Goal: Task Accomplishment & Management: Use online tool/utility

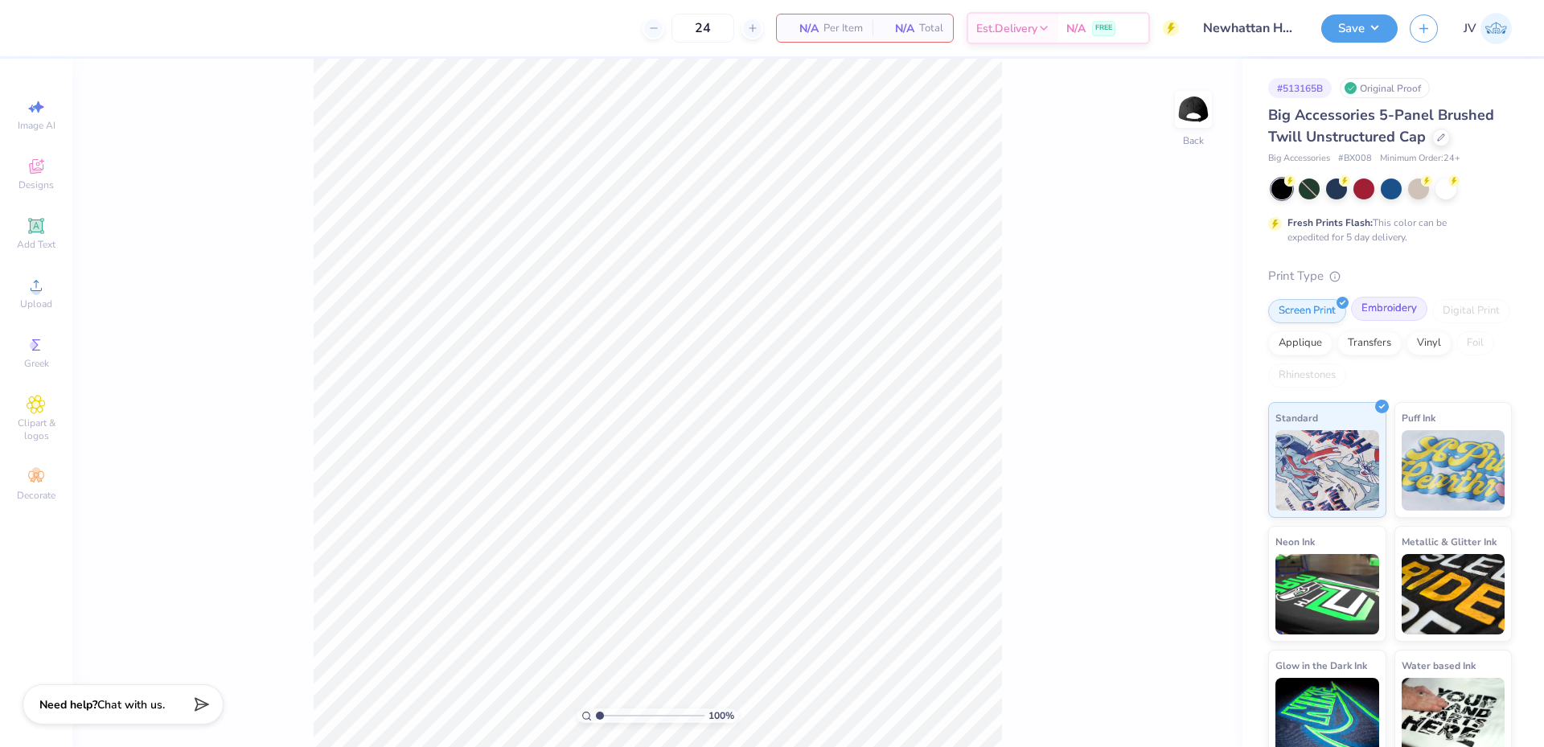
click at [1389, 313] on div "Embroidery" at bounding box center [1389, 309] width 76 height 24
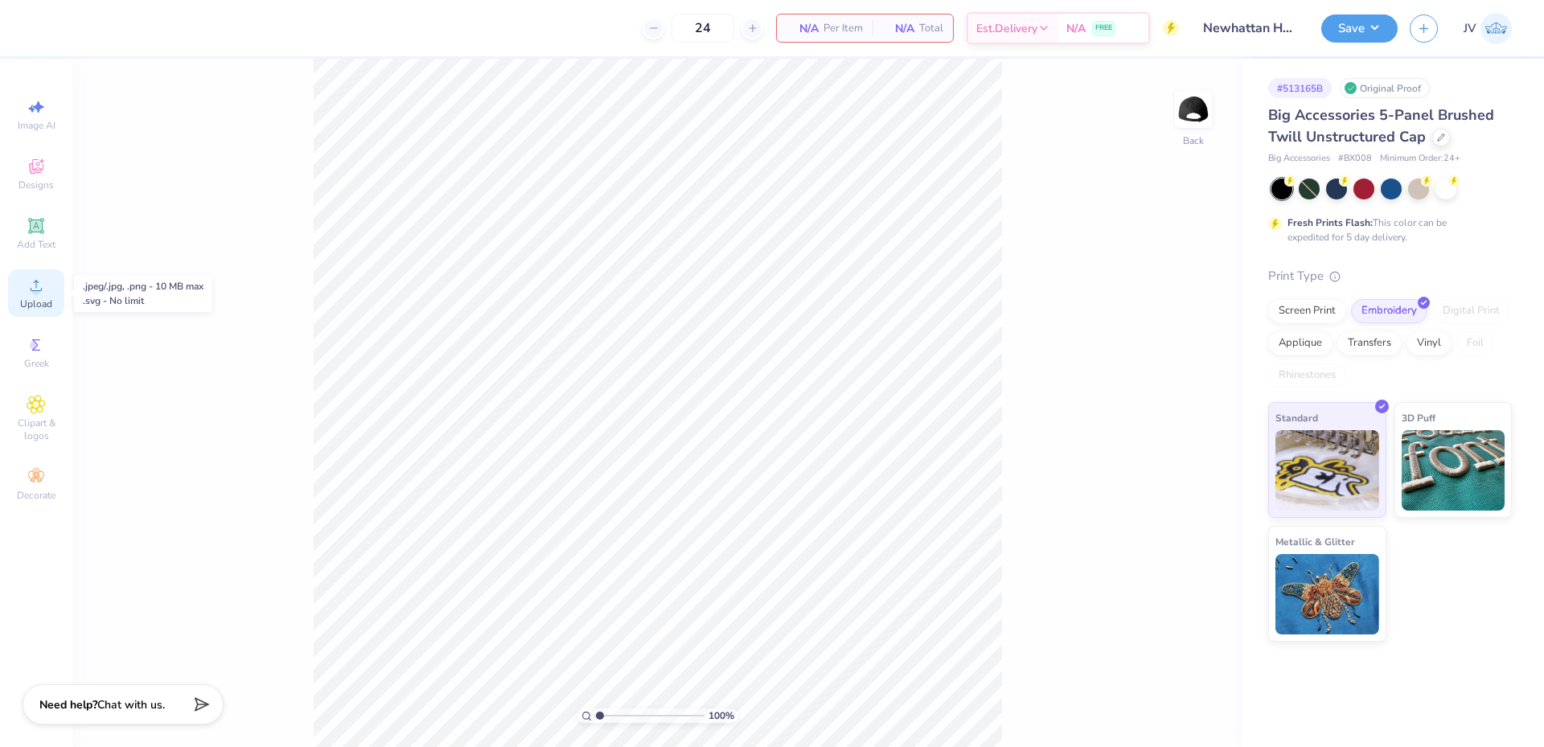
click at [31, 293] on icon at bounding box center [36, 285] width 19 height 19
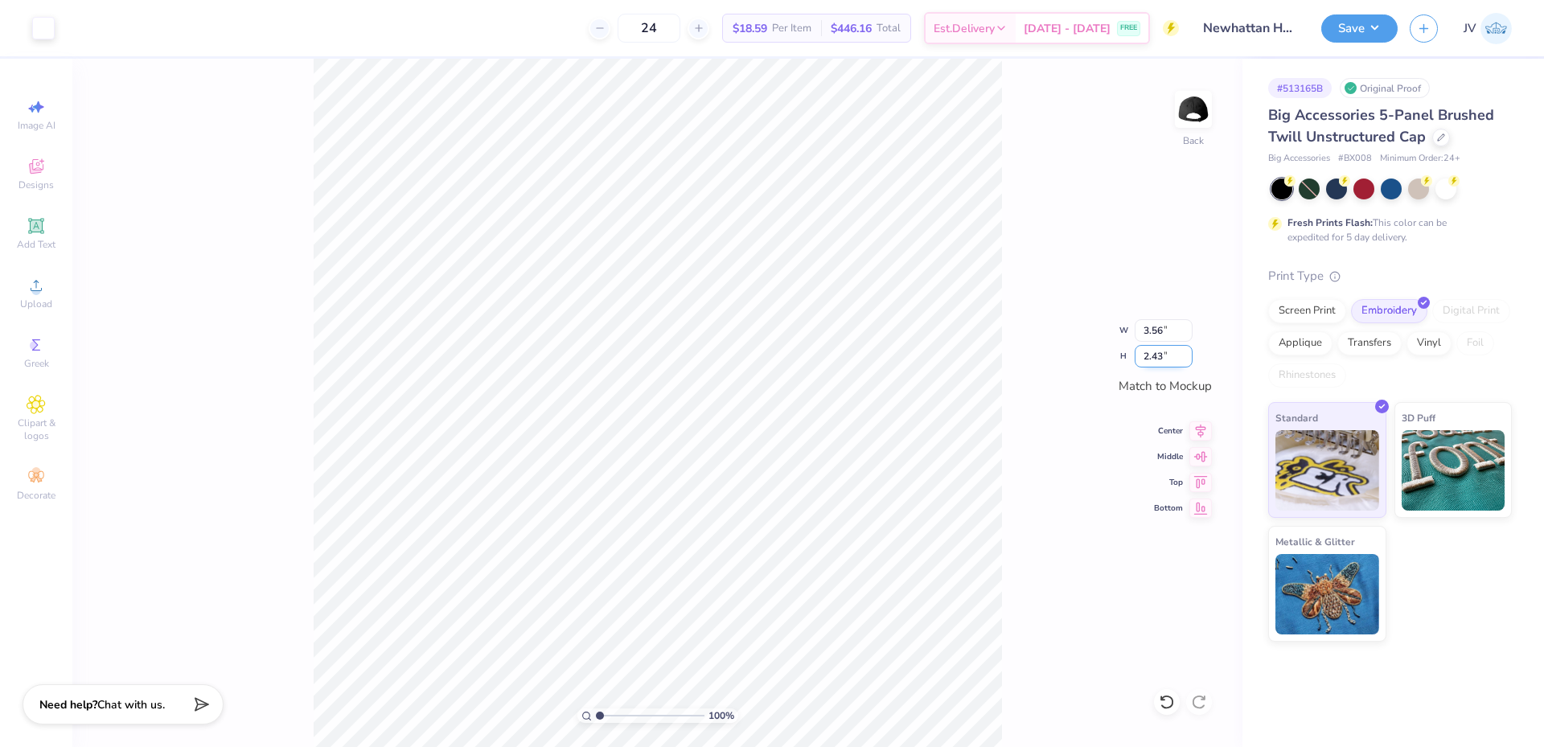
click at [1152, 359] on input "2.43" at bounding box center [1163, 356] width 58 height 23
type input "2.5"
type input "3.66"
type input "2.50"
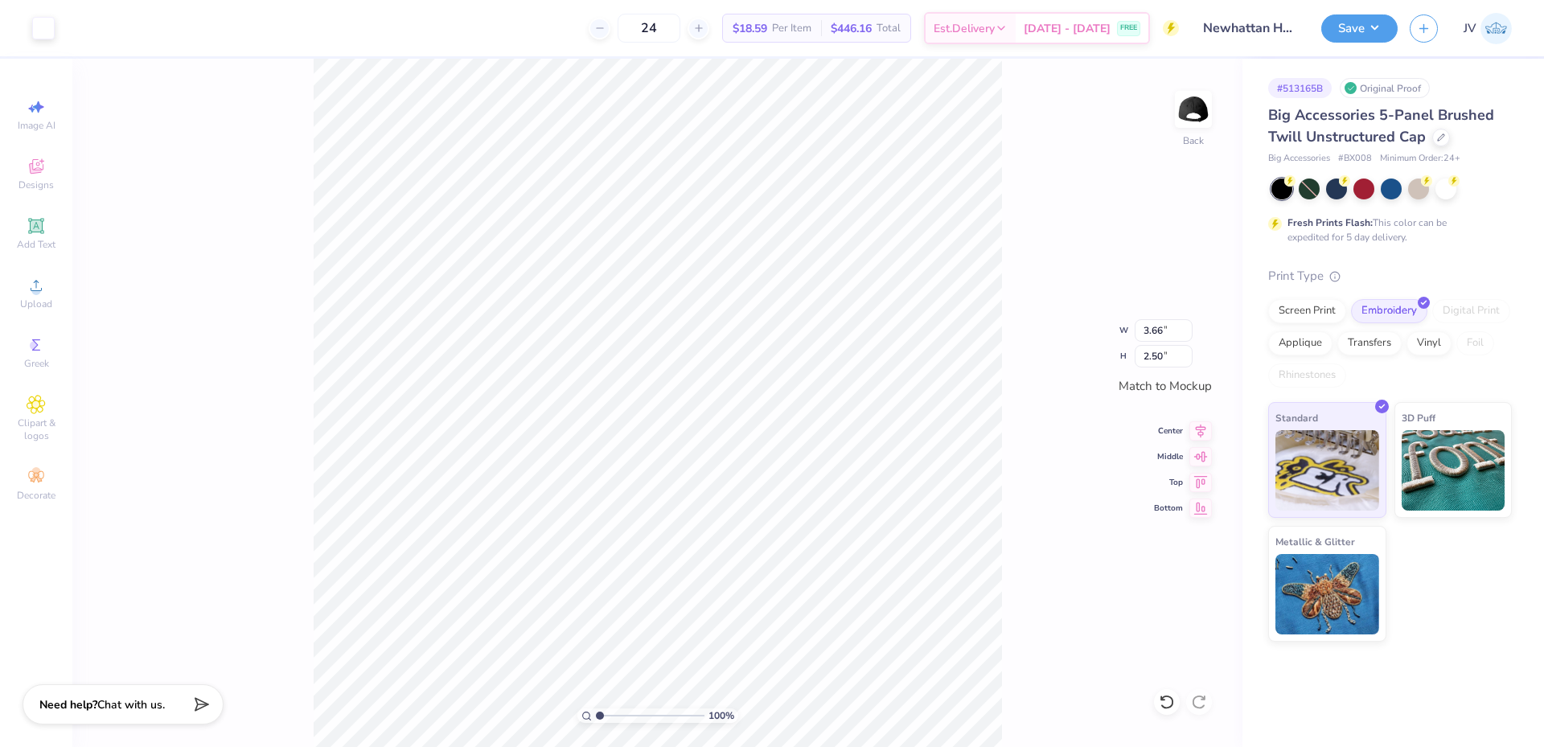
click at [1010, 341] on div "100 % Back W 3.66 3.66 " H 2.50 2.50 " Match to Mockup Center Middle Top Bottom" at bounding box center [657, 403] width 1170 height 688
click at [1200, 102] on img at bounding box center [1193, 109] width 64 height 64
click at [35, 294] on circle at bounding box center [35, 290] width 9 height 9
click at [1160, 332] on input "1.68" at bounding box center [1163, 330] width 58 height 23
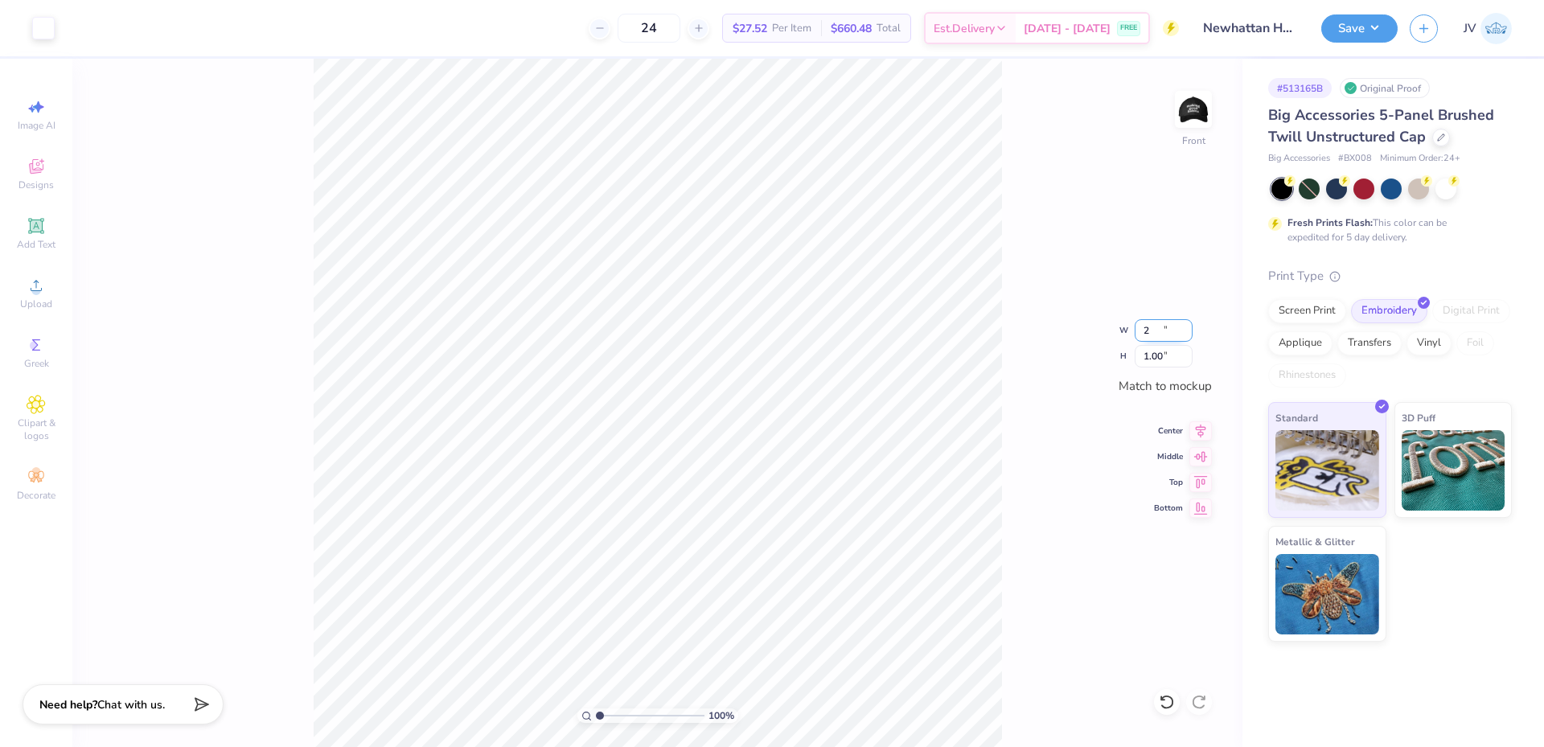
type input "1.70"
type input "1.00"
click at [1195, 120] on img at bounding box center [1193, 109] width 64 height 64
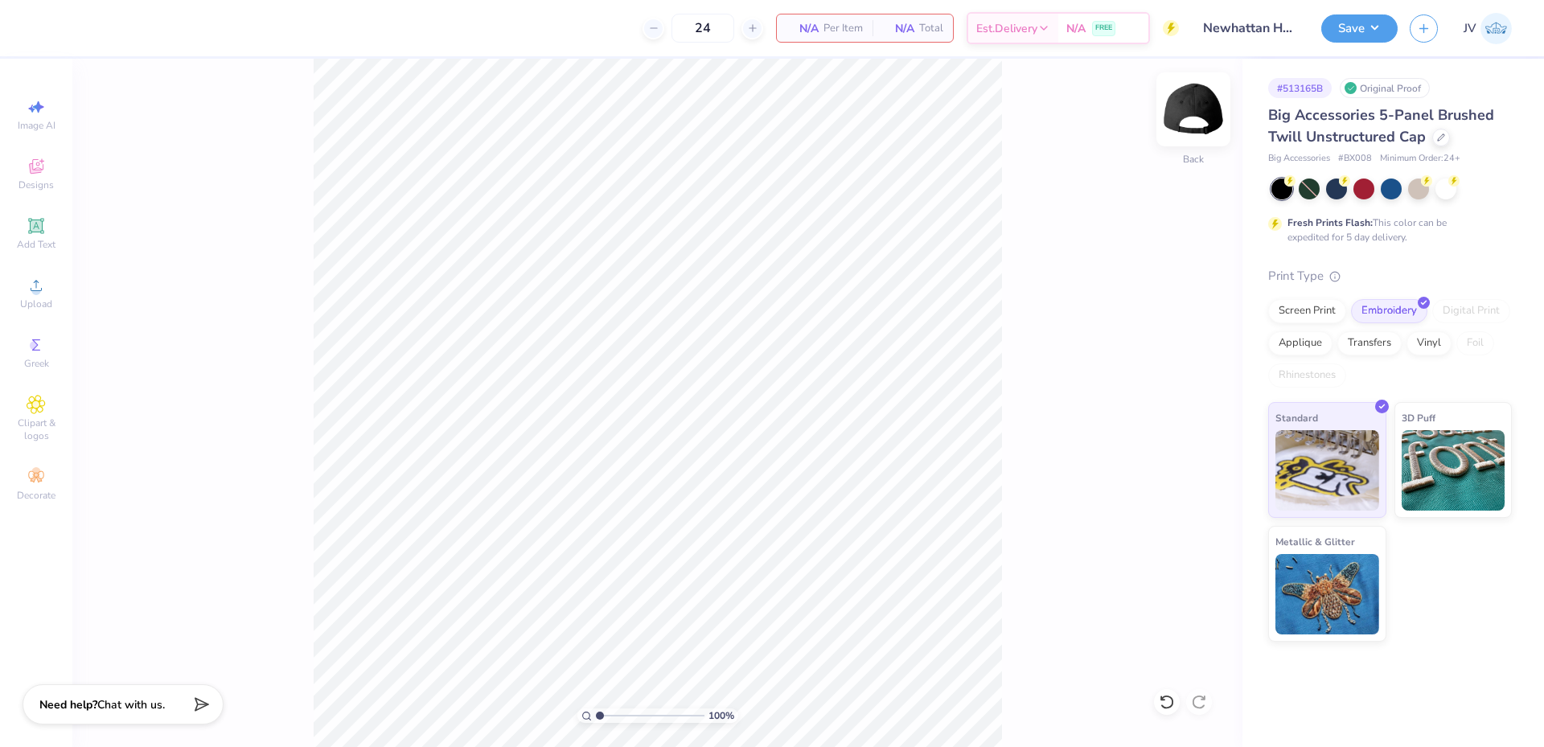
click at [1190, 112] on img at bounding box center [1193, 109] width 64 height 64
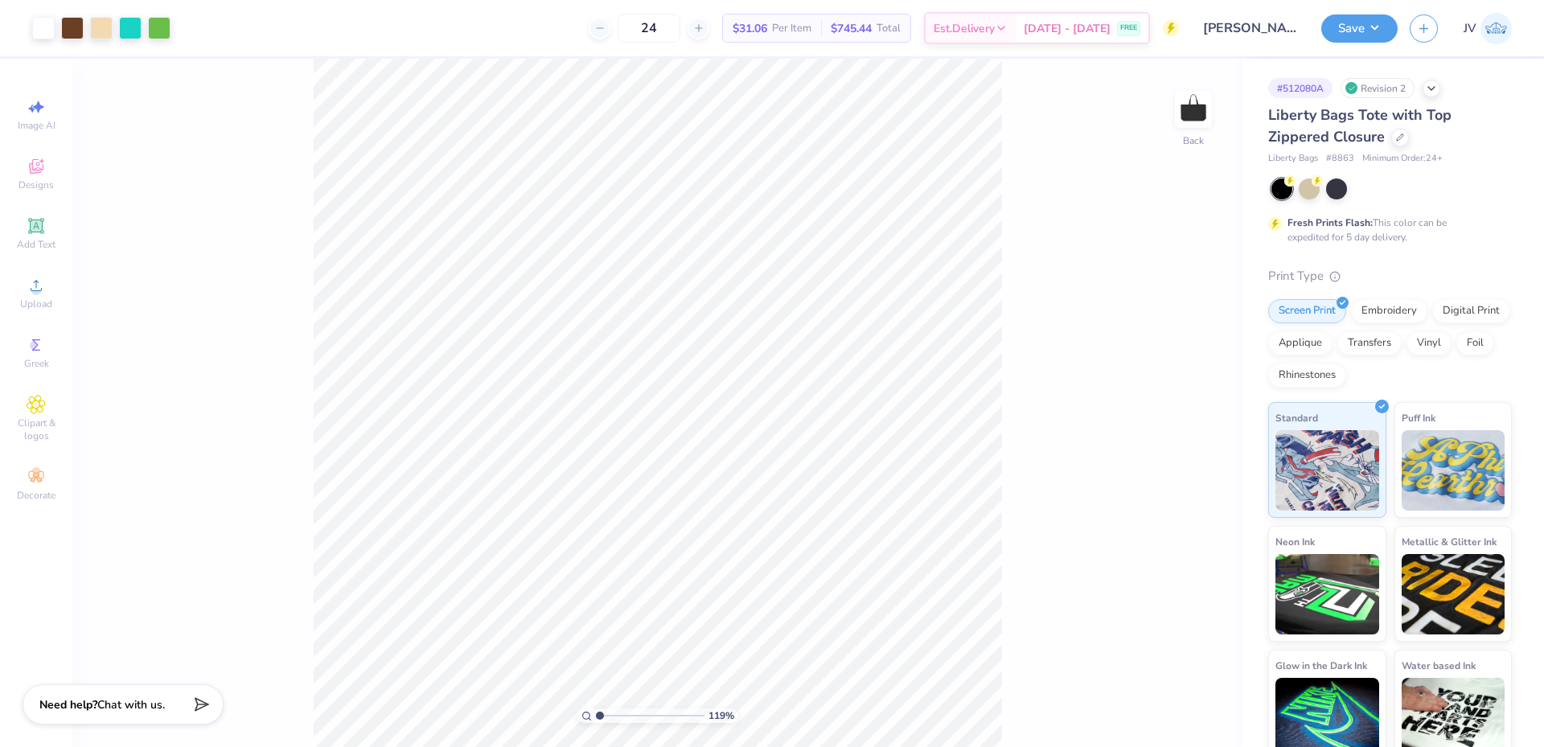
type input "1"
drag, startPoint x: 600, startPoint y: 716, endPoint x: 569, endPoint y: 718, distance: 30.6
click at [596, 718] on input "range" at bounding box center [650, 715] width 109 height 14
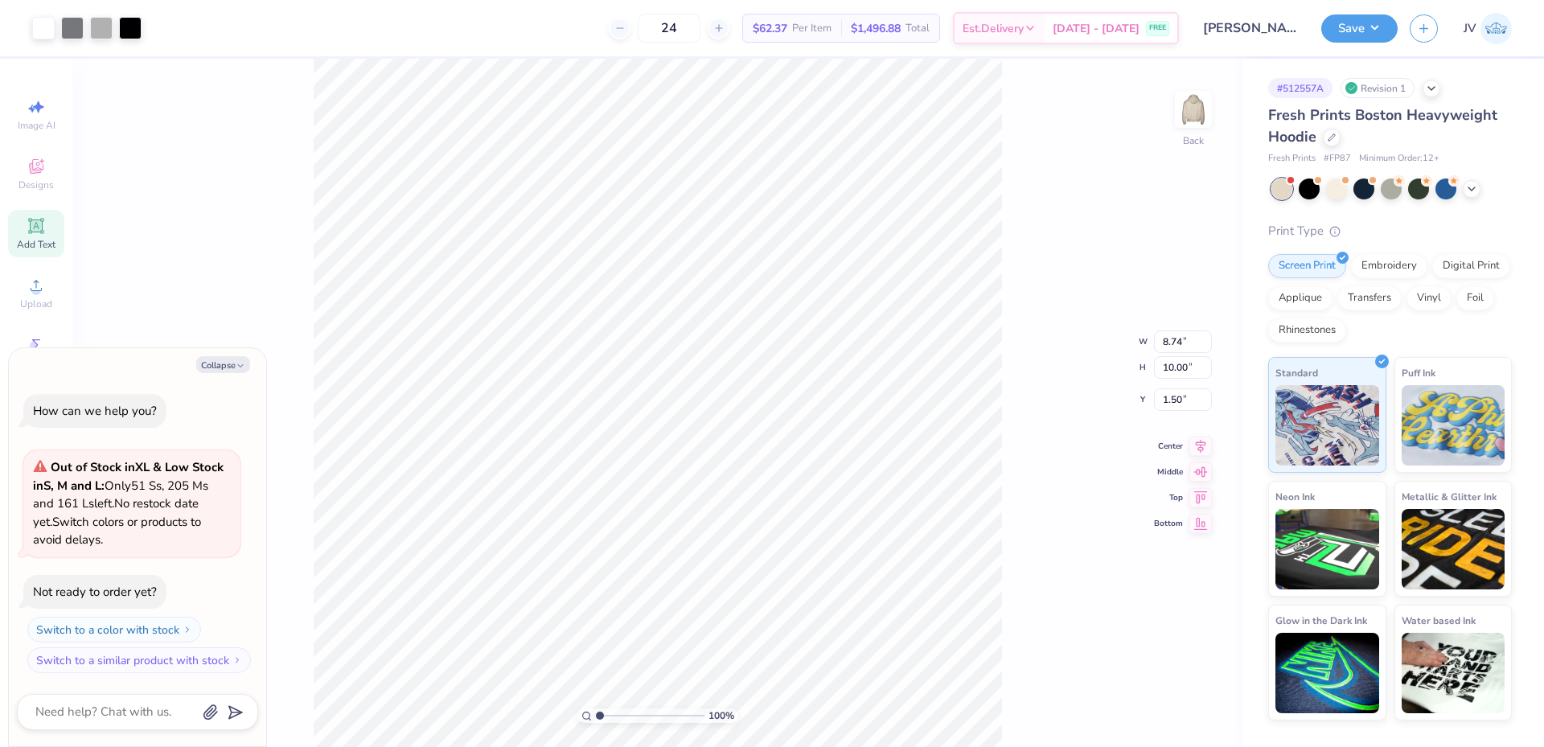
click at [44, 226] on icon at bounding box center [36, 225] width 19 height 19
type textarea "x"
type input "7.05"
type input "2.04"
type input "5.73"
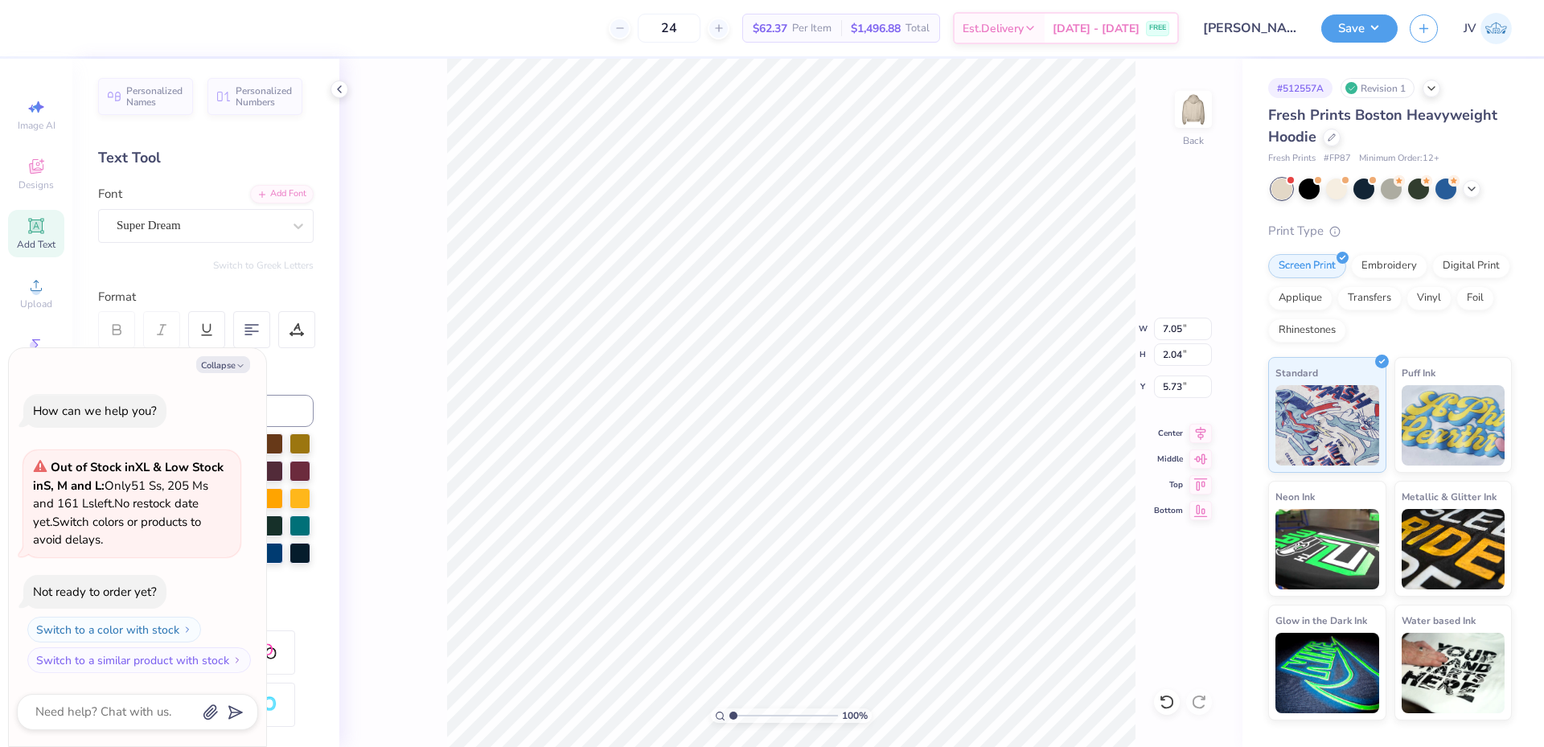
type textarea "x"
type input "7.52"
click at [233, 363] on button "Collapse" at bounding box center [223, 364] width 54 height 17
type textarea "x"
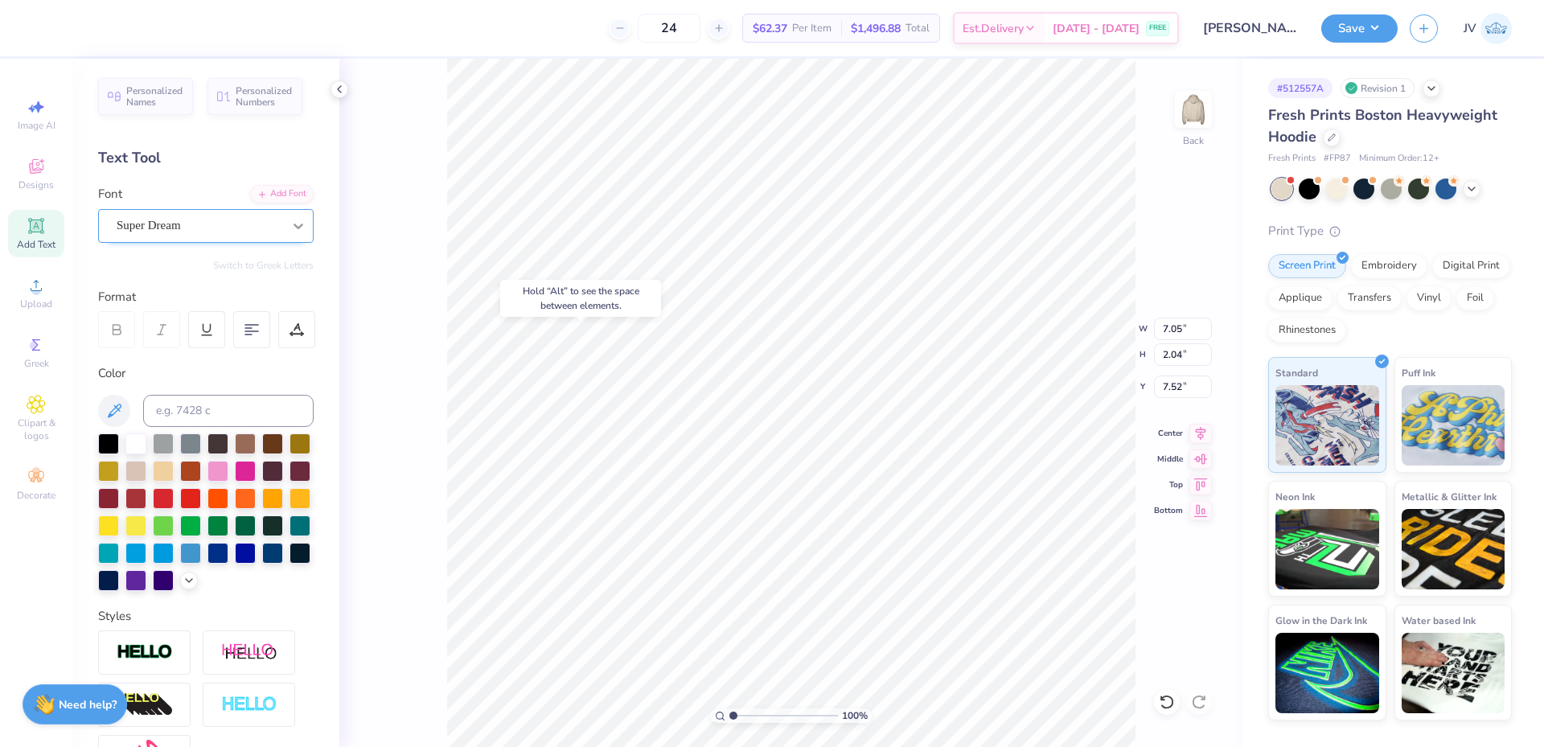
click at [290, 229] on icon at bounding box center [298, 226] width 16 height 16
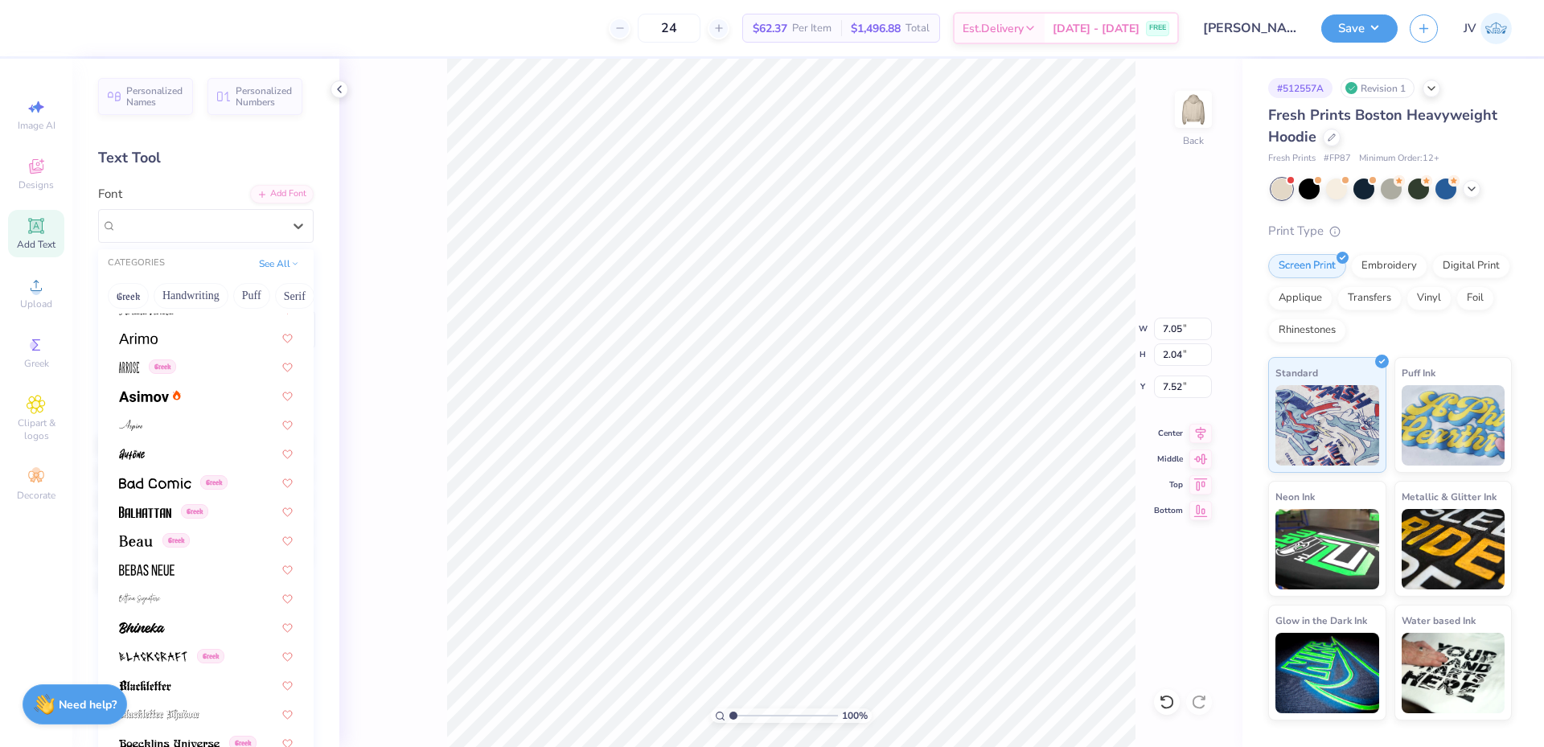
scroll to position [804, 0]
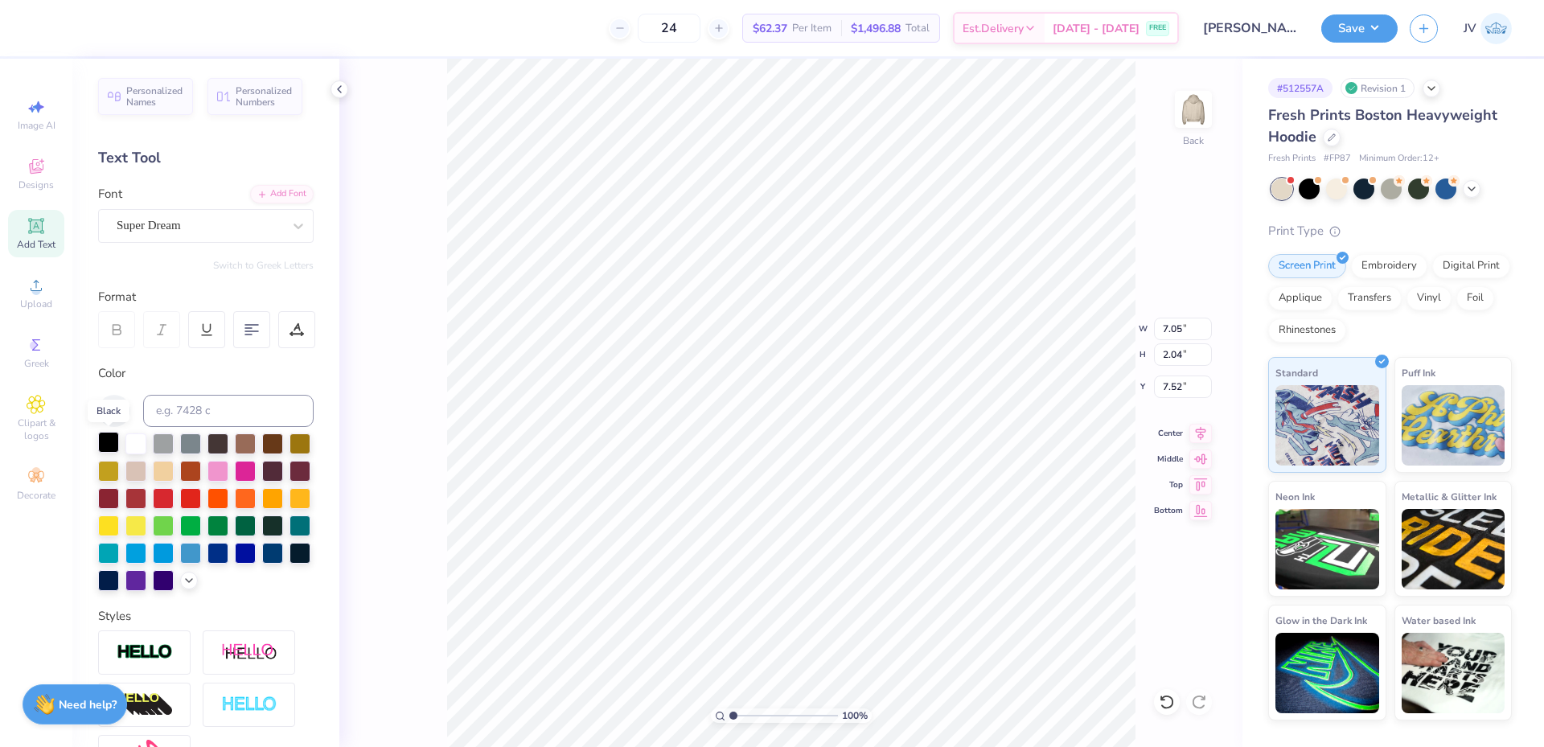
click at [108, 445] on div at bounding box center [108, 442] width 21 height 21
type textarea "CREATED BY VENUS"
click at [277, 196] on div "Add Font" at bounding box center [282, 192] width 64 height 18
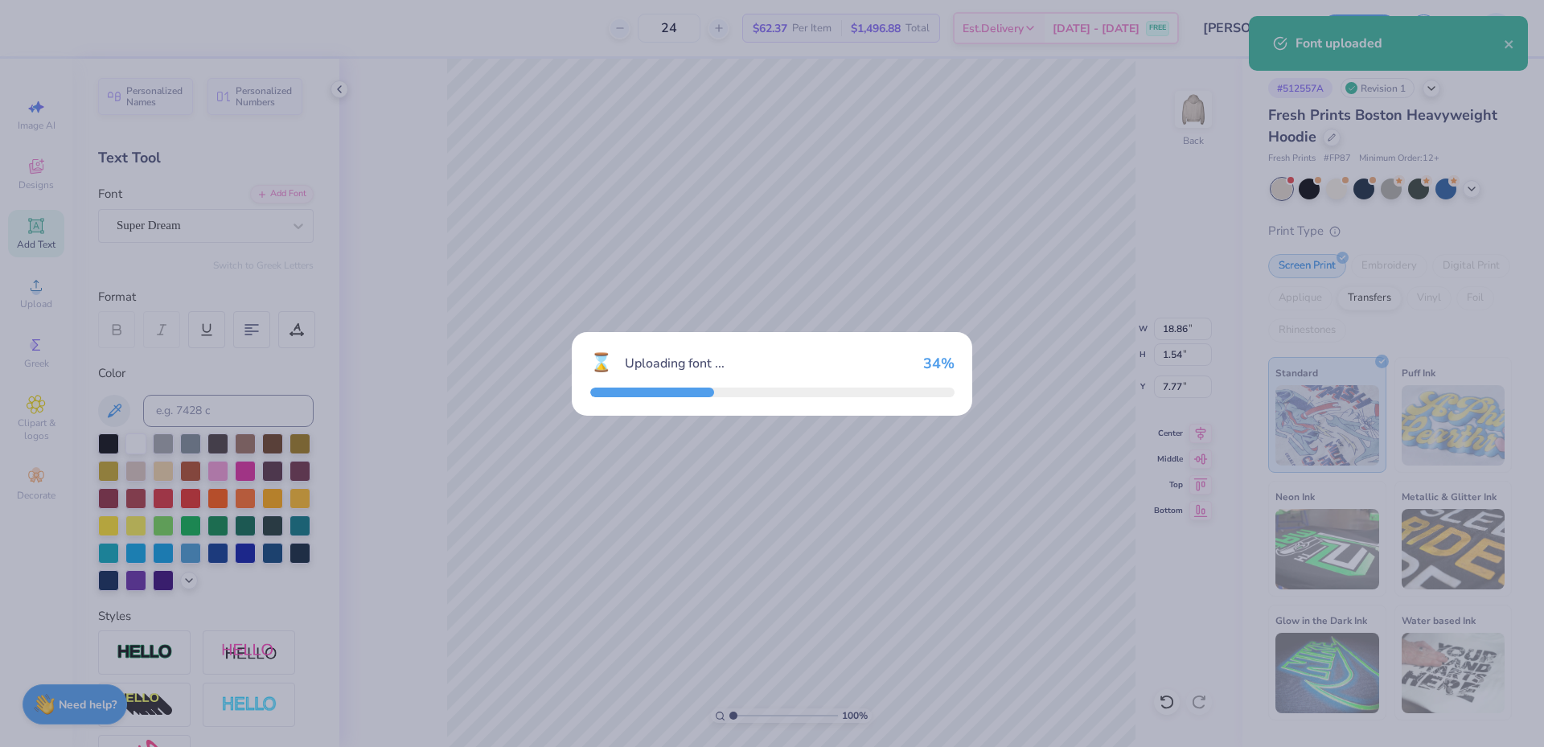
type input "18.86"
type input "1.54"
type input "7.77"
type input "18.83"
type input "1.49"
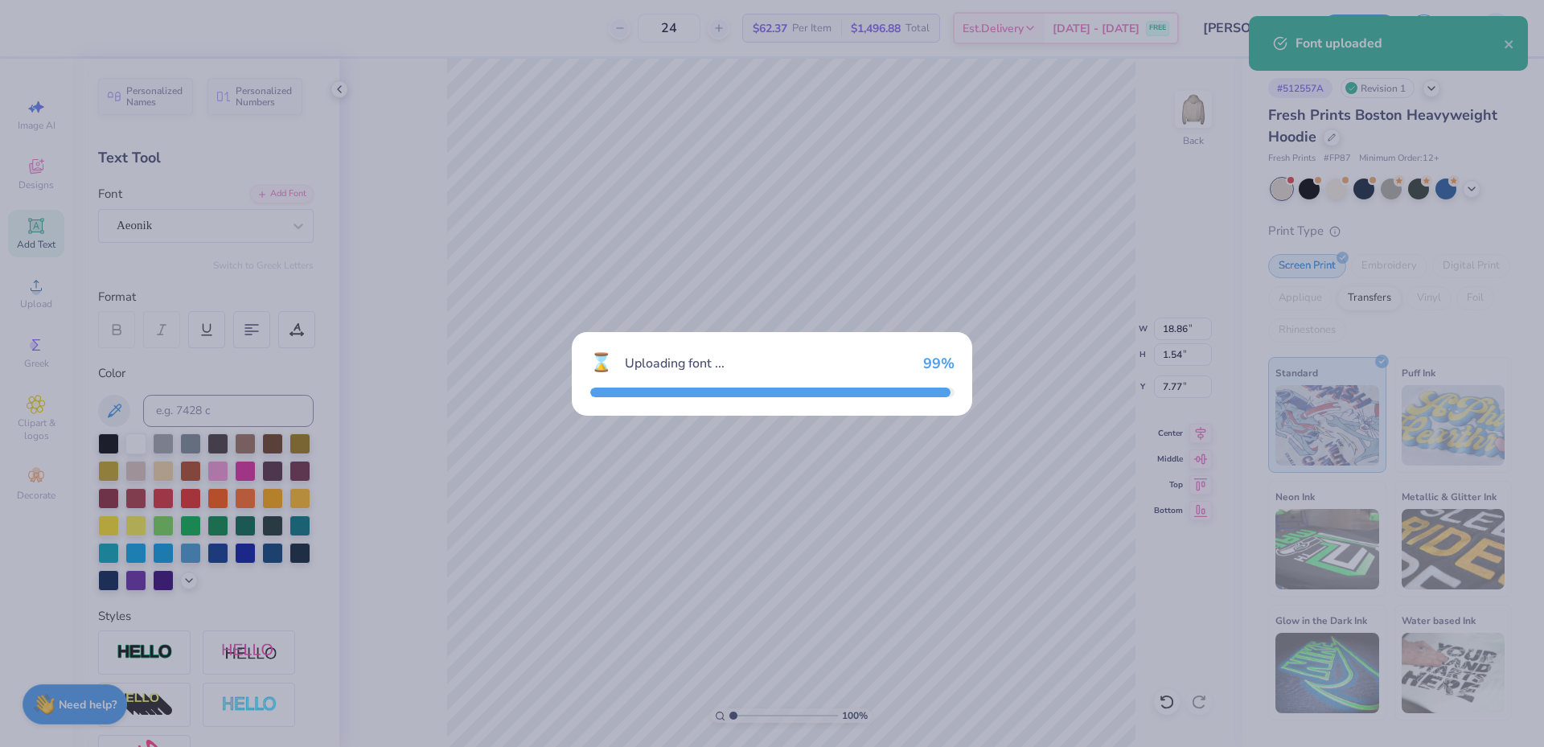
type input "7.80"
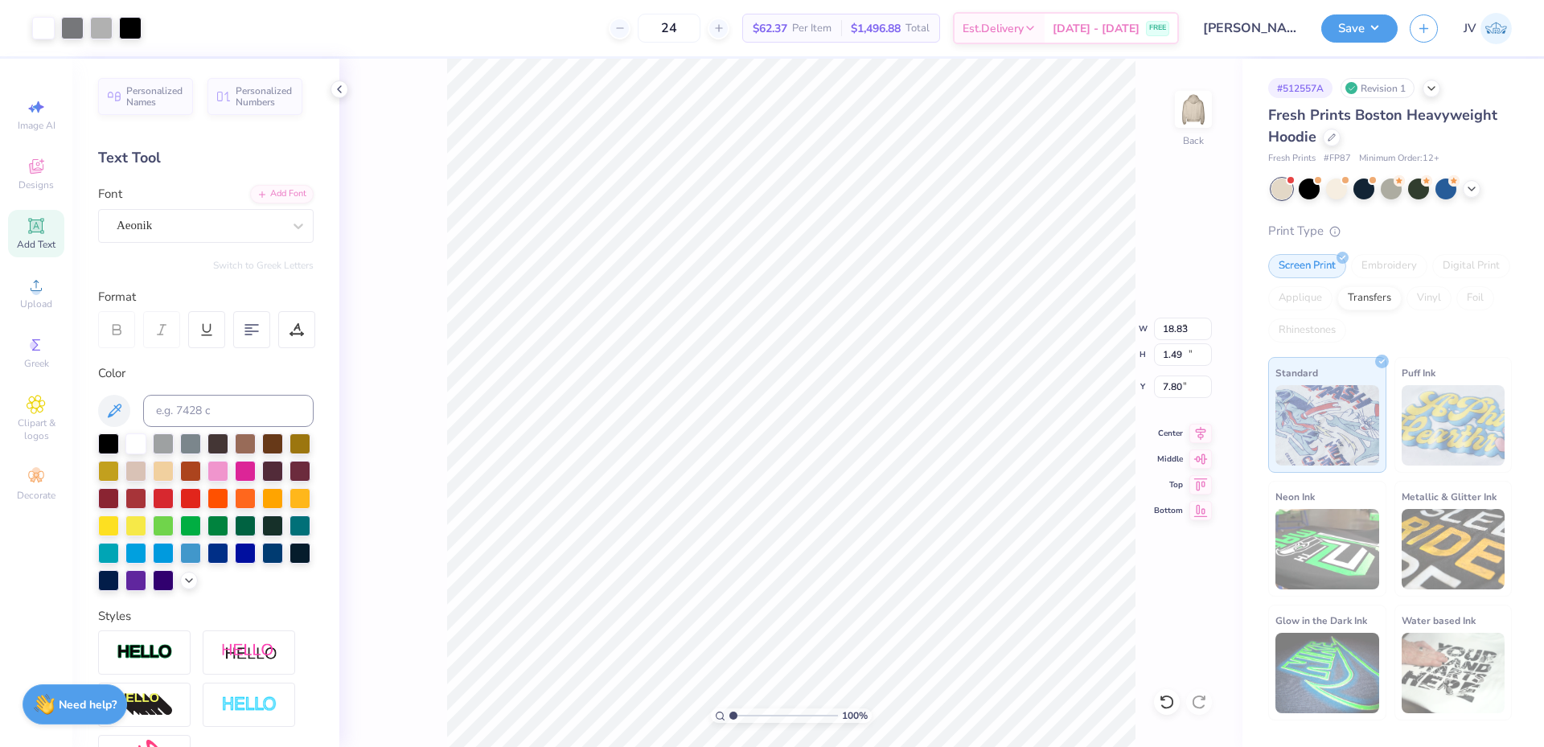
type input "8.74"
type input "10.00"
type input "1.50"
type input "18.83"
type input "1.49"
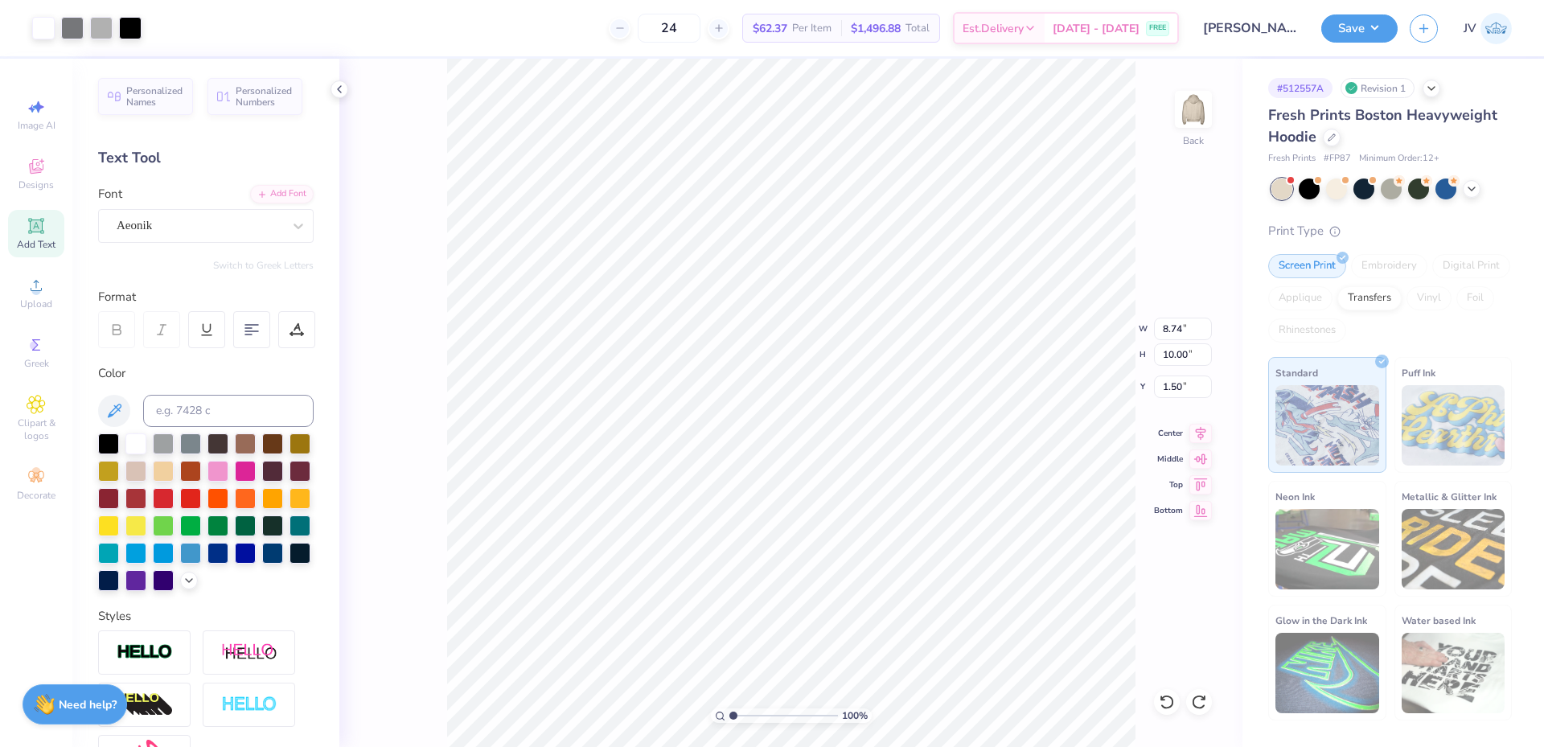
type input "7.80"
click at [1170, 333] on input "18.83" at bounding box center [1183, 329] width 58 height 23
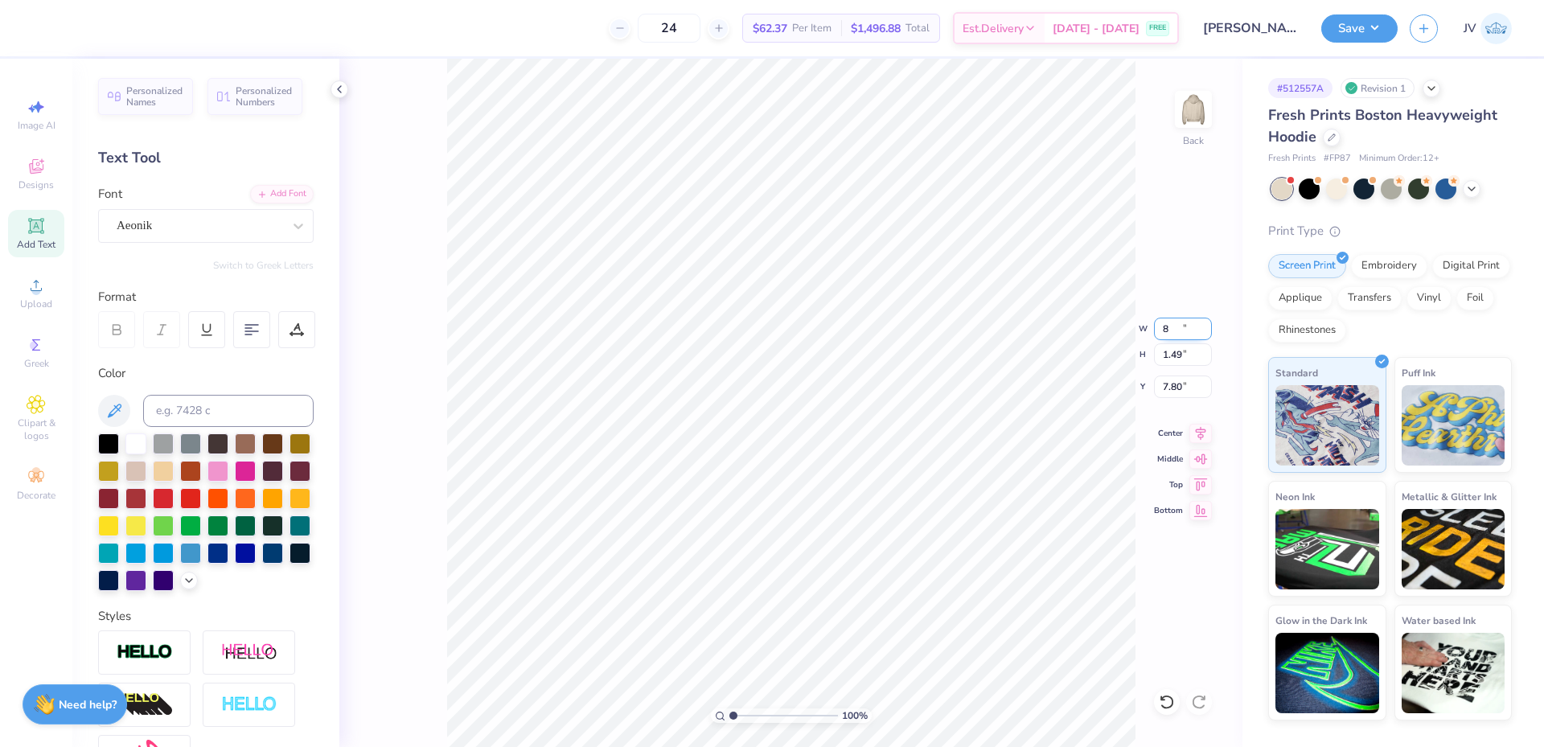
type input "8.00"
type input "0.63"
type input "8.23"
type input "8.74"
type input "10.00"
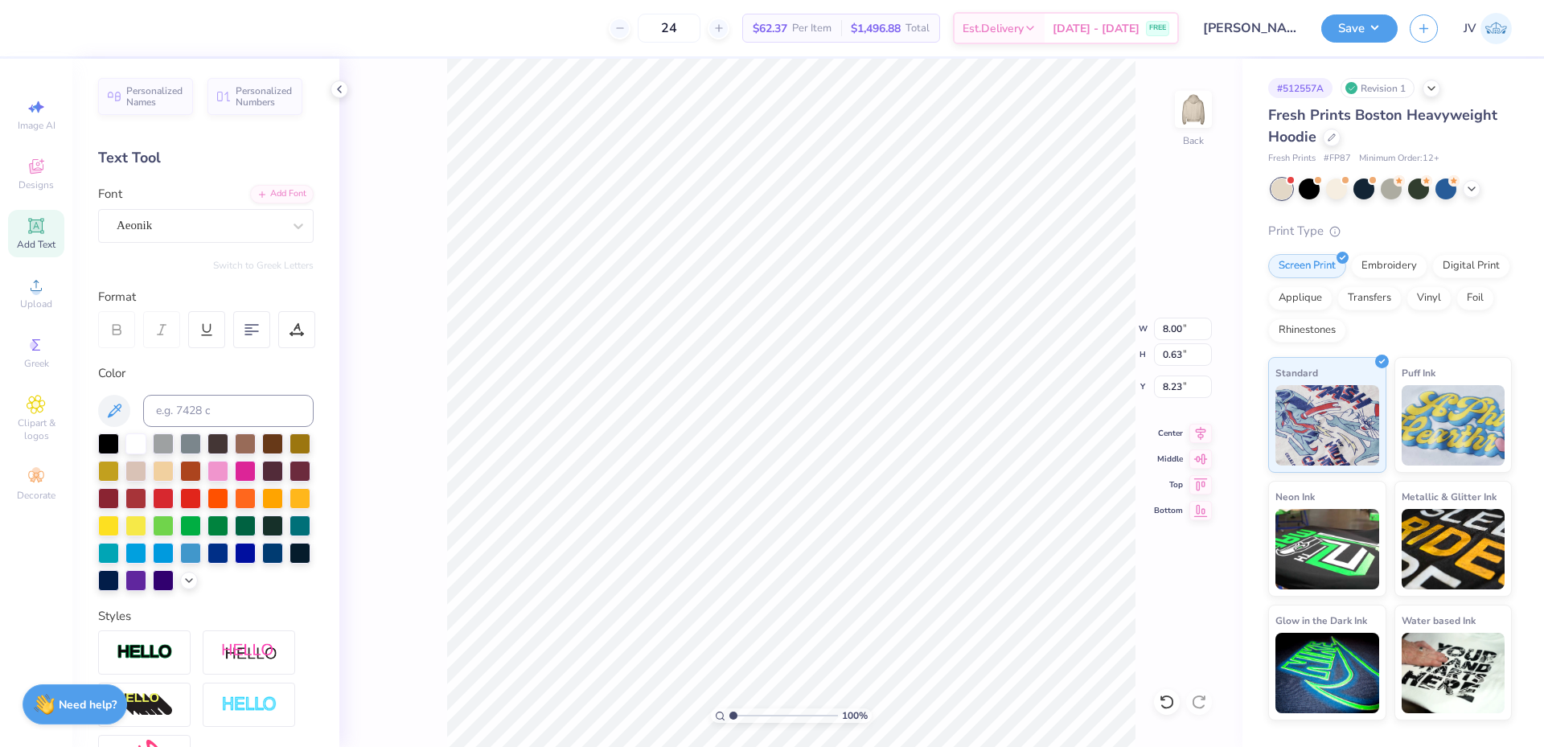
type input "1.50"
type input "10.87"
click at [21, 310] on div "Upload" at bounding box center [36, 292] width 56 height 47
click at [32, 303] on span "Upload" at bounding box center [36, 303] width 32 height 13
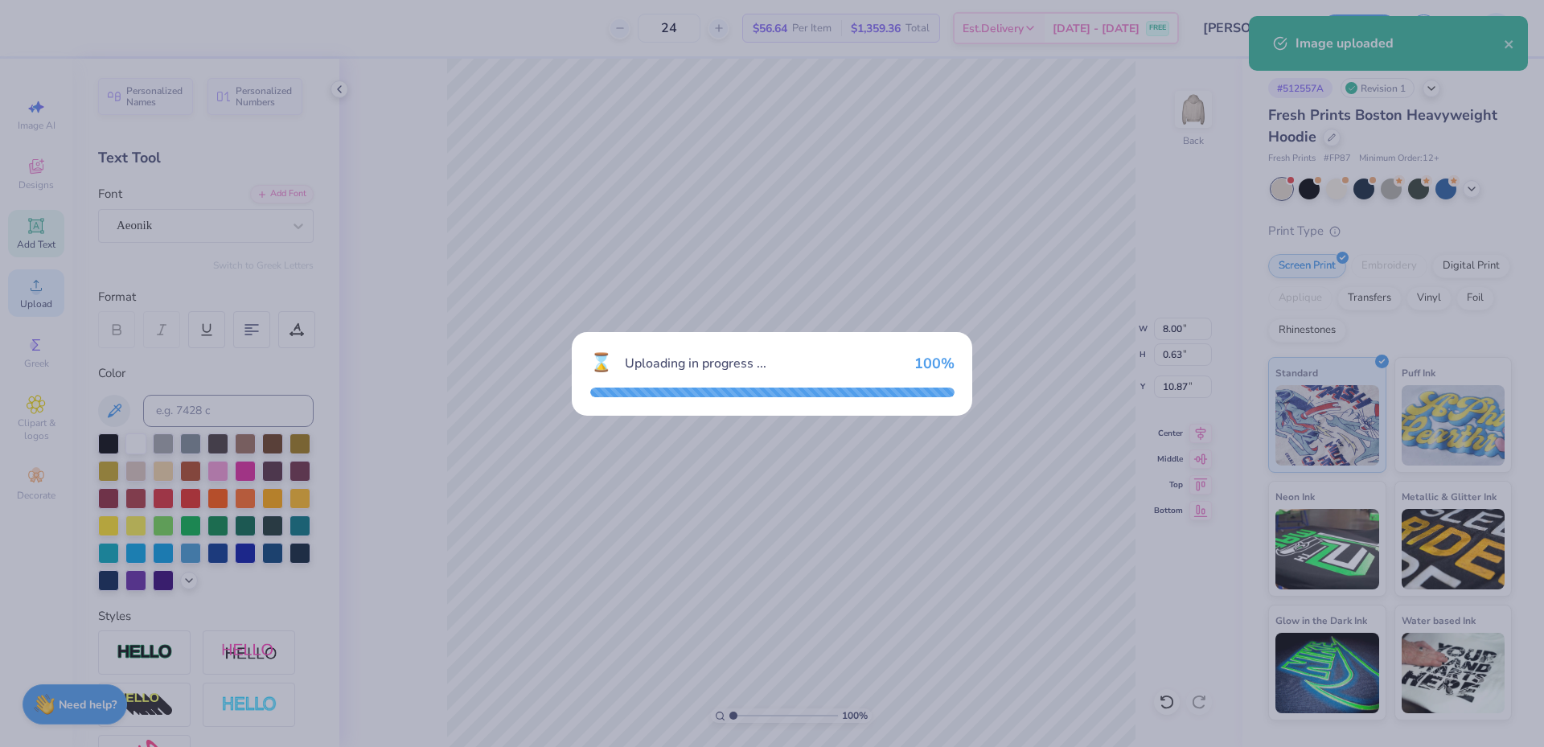
type input "10.86"
type input "12.42"
type input "0.54"
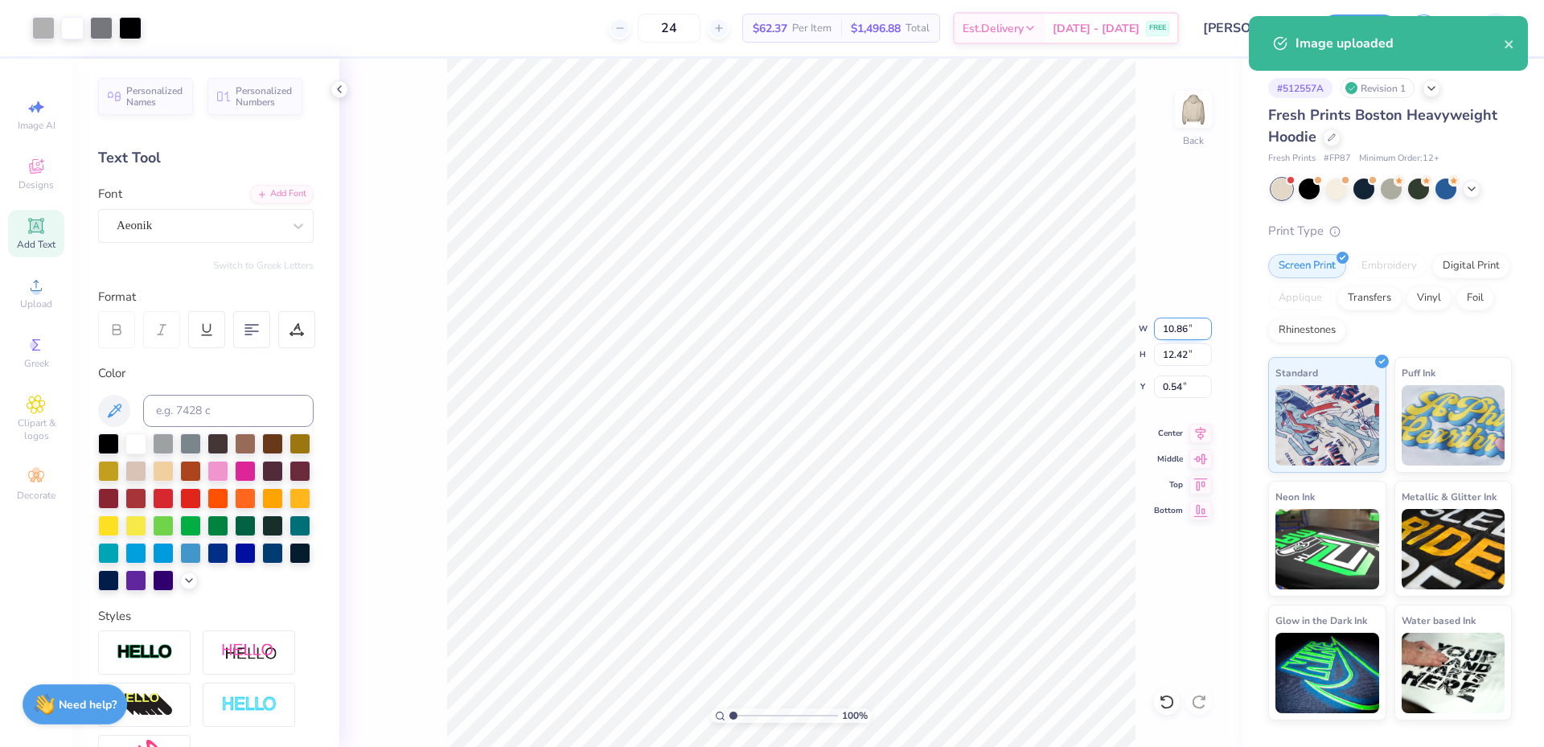
click at [1175, 322] on input "10.86" at bounding box center [1183, 329] width 58 height 23
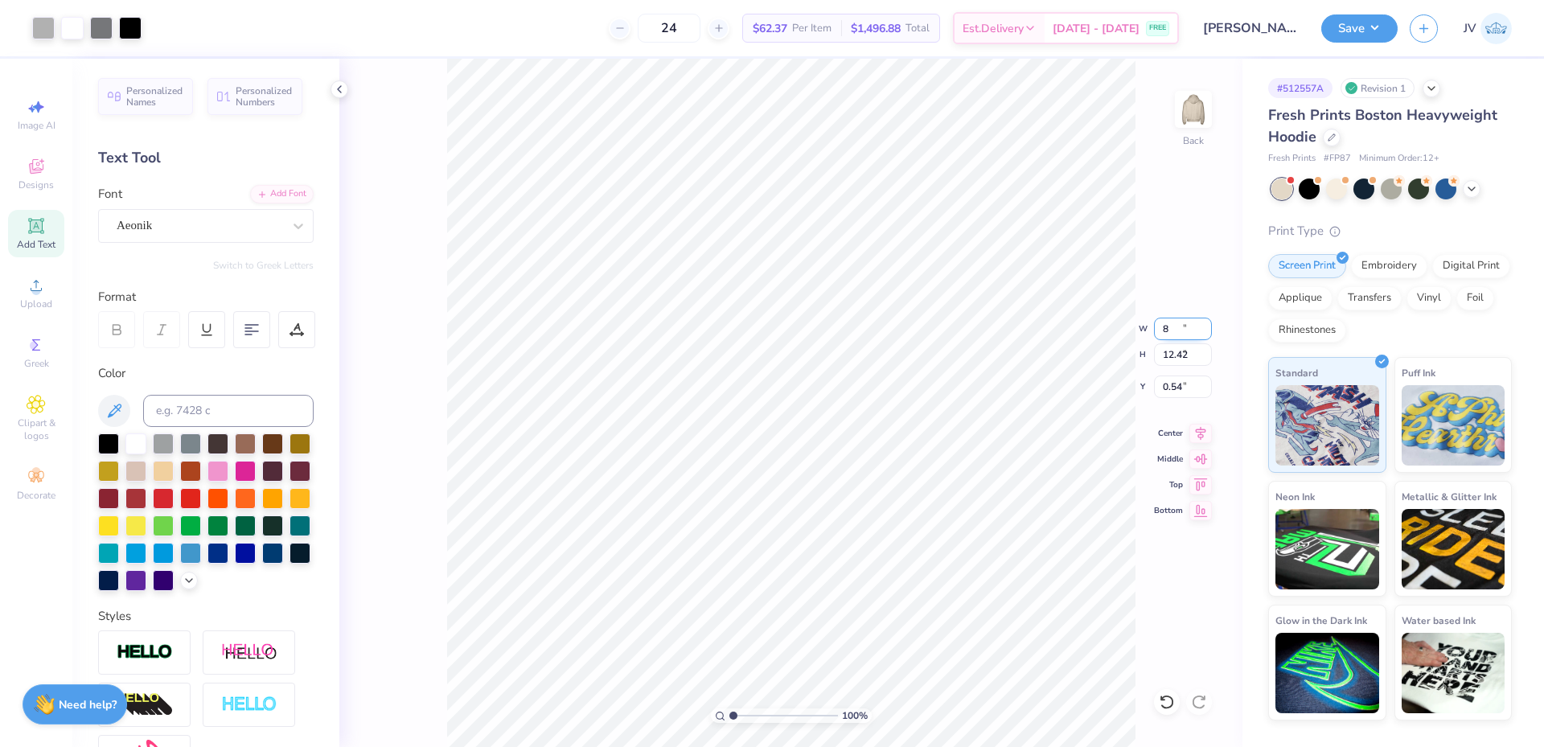
type input "8.00"
type input "9.15"
type input "2.18"
type input "2.15"
click at [745, 711] on input "range" at bounding box center [783, 715] width 109 height 14
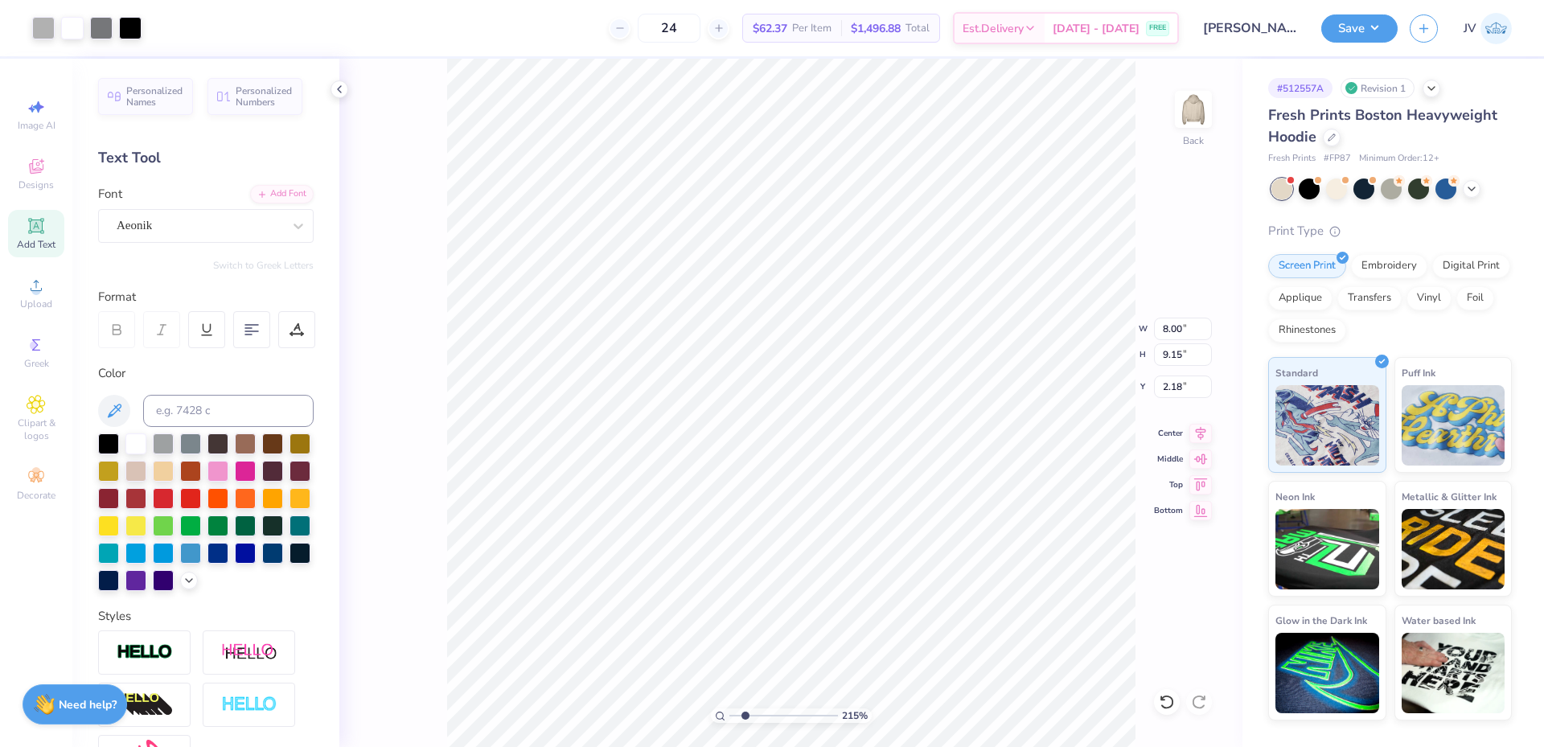
type input "1.30"
click at [1175, 326] on input "8.00" at bounding box center [1183, 329] width 58 height 23
type input "6.00"
type input "0.47"
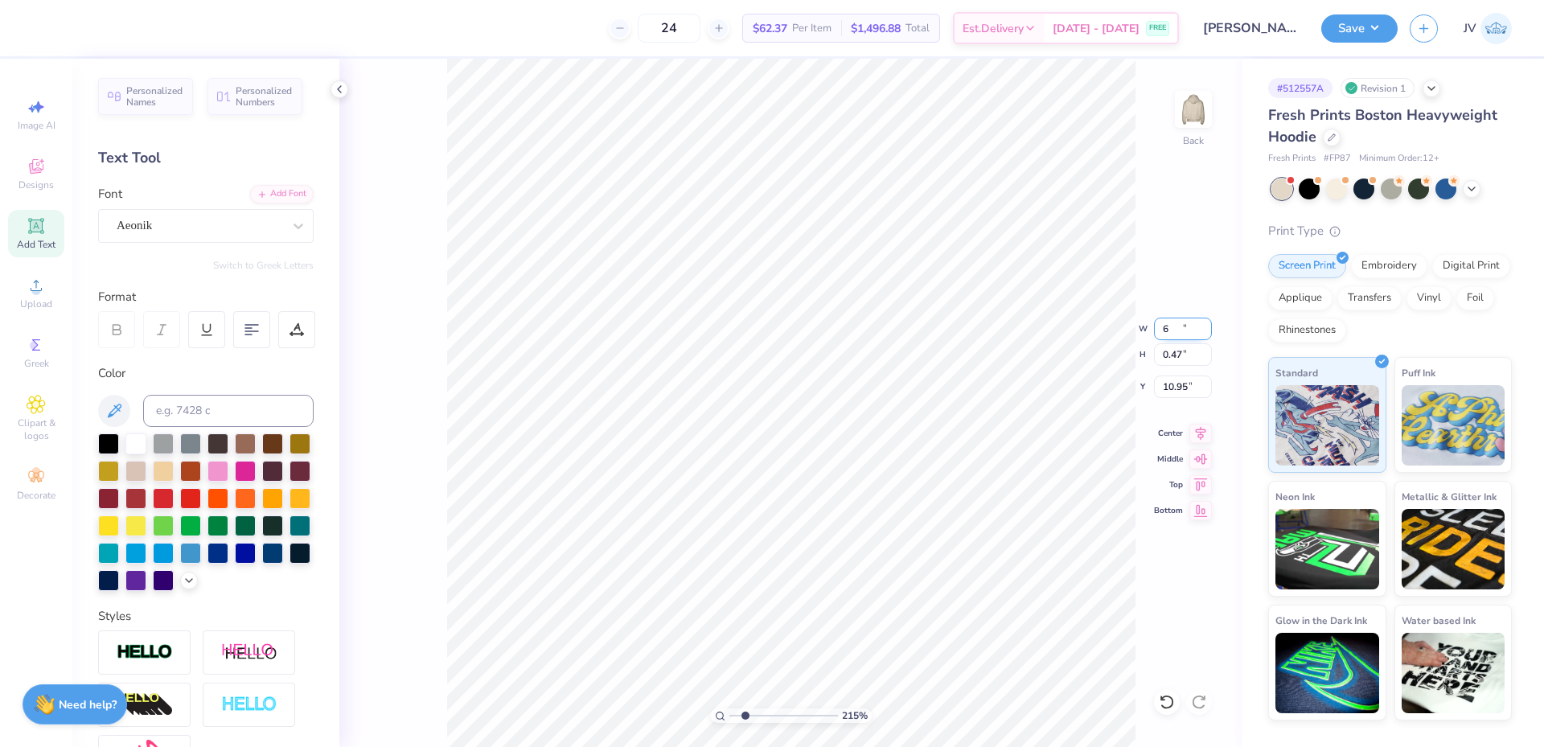
type input "10.95"
click at [28, 302] on span "Upload" at bounding box center [36, 303] width 32 height 13
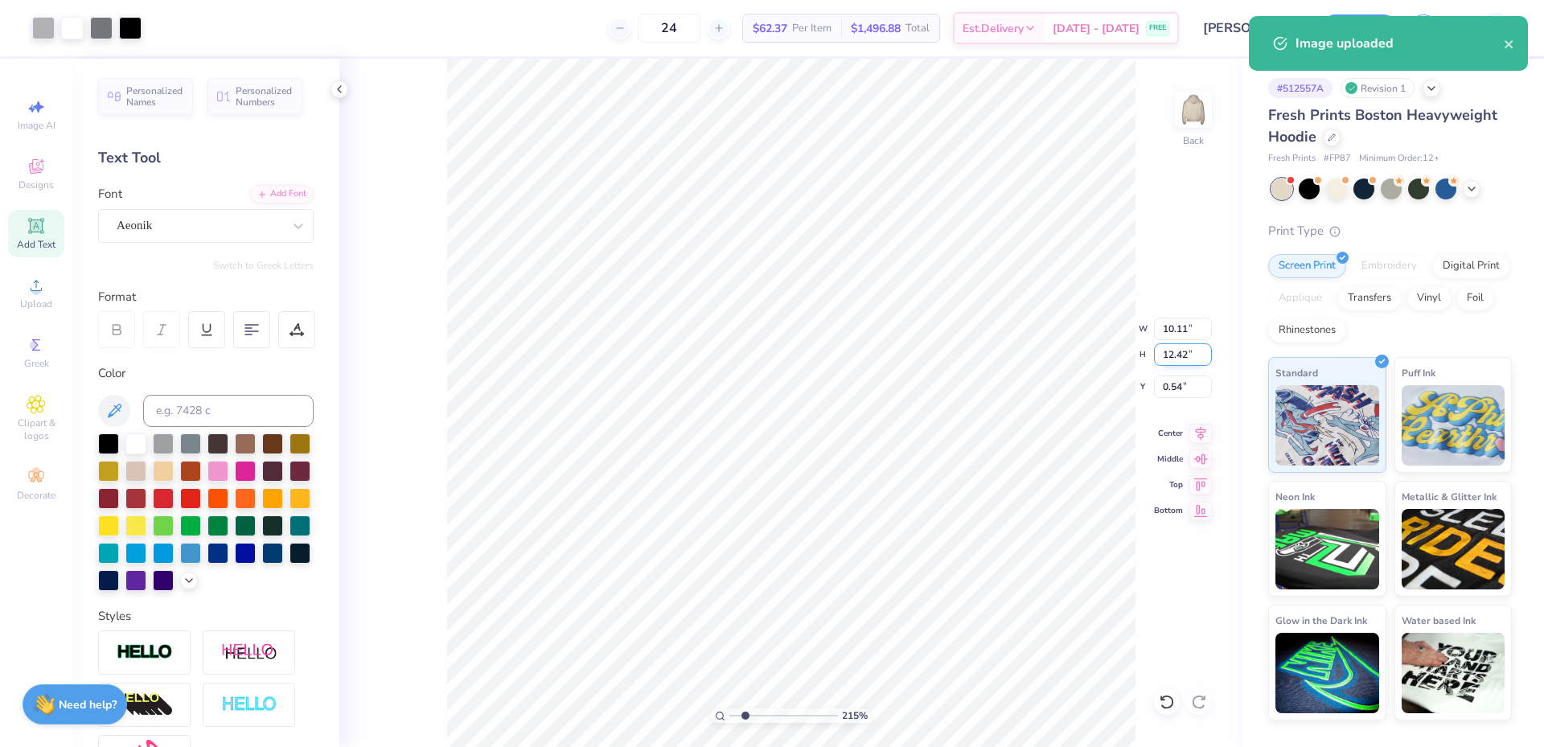
click at [1183, 354] on input "12.42" at bounding box center [1183, 354] width 58 height 23
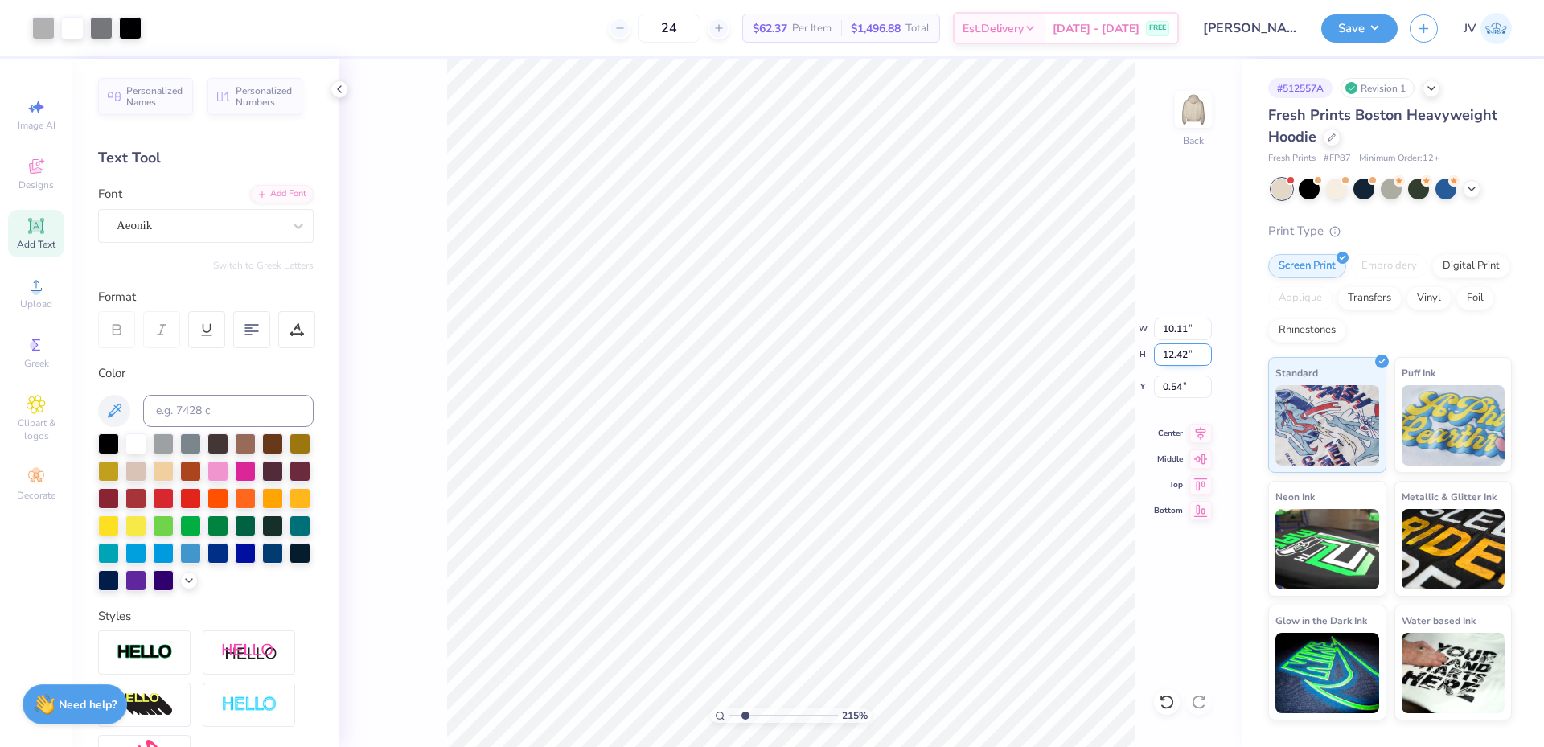
click at [1183, 354] on input "12.42" at bounding box center [1183, 354] width 58 height 23
type input "10"
type input "8.14"
type input "10.00"
click at [1169, 391] on input "1.75" at bounding box center [1183, 386] width 58 height 23
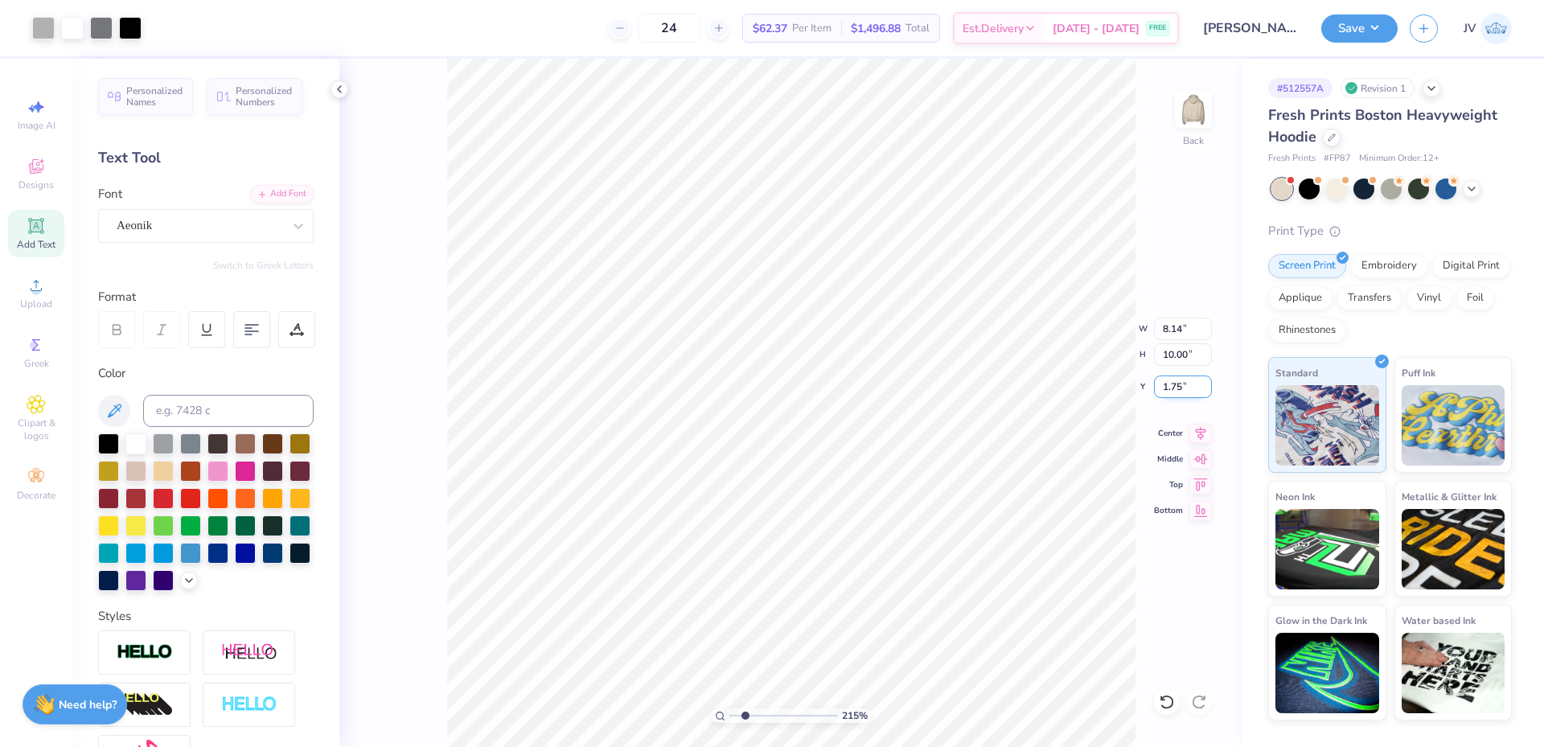
click at [1169, 389] on input "1.75" at bounding box center [1183, 386] width 58 height 23
type input "1.50"
drag, startPoint x: 743, startPoint y: 716, endPoint x: 720, endPoint y: 723, distance: 23.4
type input "1"
click at [729, 723] on input "range" at bounding box center [783, 715] width 109 height 14
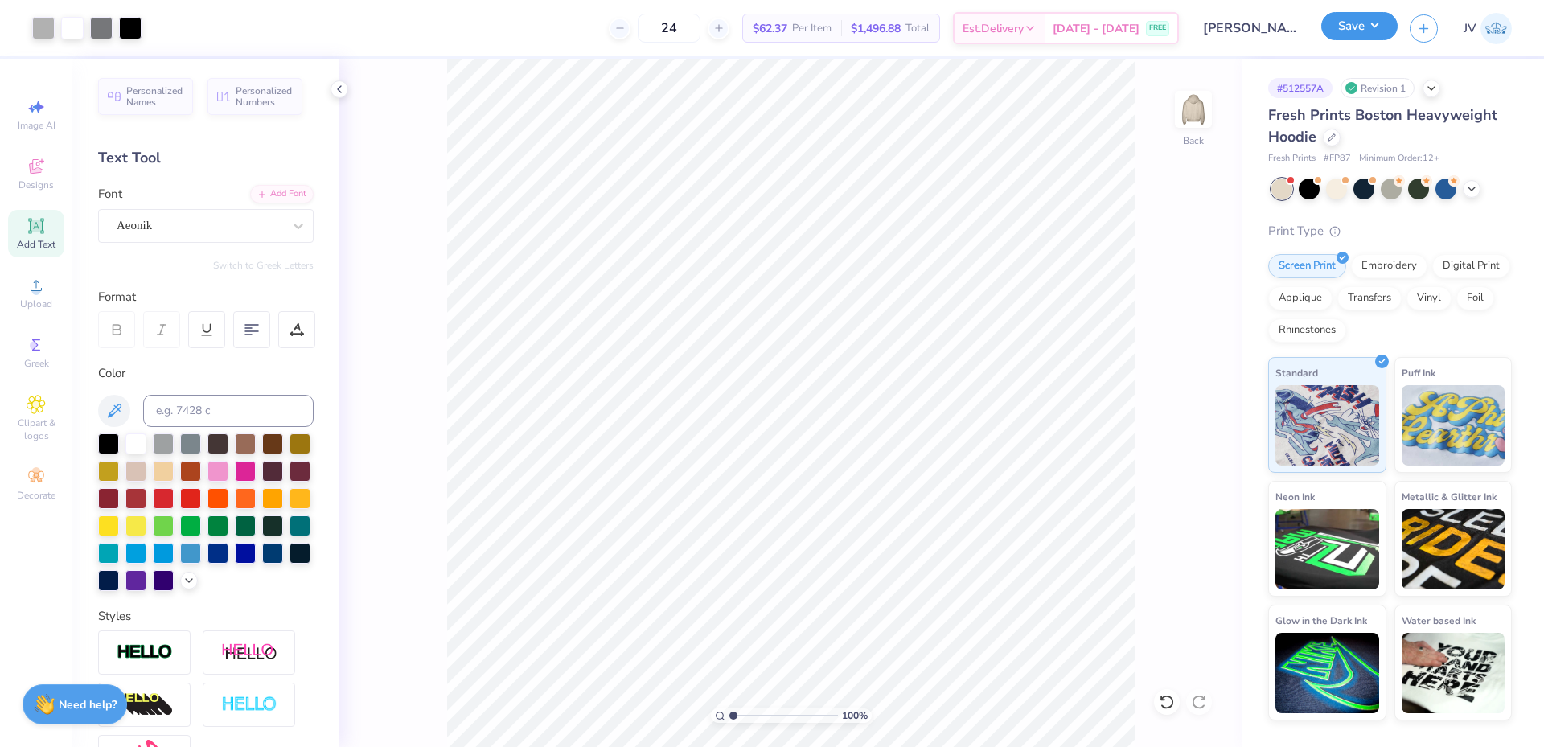
click at [1344, 26] on button "Save" at bounding box center [1359, 26] width 76 height 28
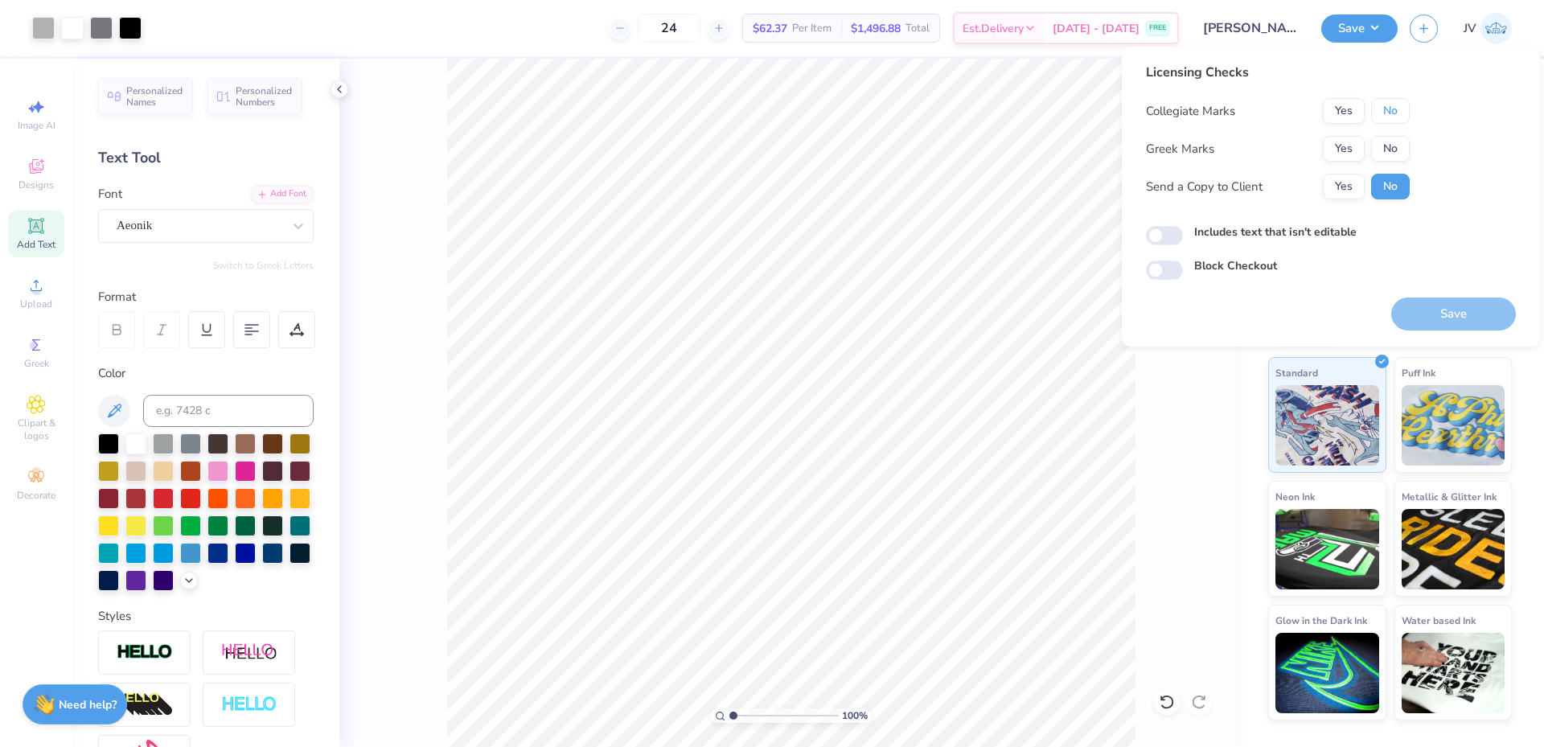
drag, startPoint x: 1396, startPoint y: 116, endPoint x: 1395, endPoint y: 128, distance: 12.1
click at [1396, 119] on button "No" at bounding box center [1390, 111] width 39 height 26
click at [1394, 138] on button "No" at bounding box center [1390, 149] width 39 height 26
click at [1429, 309] on button "Save" at bounding box center [1453, 313] width 125 height 33
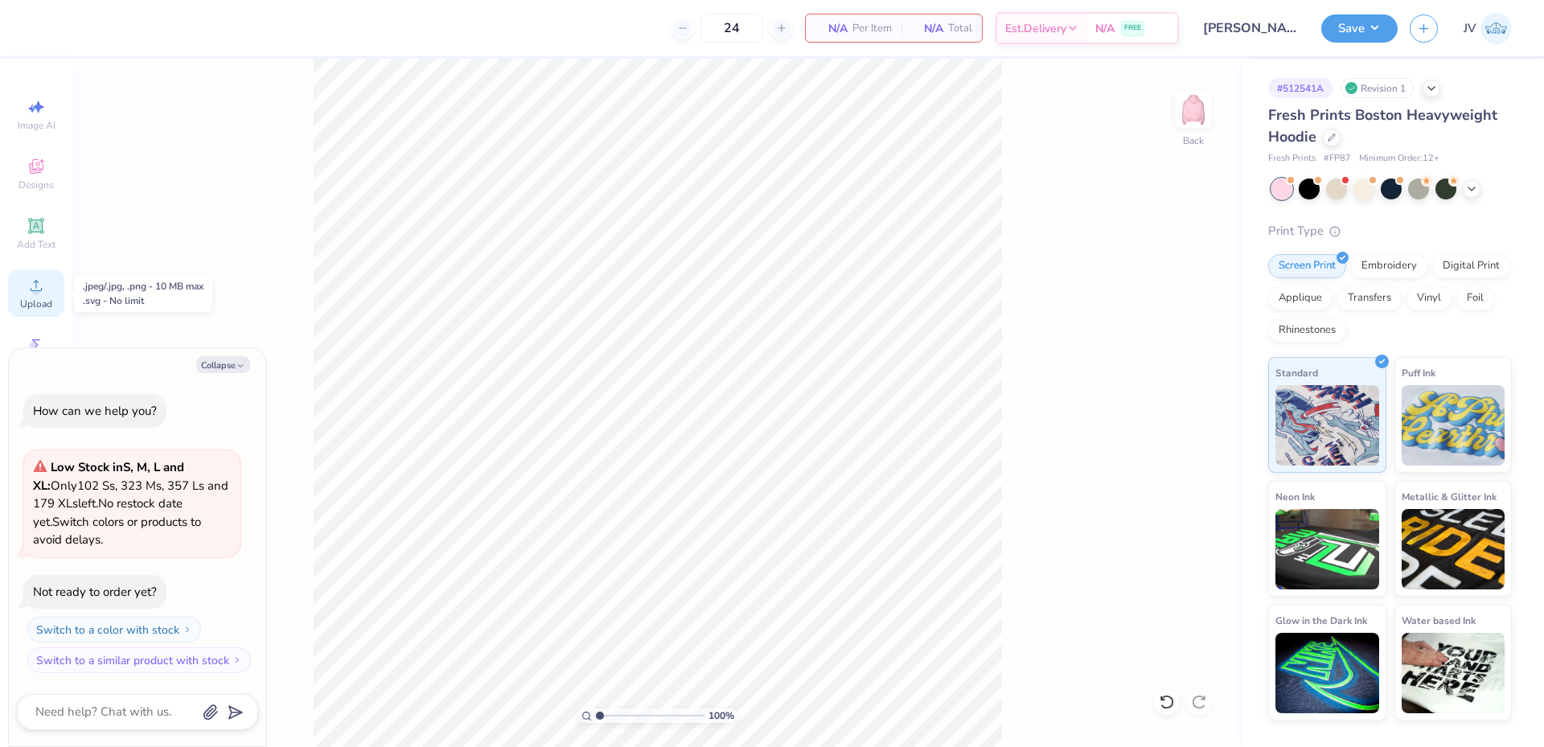
click at [35, 286] on circle at bounding box center [35, 290] width 9 height 9
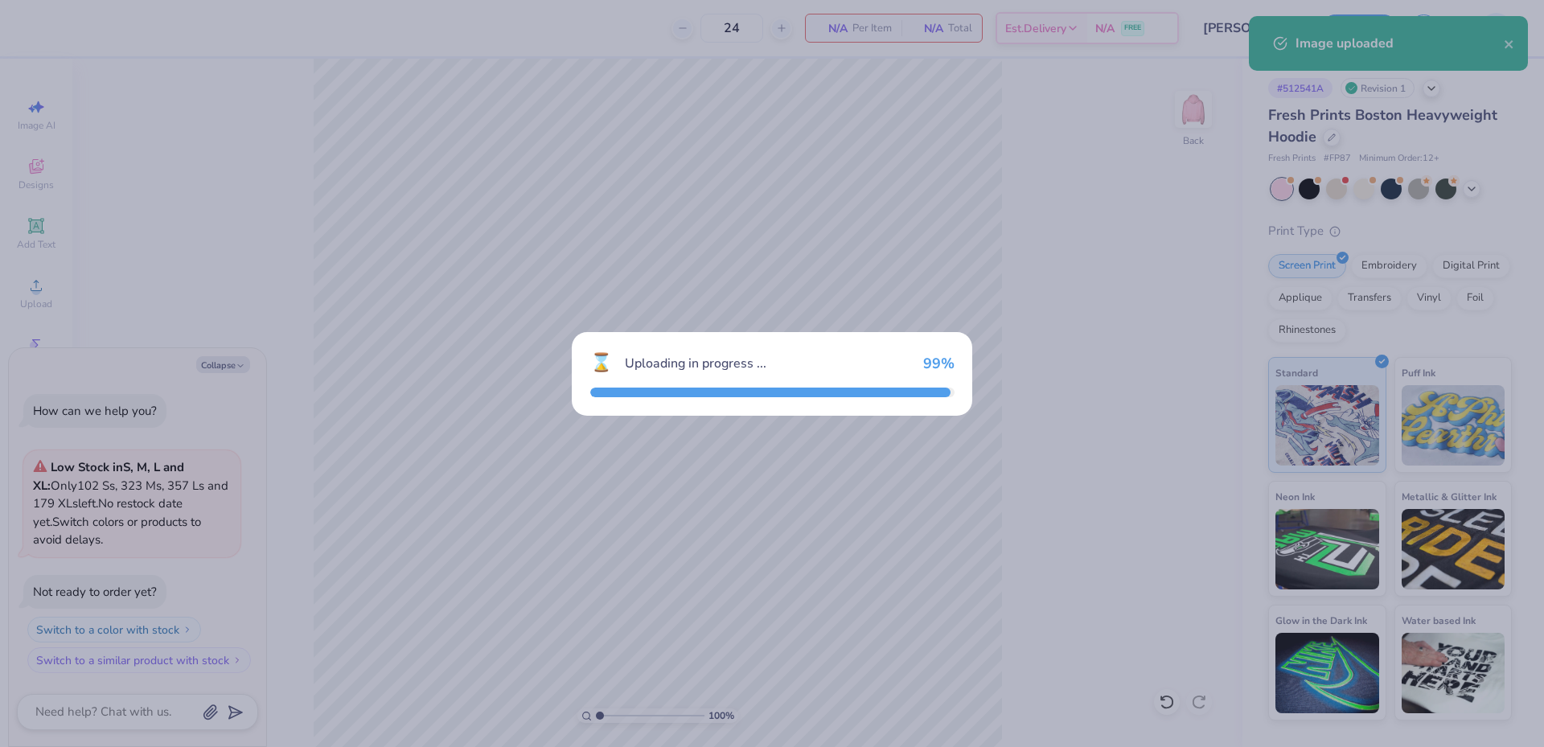
type textarea "x"
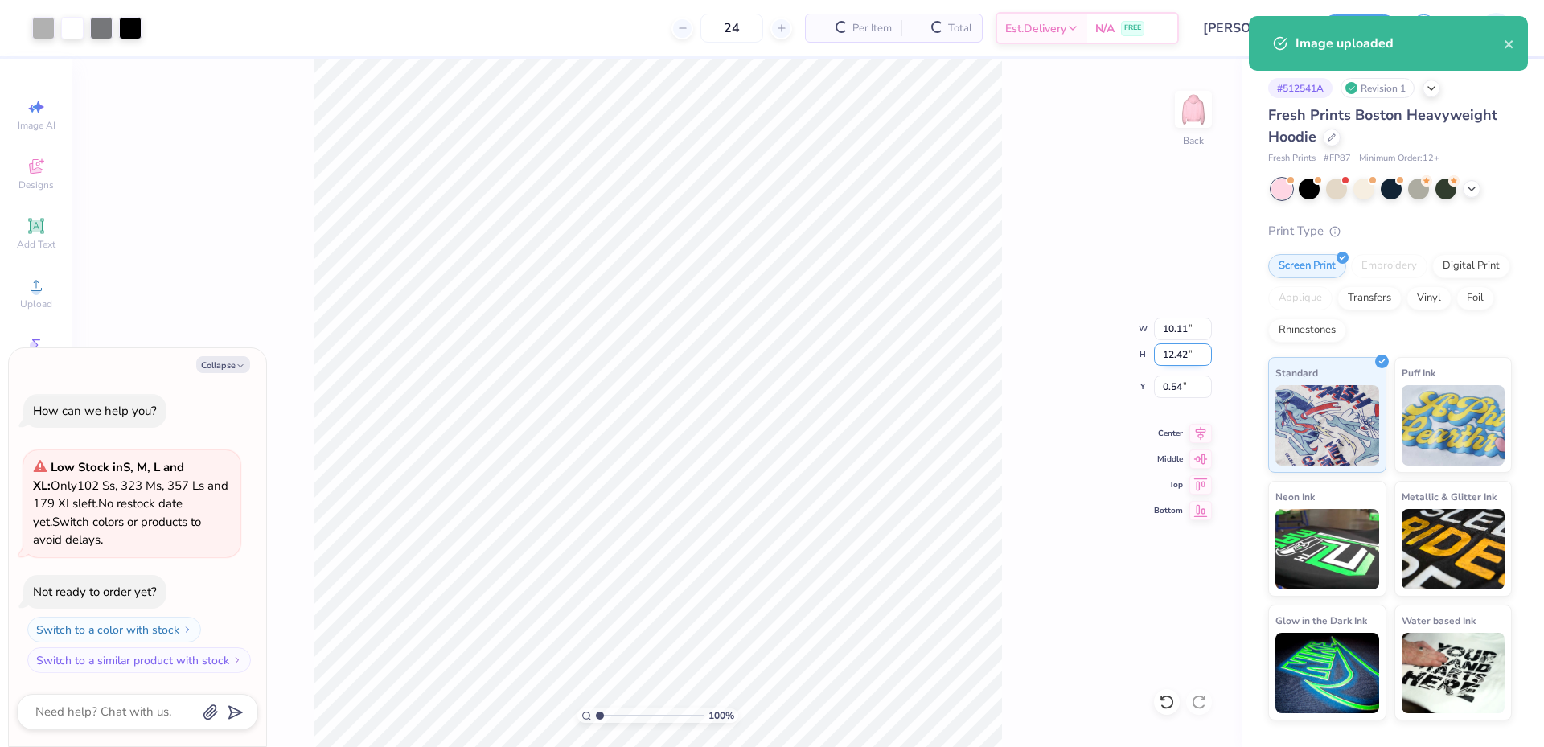
click at [1171, 355] on input "12.42" at bounding box center [1183, 354] width 58 height 23
click at [1171, 354] on input "12.42" at bounding box center [1183, 354] width 58 height 23
type input "10"
type textarea "x"
type input "8.14"
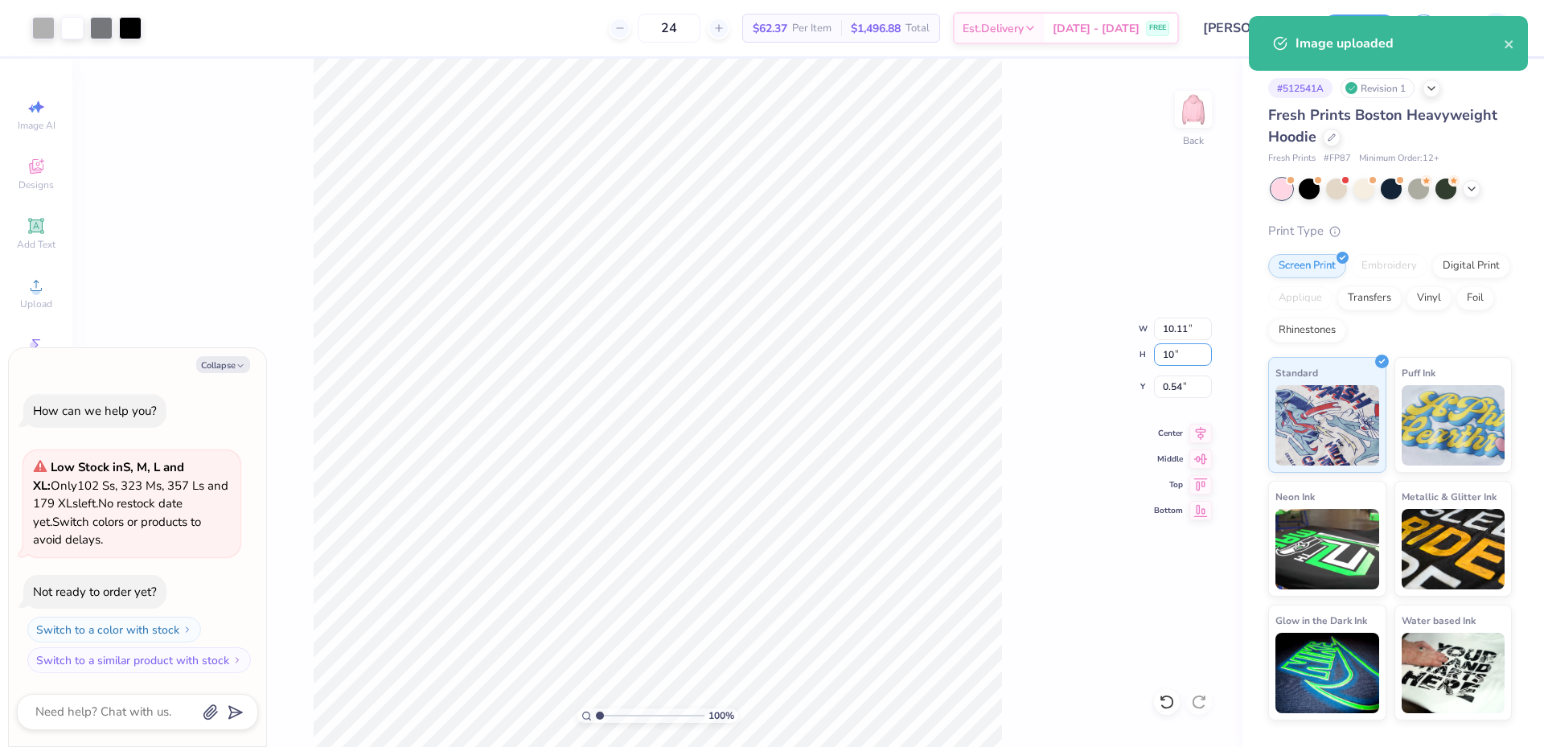
type input "10.00"
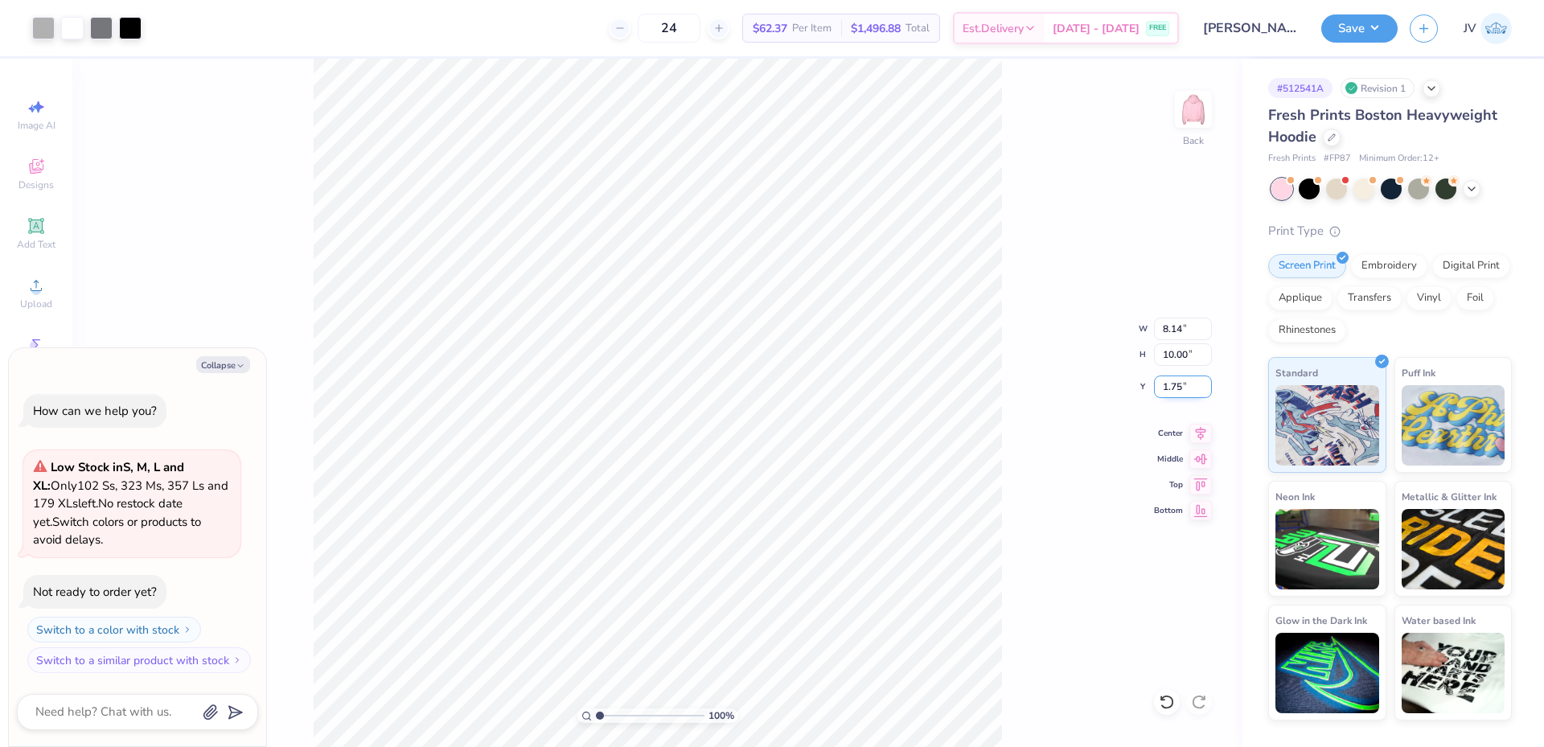
click at [1165, 388] on input "1.75" at bounding box center [1183, 386] width 58 height 23
type input "1.5"
type textarea "x"
type input "1.50"
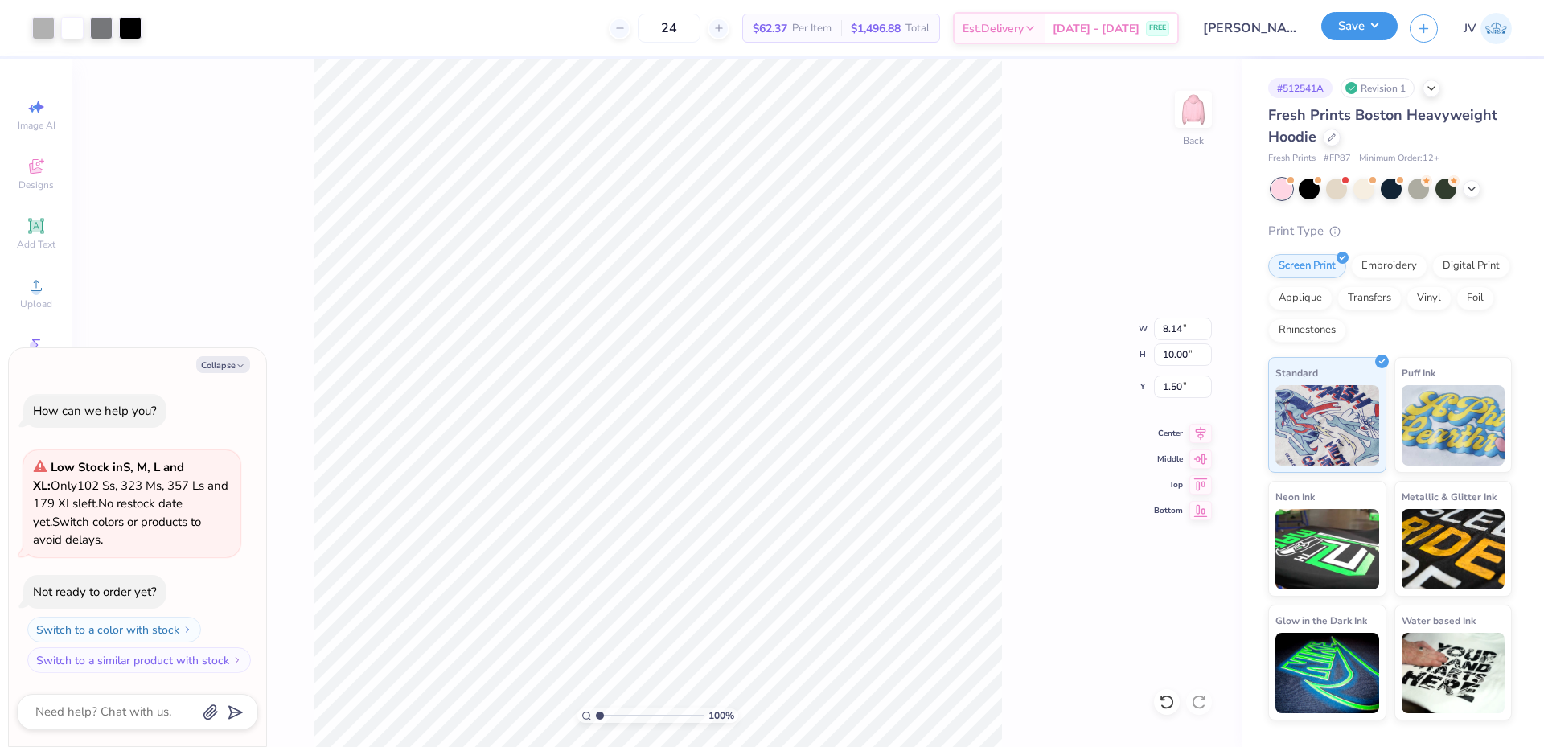
click at [1357, 30] on button "Save" at bounding box center [1359, 26] width 76 height 28
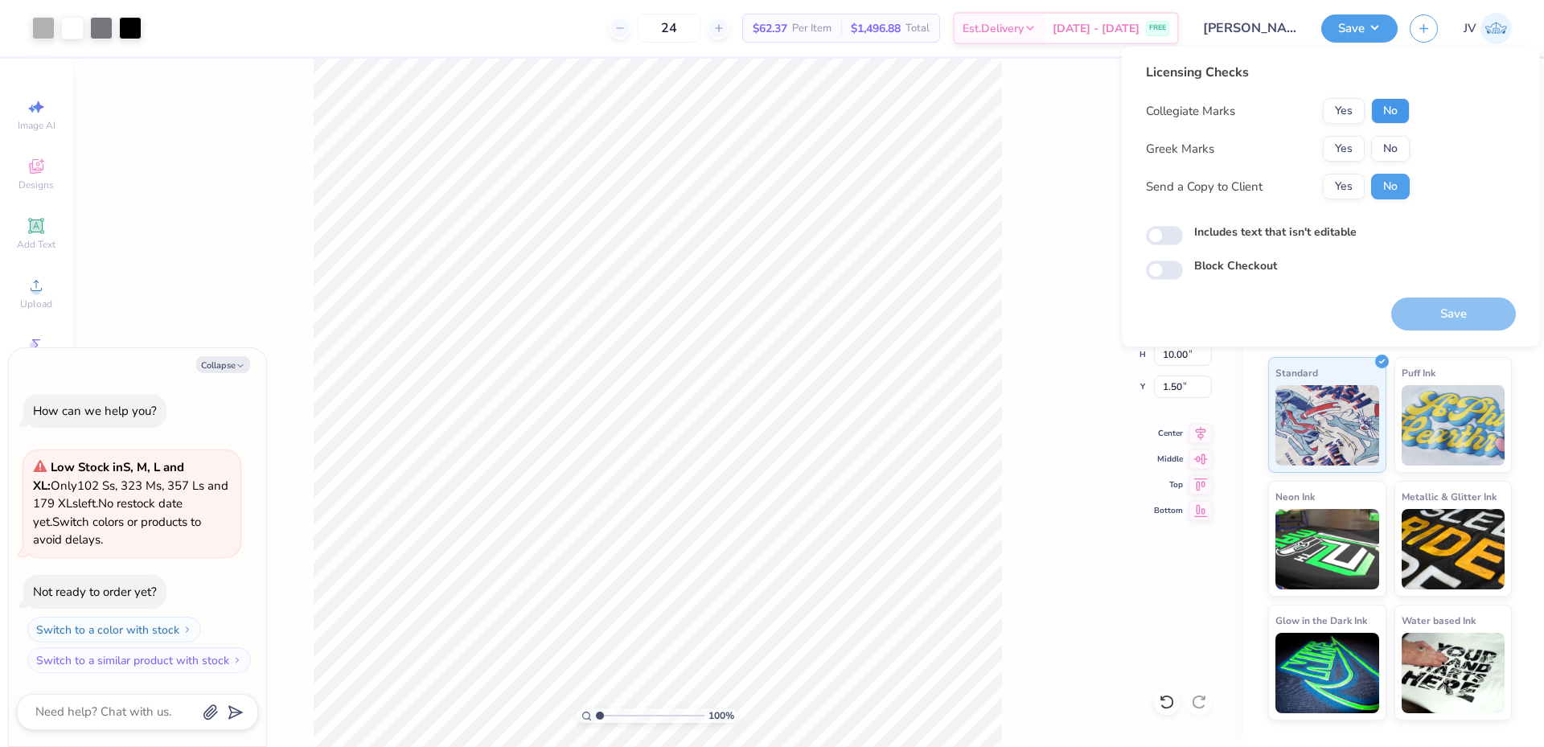
click at [1380, 105] on button "No" at bounding box center [1390, 111] width 39 height 26
click at [1384, 151] on button "No" at bounding box center [1390, 149] width 39 height 26
click at [1470, 315] on button "Save" at bounding box center [1453, 313] width 125 height 33
type textarea "x"
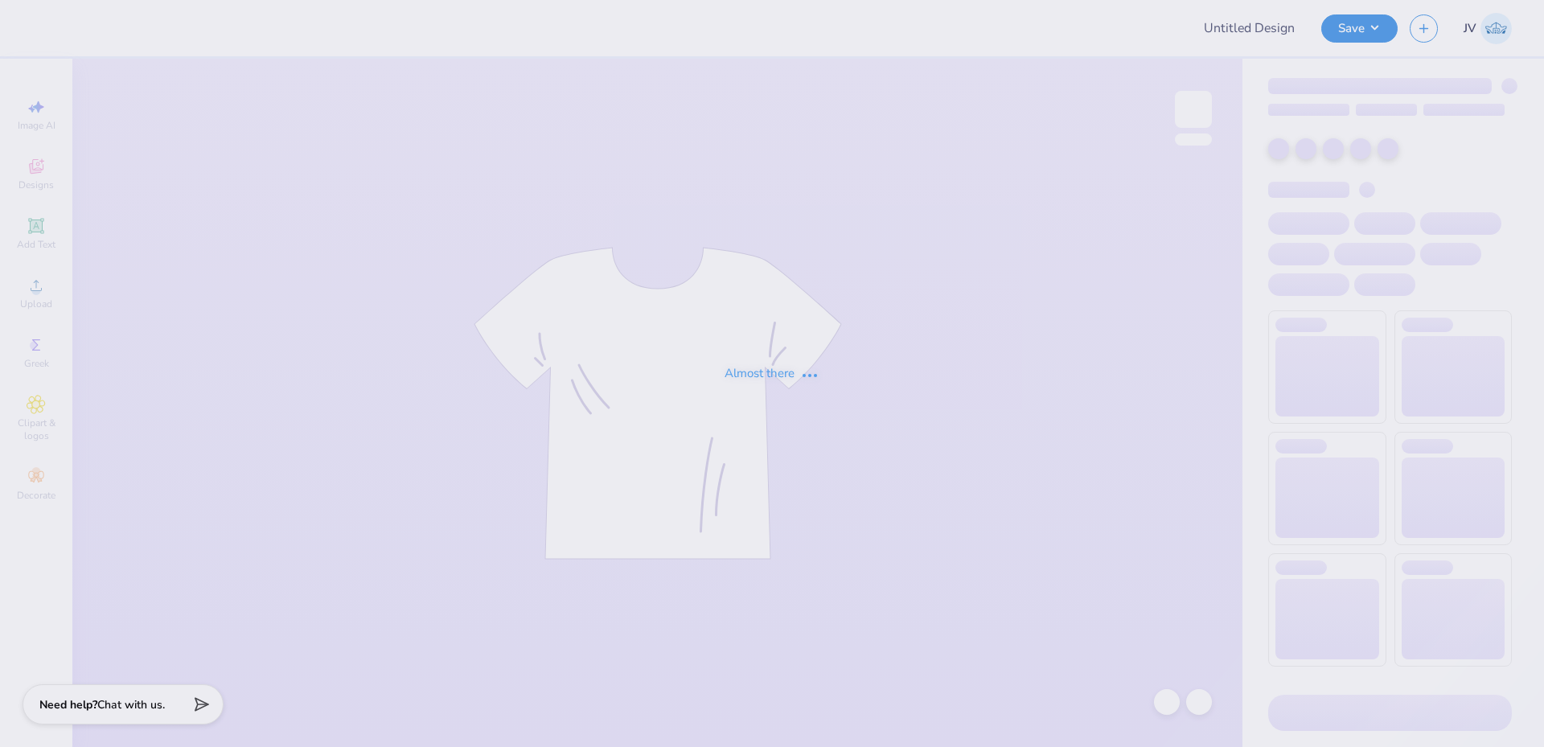
type input "hoodie for HV"
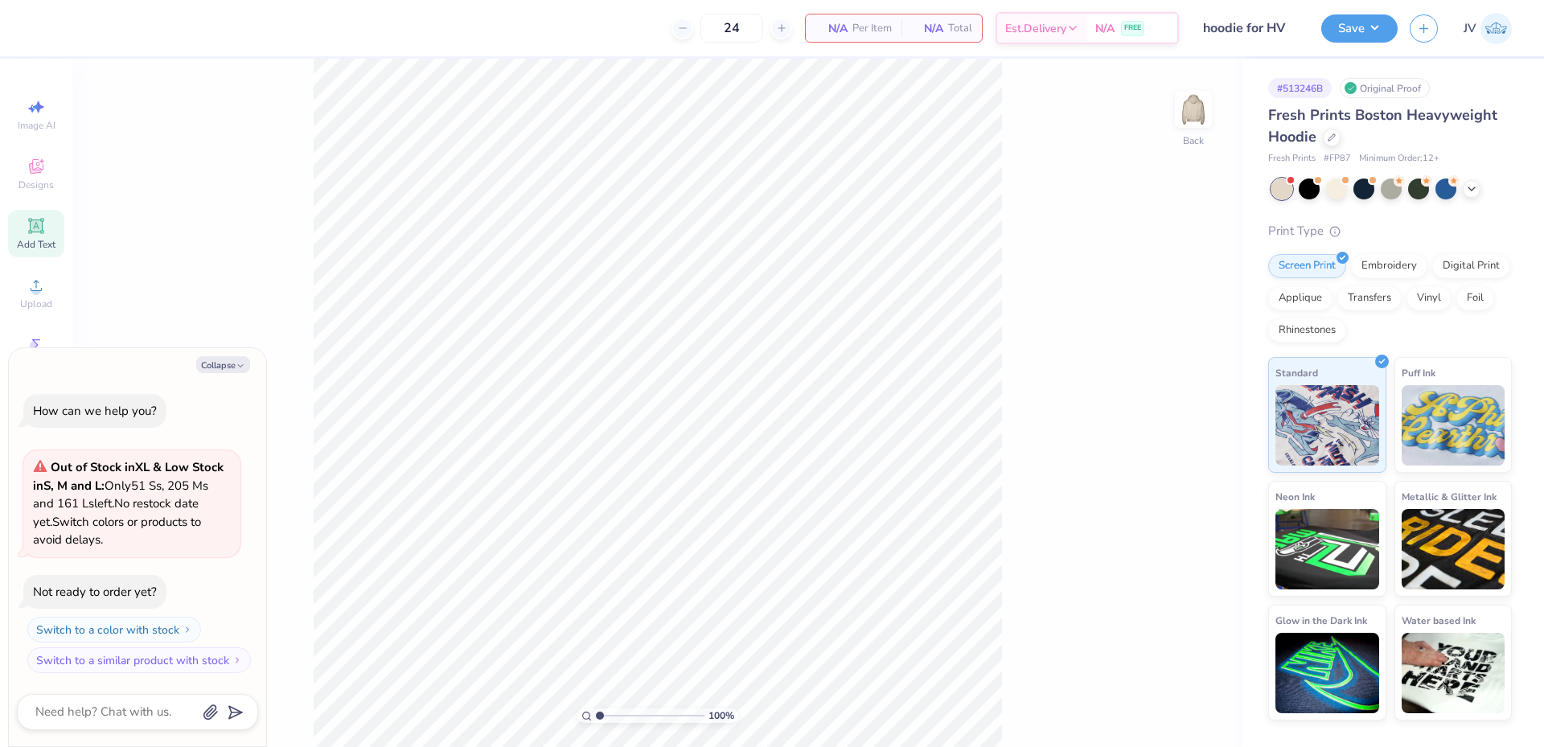
click at [32, 236] on div "Add Text" at bounding box center [36, 233] width 56 height 47
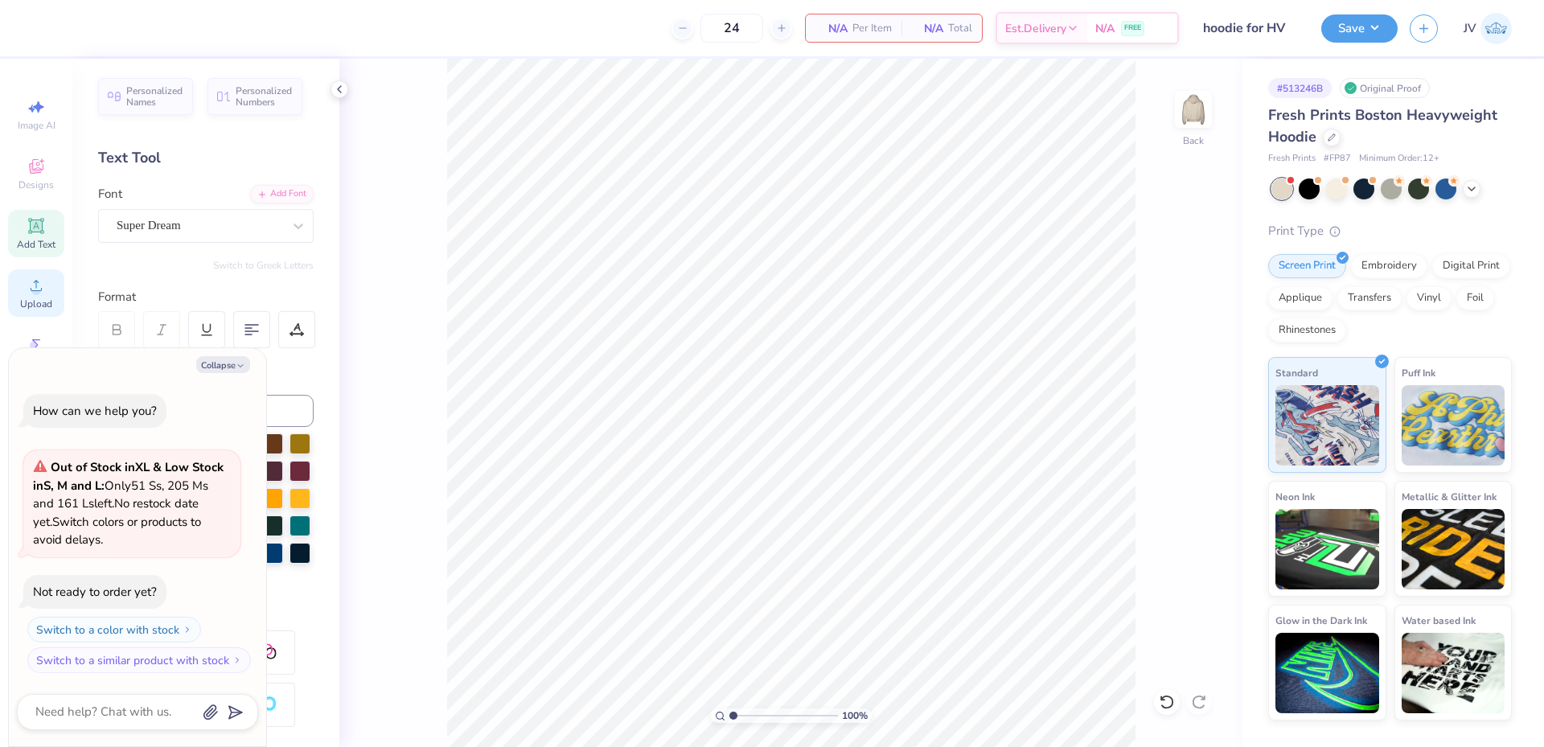
click at [35, 290] on icon at bounding box center [36, 285] width 11 height 11
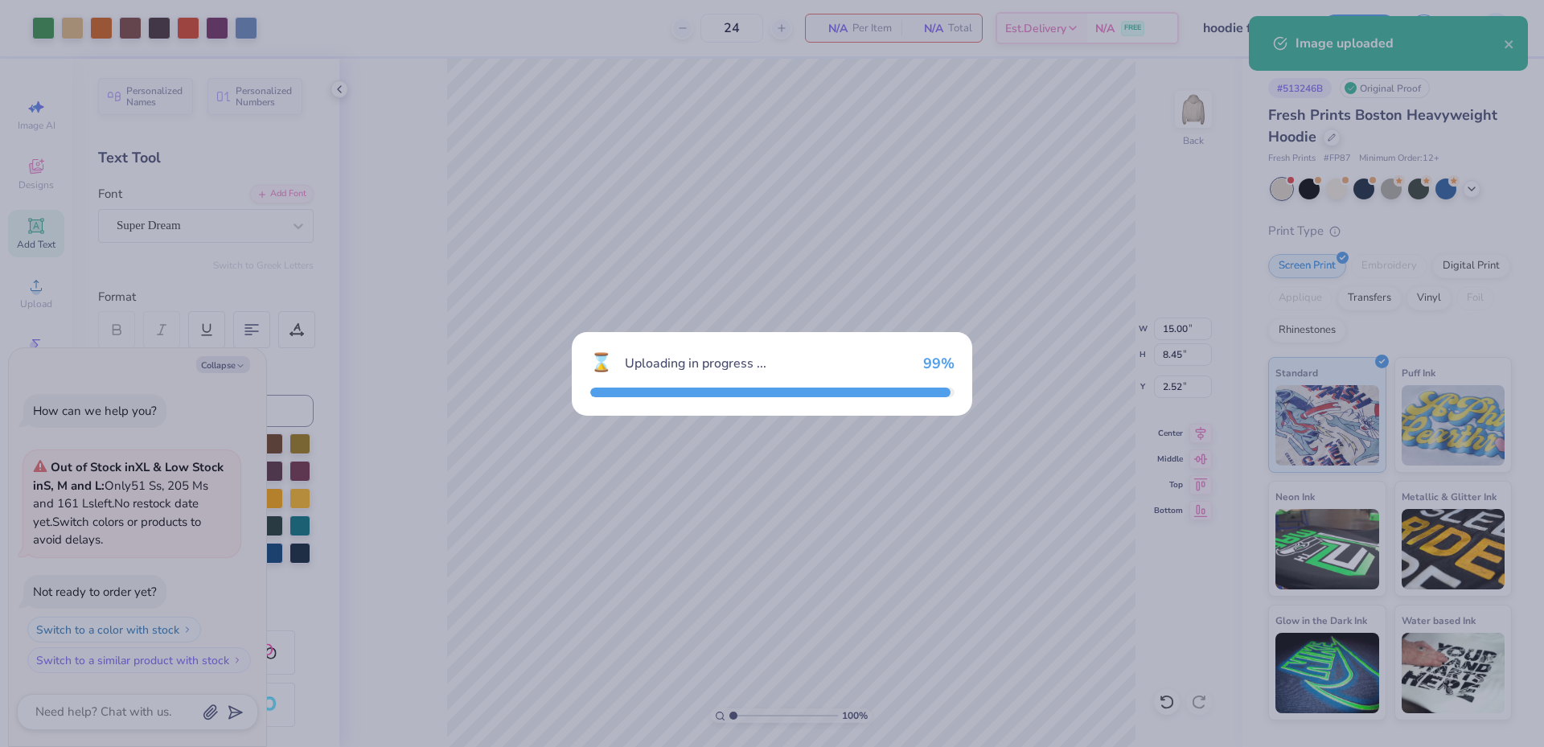
type textarea "x"
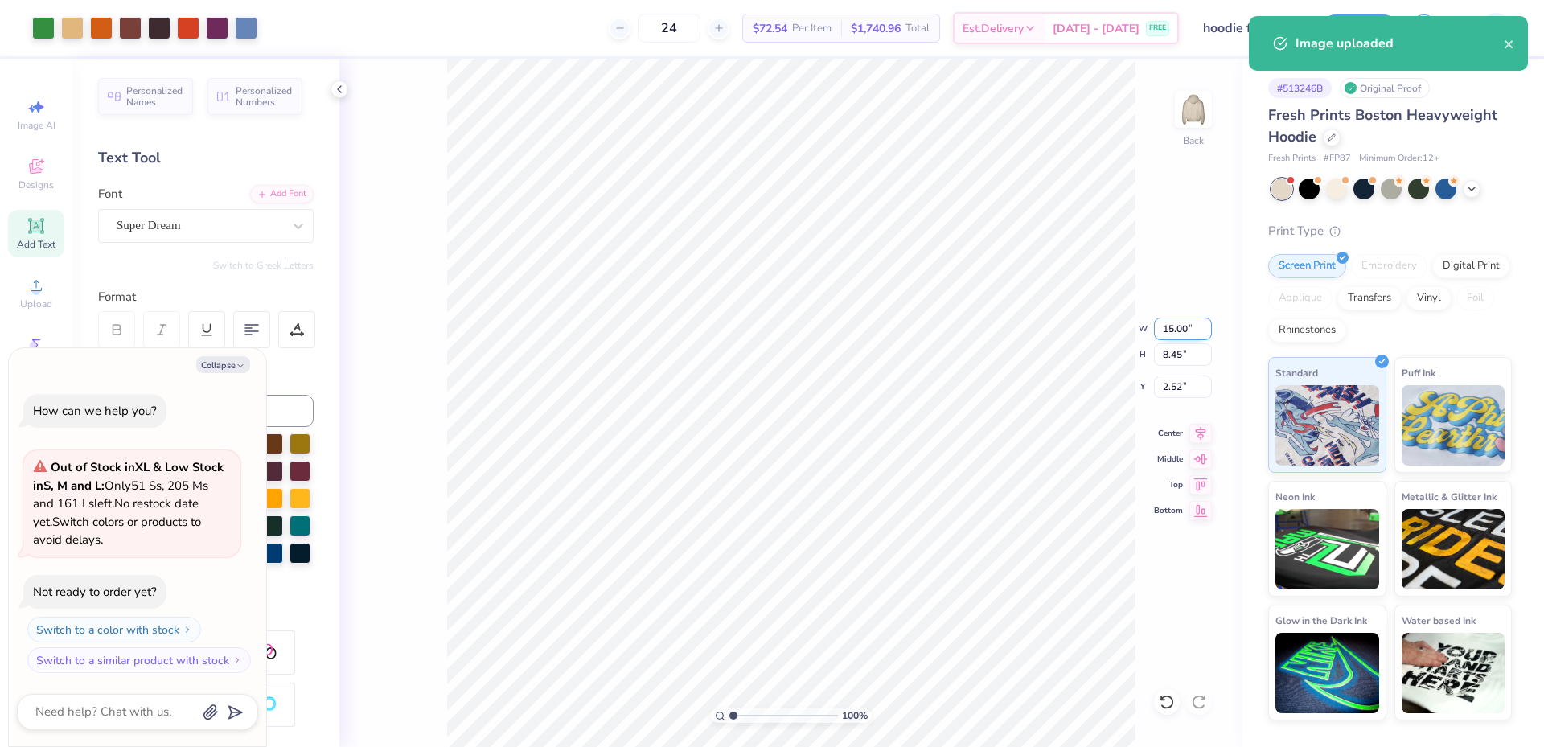
click at [1175, 327] on input "15.00" at bounding box center [1183, 329] width 58 height 23
type input "12"
type textarea "x"
type input "12.00"
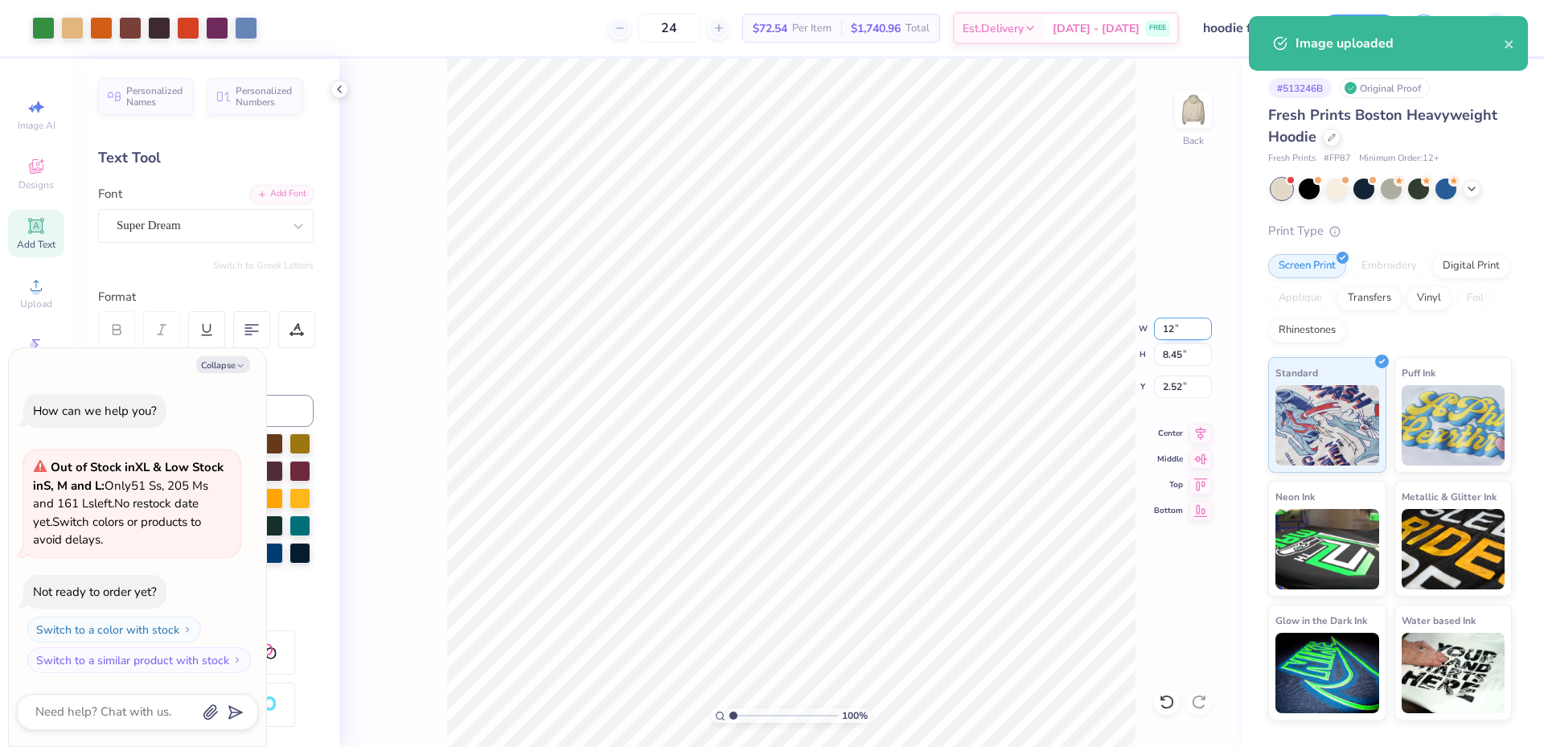
type input "6.76"
type input "3.37"
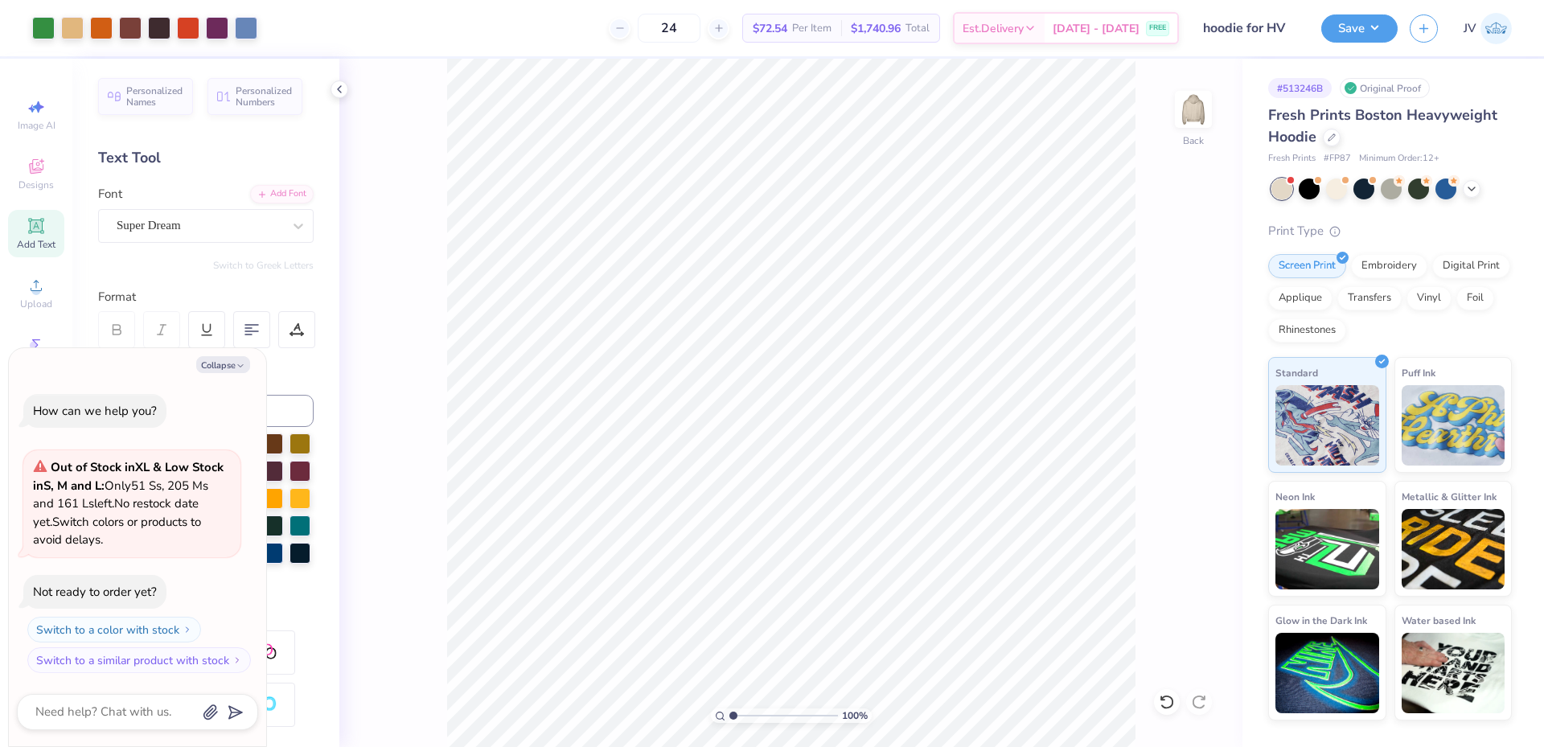
type textarea "x"
click at [1174, 388] on input "3.37" at bounding box center [1183, 386] width 58 height 23
type input "3"
type textarea "x"
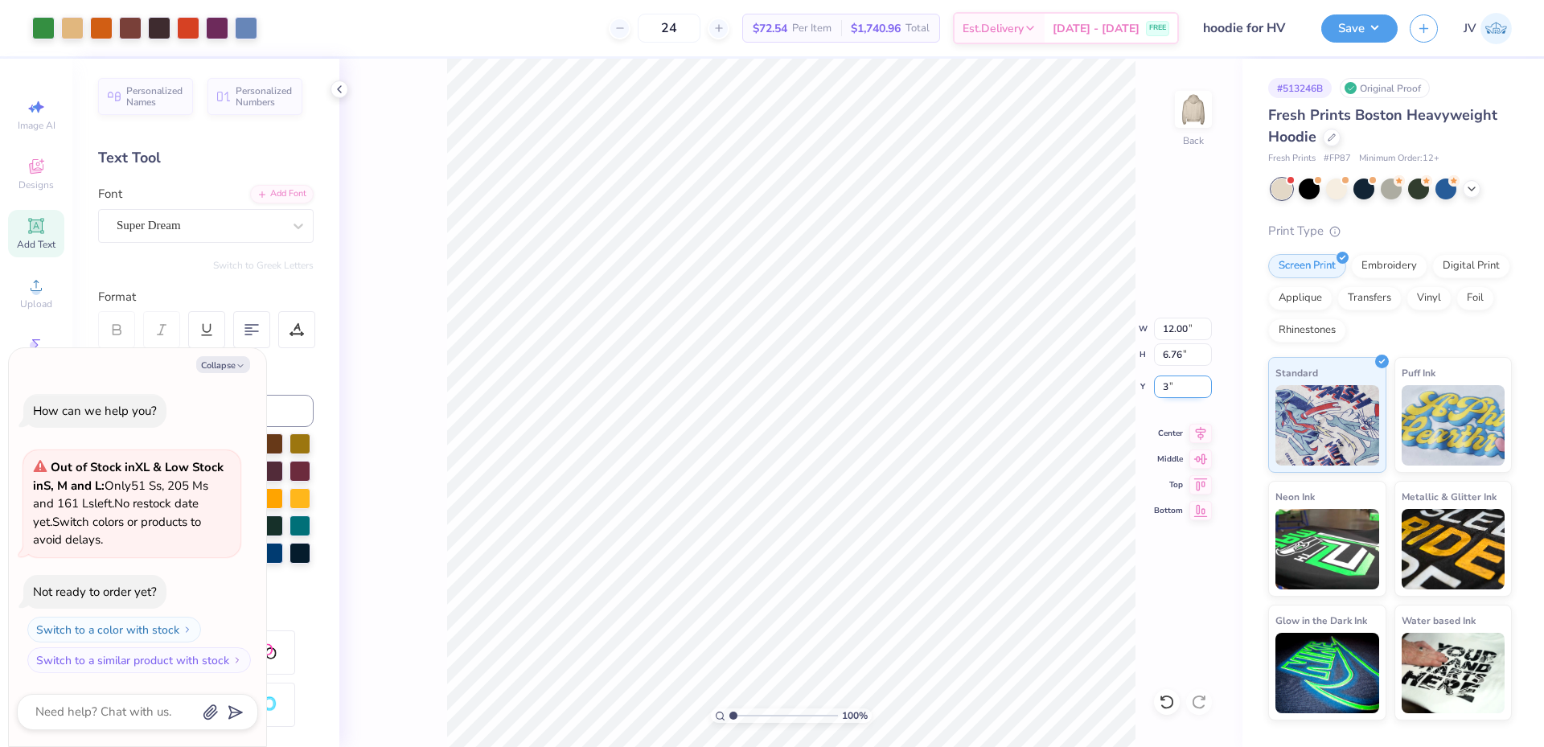
type input "3.00"
type textarea "x"
type input "1.71"
click at [740, 715] on input "range" at bounding box center [783, 715] width 109 height 14
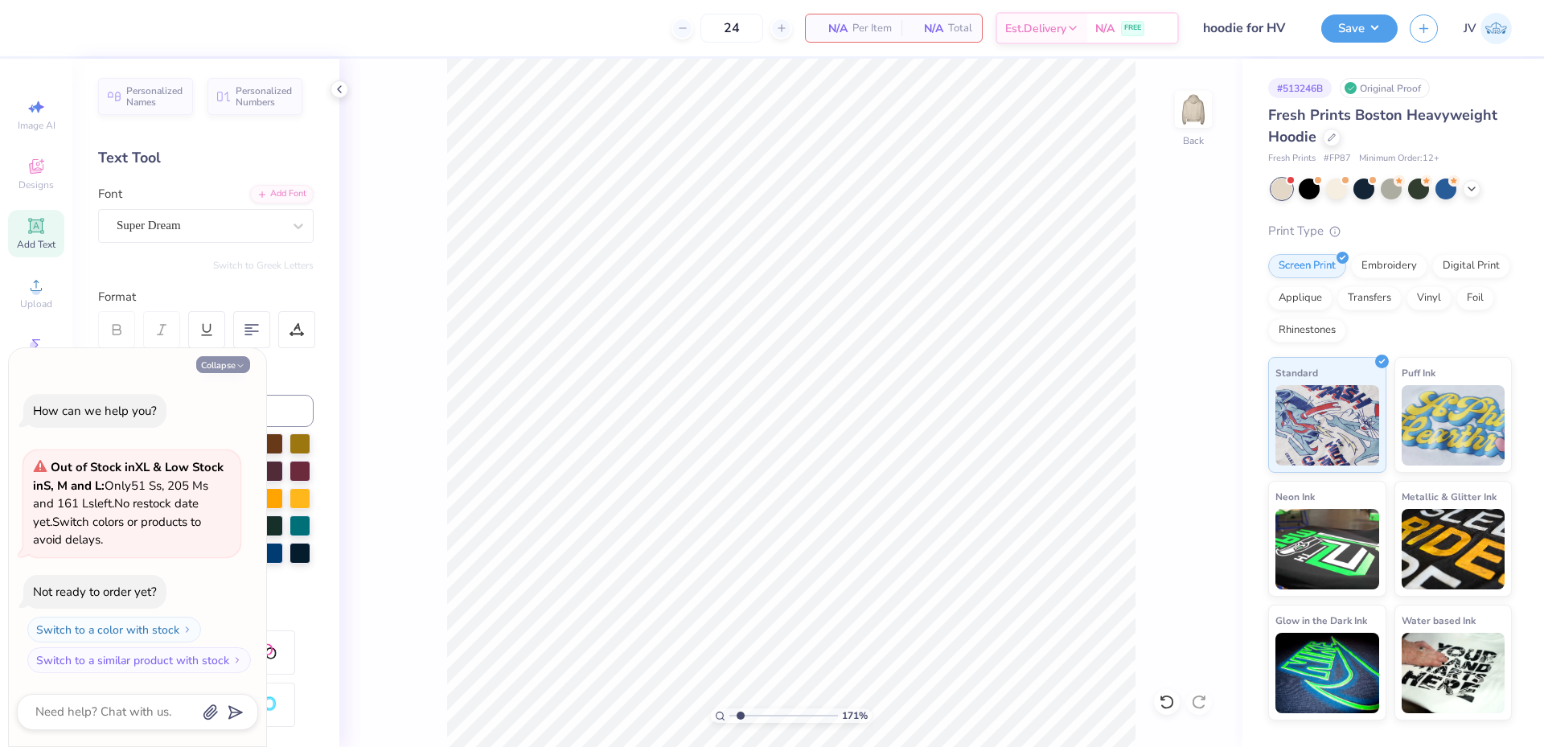
click at [222, 362] on button "Collapse" at bounding box center [223, 364] width 54 height 17
type textarea "x"
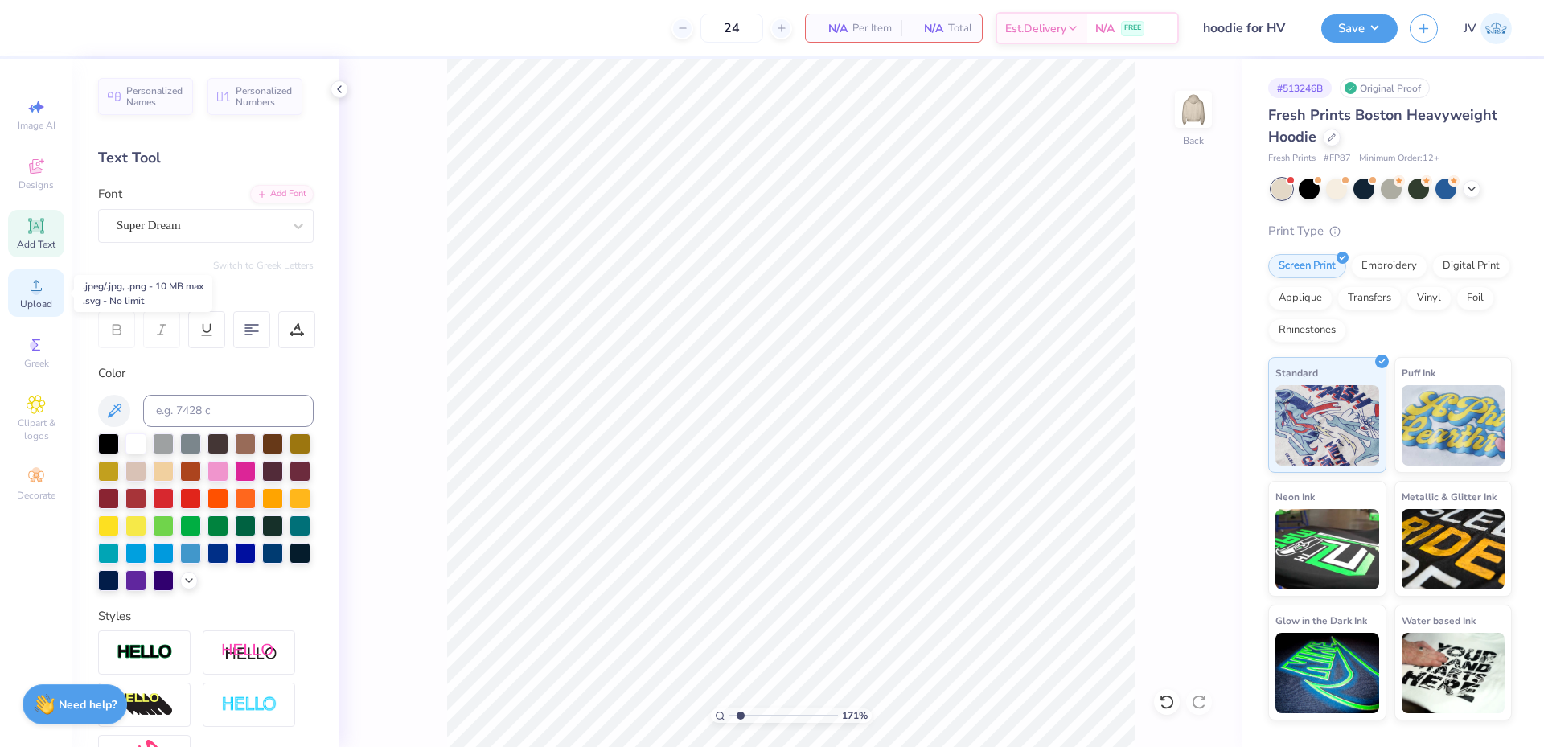
click at [43, 297] on div "Upload" at bounding box center [36, 292] width 56 height 47
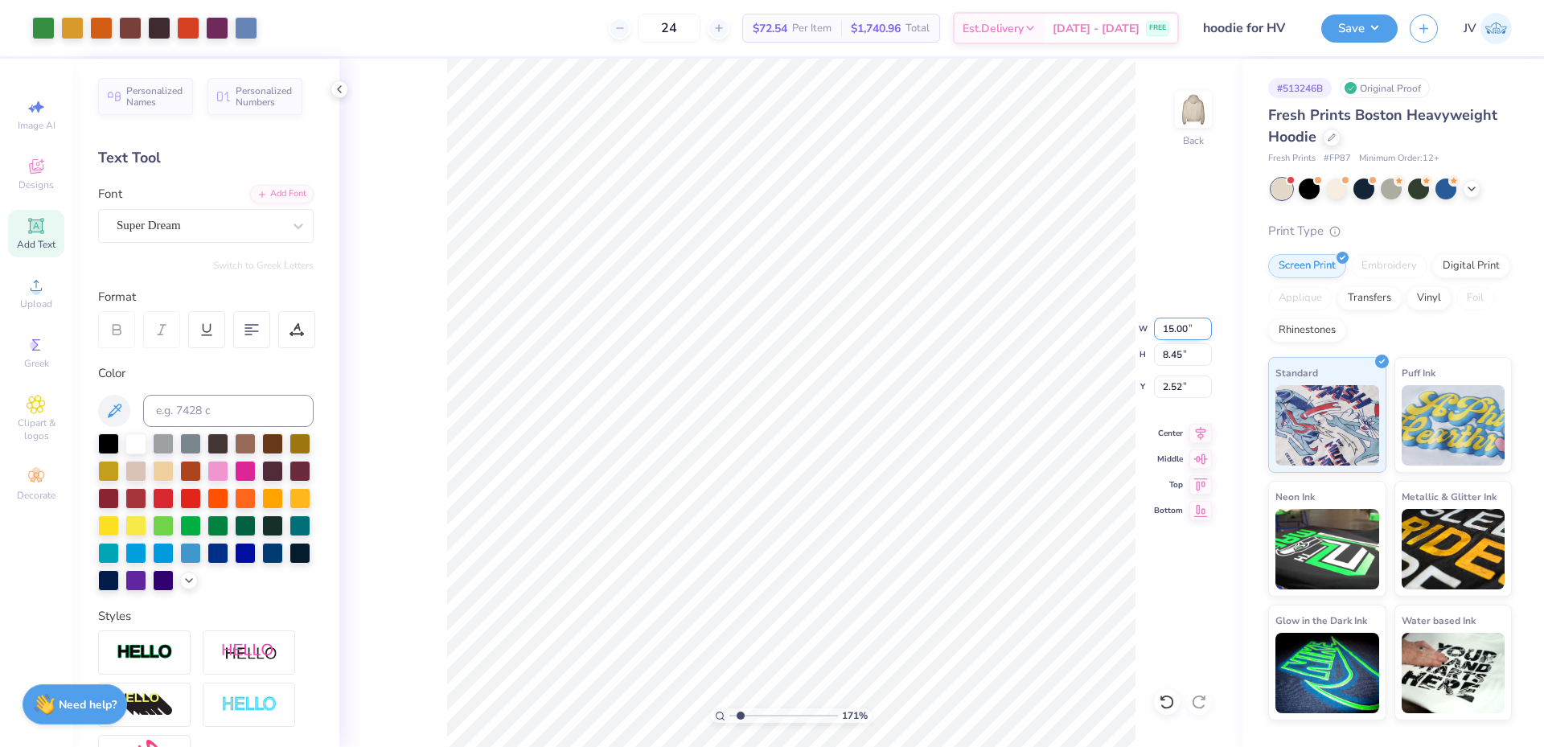
click at [1175, 327] on input "15.00" at bounding box center [1183, 329] width 58 height 23
type input "12.00"
type input "6.76"
click at [1167, 387] on input "3.37" at bounding box center [1183, 386] width 58 height 23
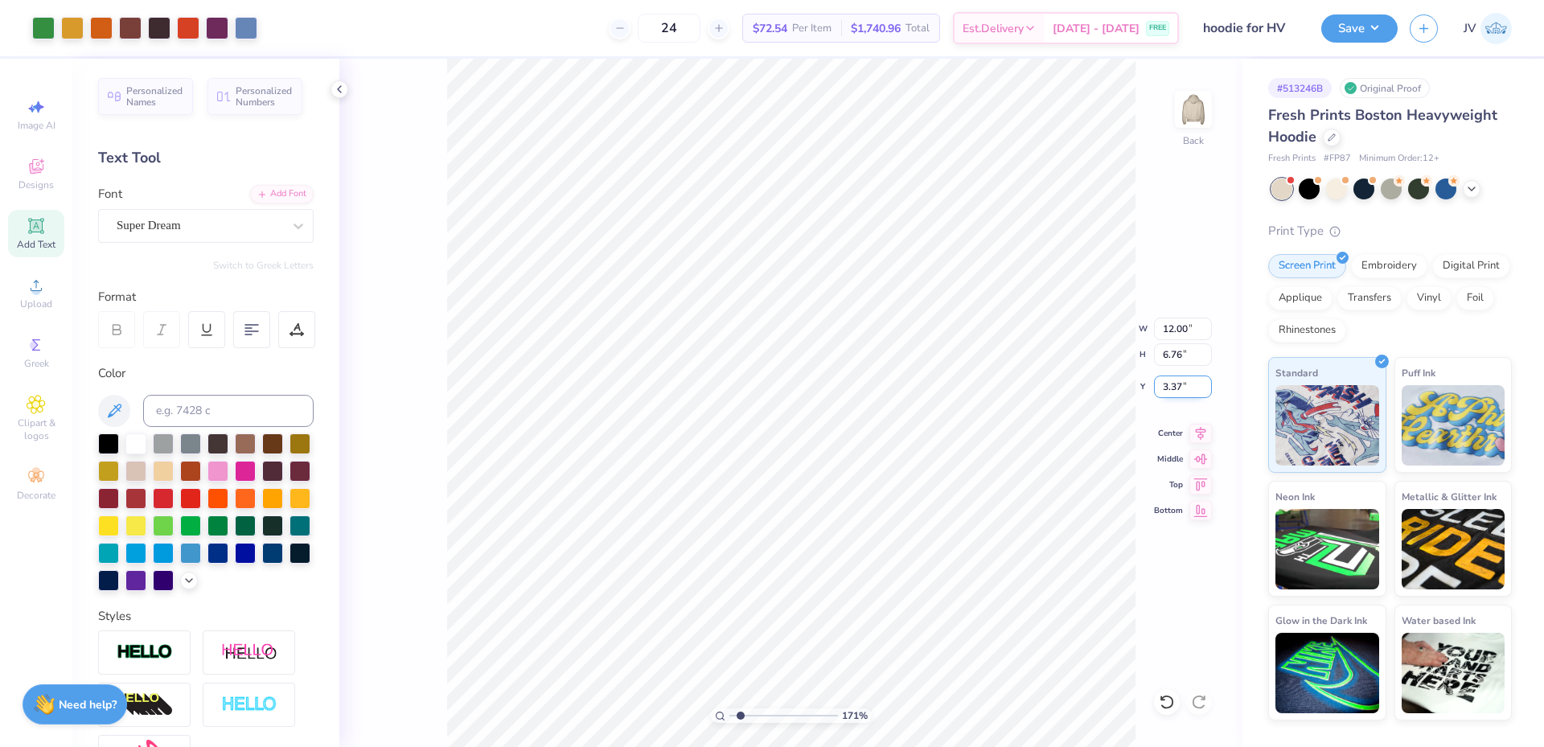
click at [1167, 387] on input "3.37" at bounding box center [1183, 386] width 58 height 23
type input "3.00"
drag, startPoint x: 742, startPoint y: 711, endPoint x: 642, endPoint y: 711, distance: 99.7
type input "1"
click at [729, 711] on input "range" at bounding box center [783, 715] width 109 height 14
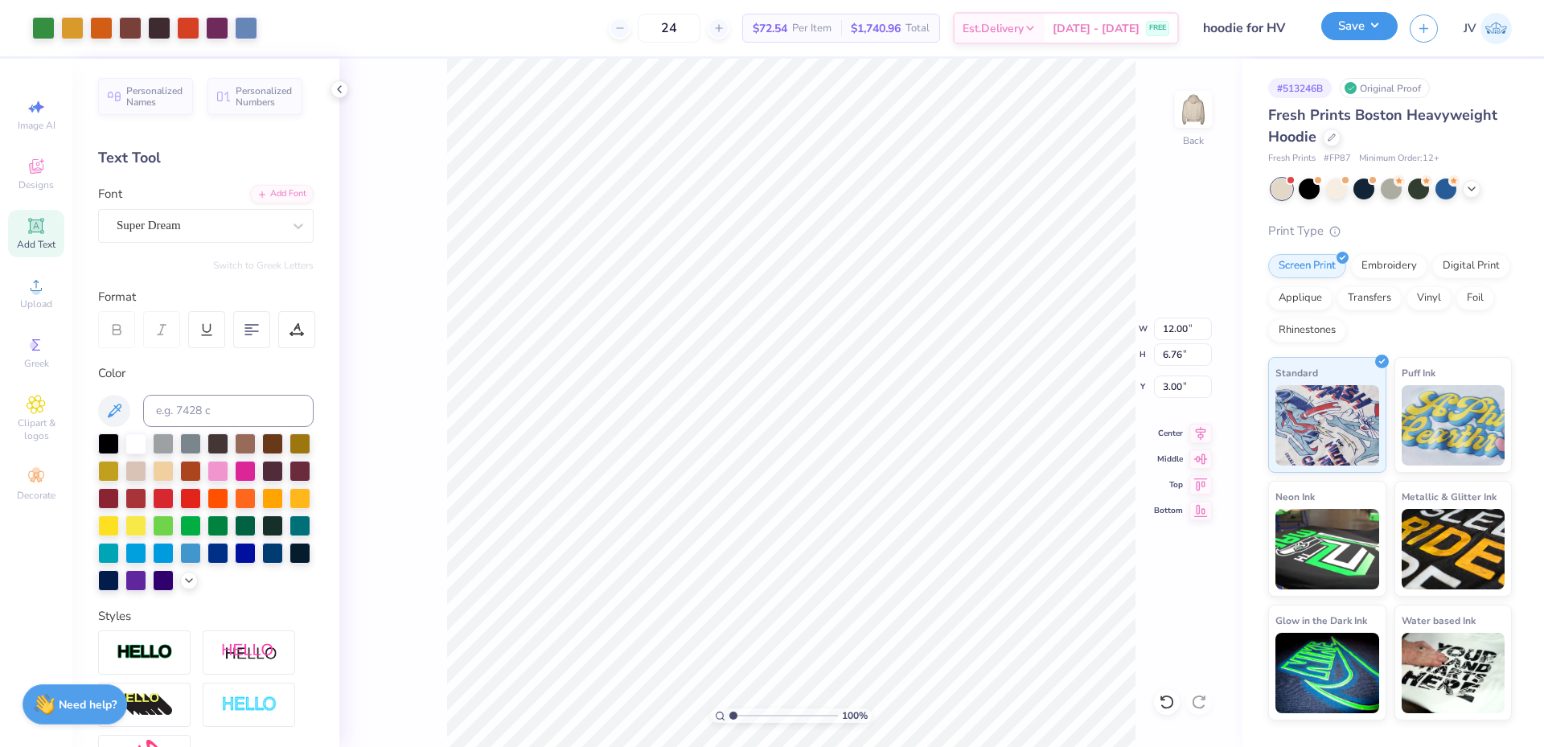
click at [1362, 28] on button "Save" at bounding box center [1359, 26] width 76 height 28
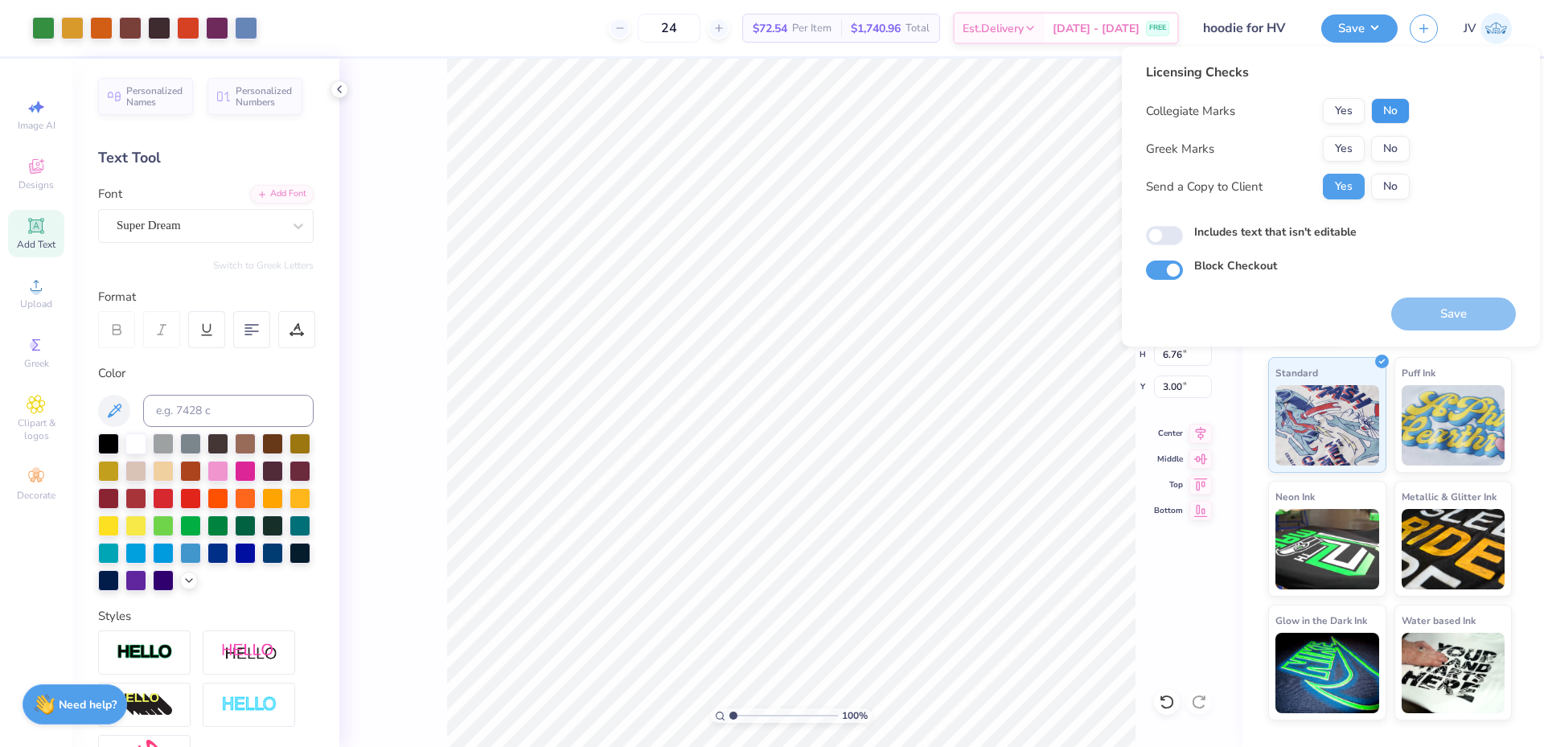
click at [1383, 113] on button "No" at bounding box center [1390, 111] width 39 height 26
click at [1383, 154] on button "No" at bounding box center [1390, 149] width 39 height 26
click at [1459, 307] on button "Save" at bounding box center [1453, 313] width 125 height 33
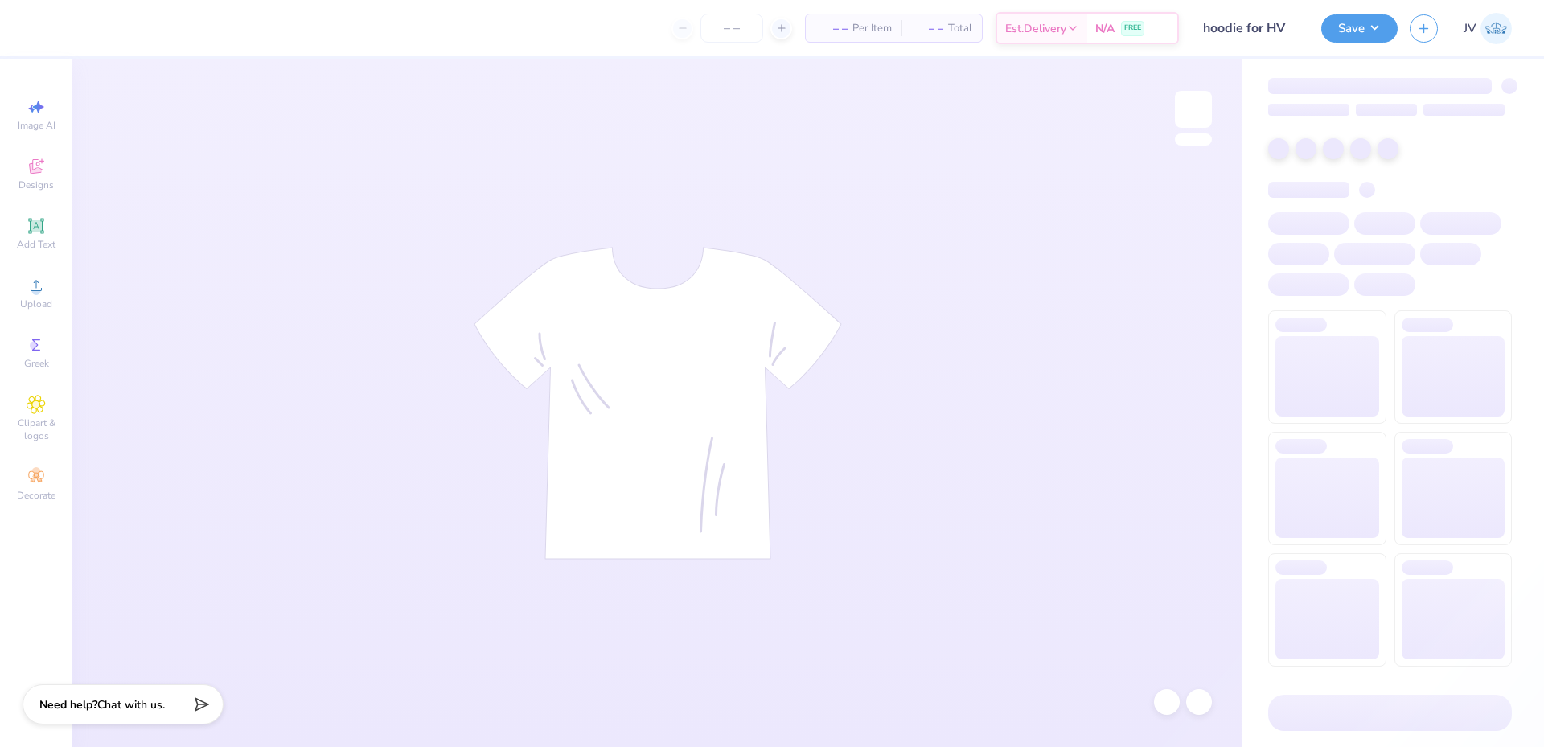
type input "hoodie for HV"
type input "24"
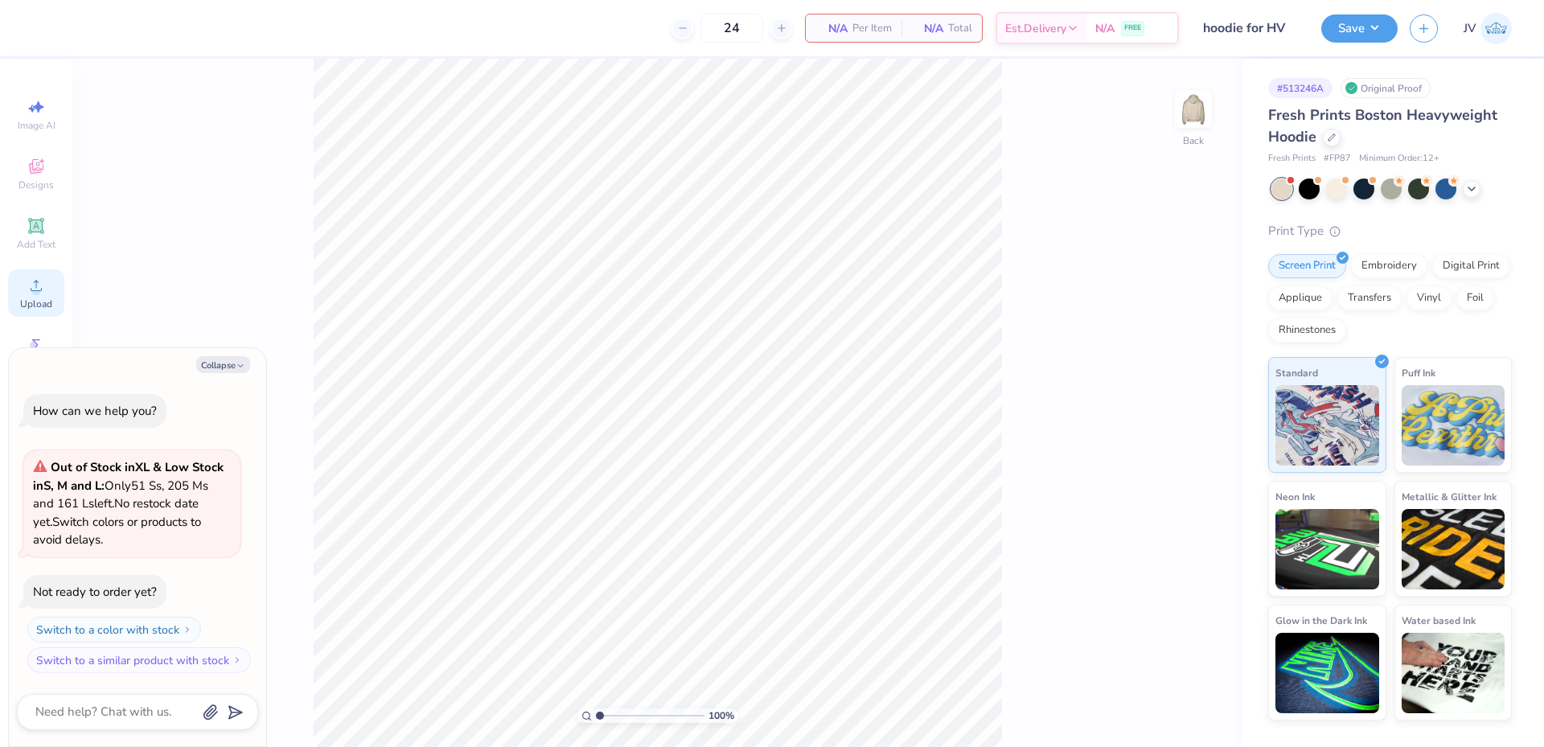
click at [40, 283] on icon at bounding box center [36, 285] width 19 height 19
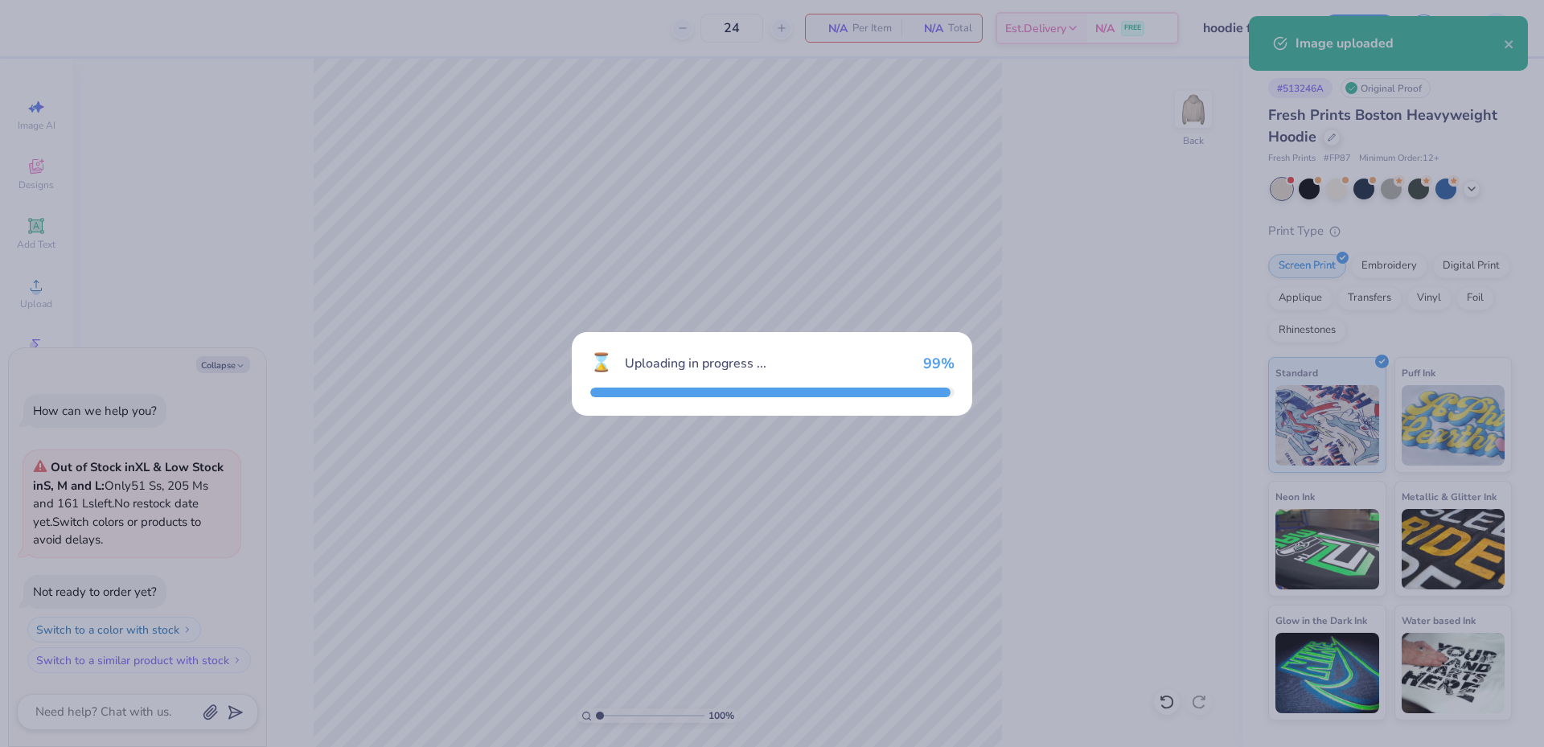
type textarea "x"
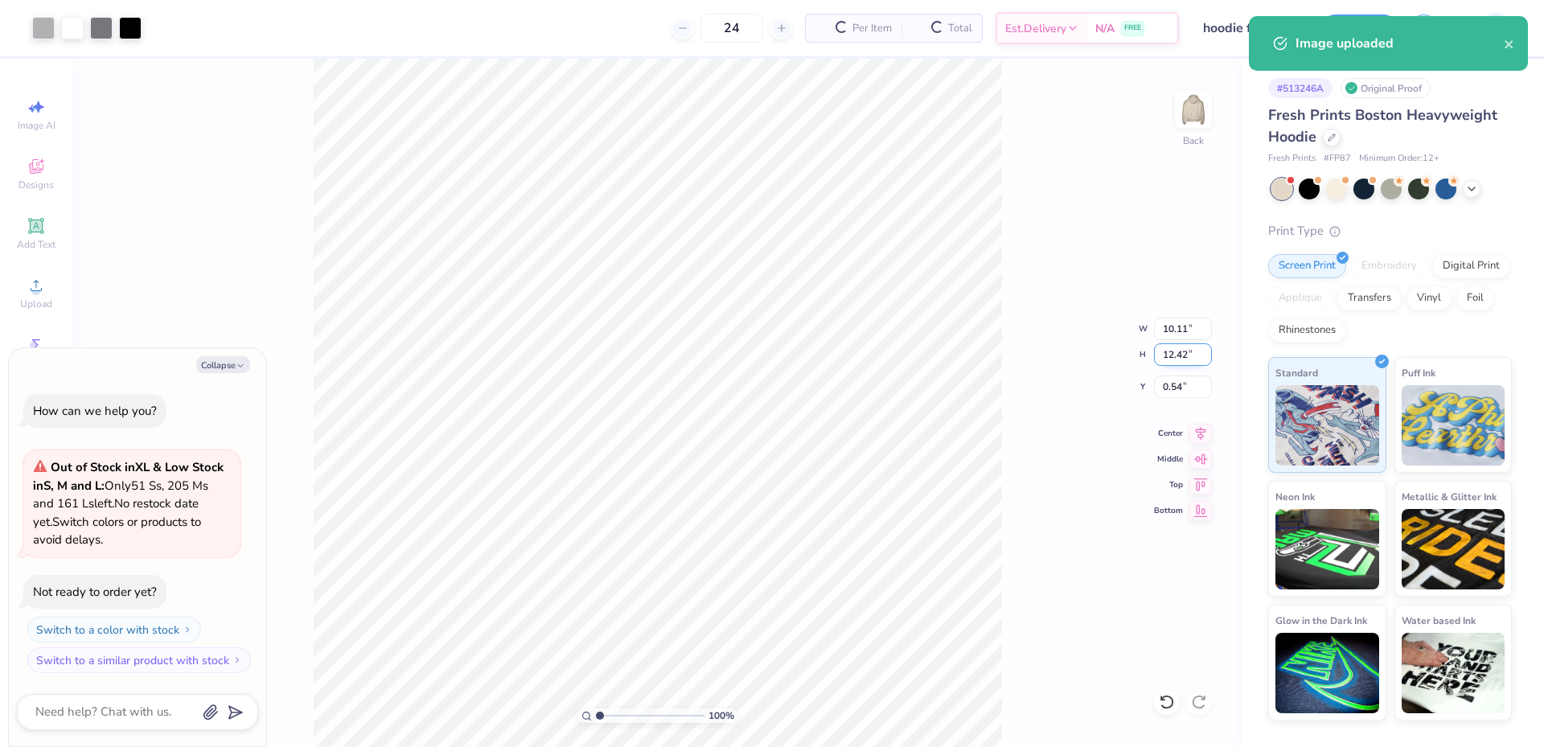
click at [1166, 359] on input "12.42" at bounding box center [1183, 354] width 58 height 23
type input "10"
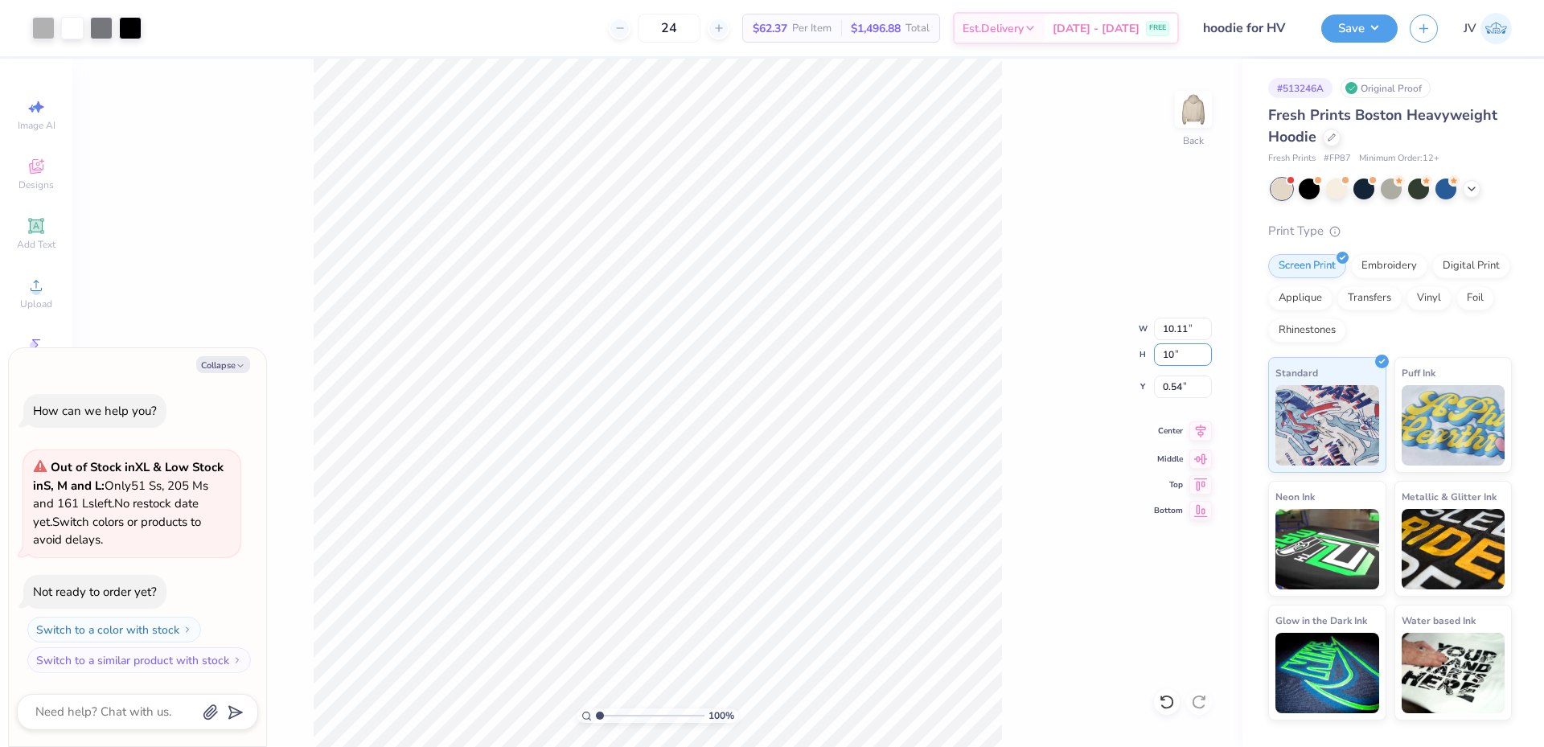
type textarea "x"
type input "8.14"
type input "10.00"
click at [1176, 387] on input "1.75" at bounding box center [1183, 386] width 58 height 23
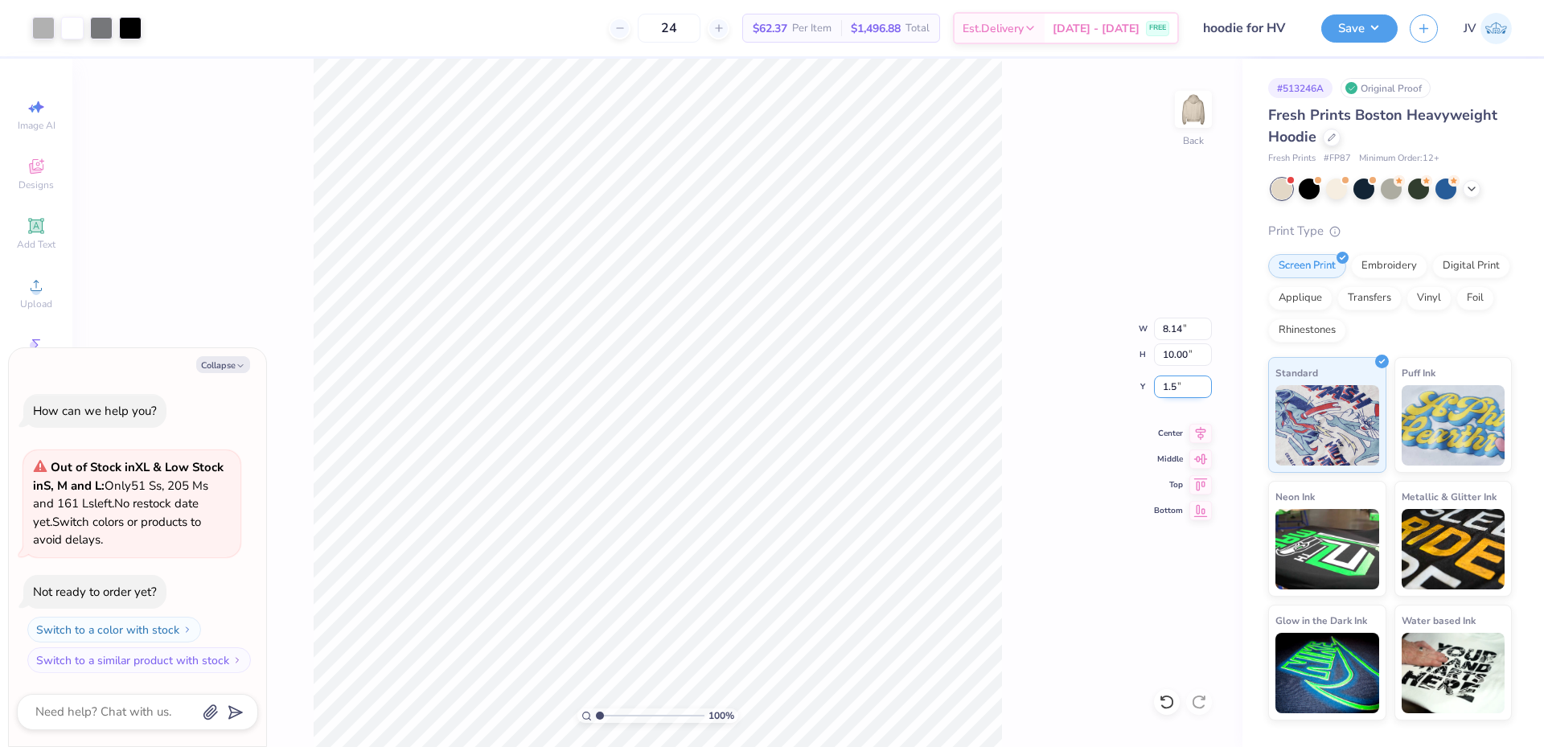
type input "1.5"
type textarea "x"
type input "1.50"
click at [383, 558] on div "100 % Back" at bounding box center [657, 403] width 1170 height 688
click at [1183, 136] on img at bounding box center [1193, 109] width 64 height 64
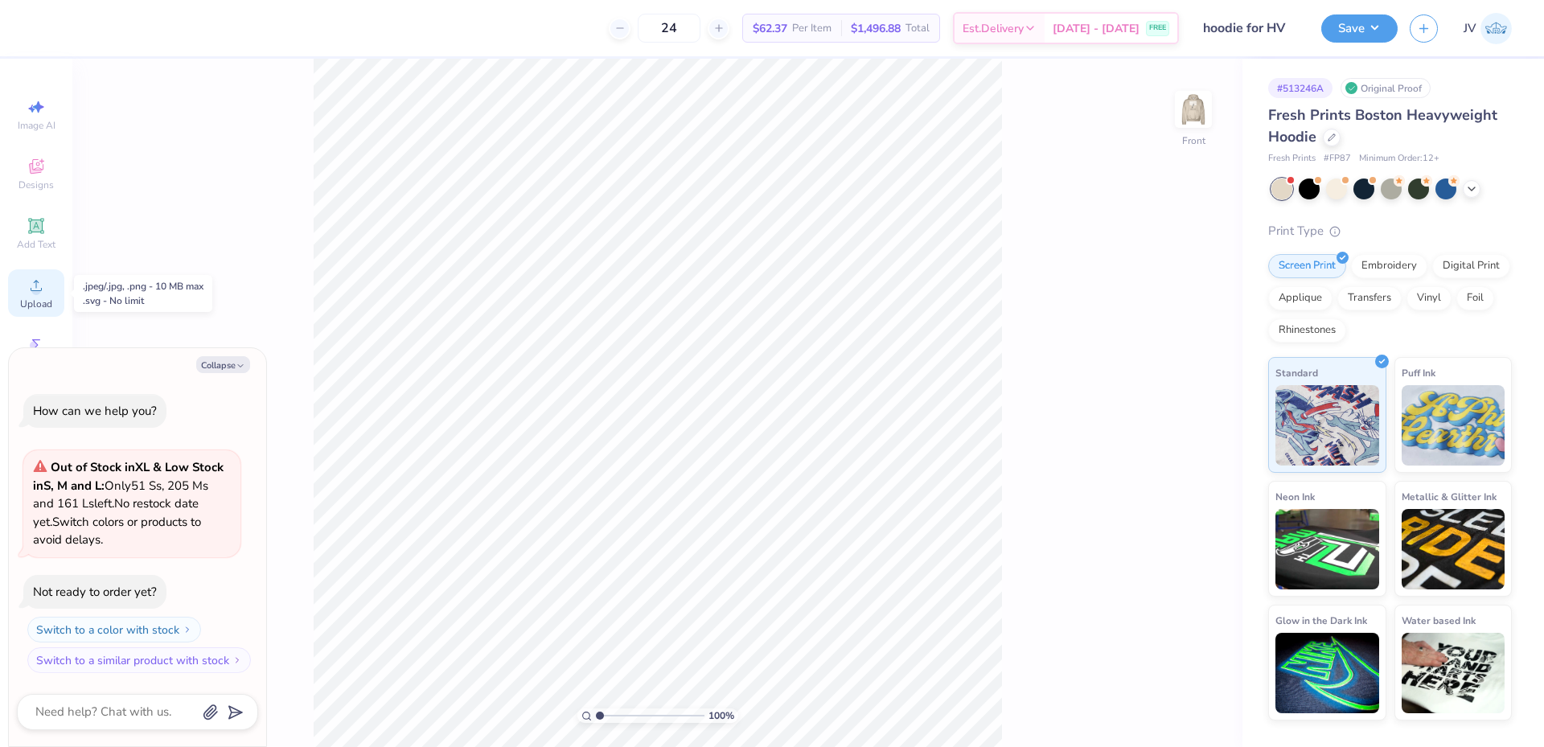
click at [25, 286] on div "Upload" at bounding box center [36, 292] width 56 height 47
click at [37, 240] on span "Add Text" at bounding box center [36, 244] width 39 height 13
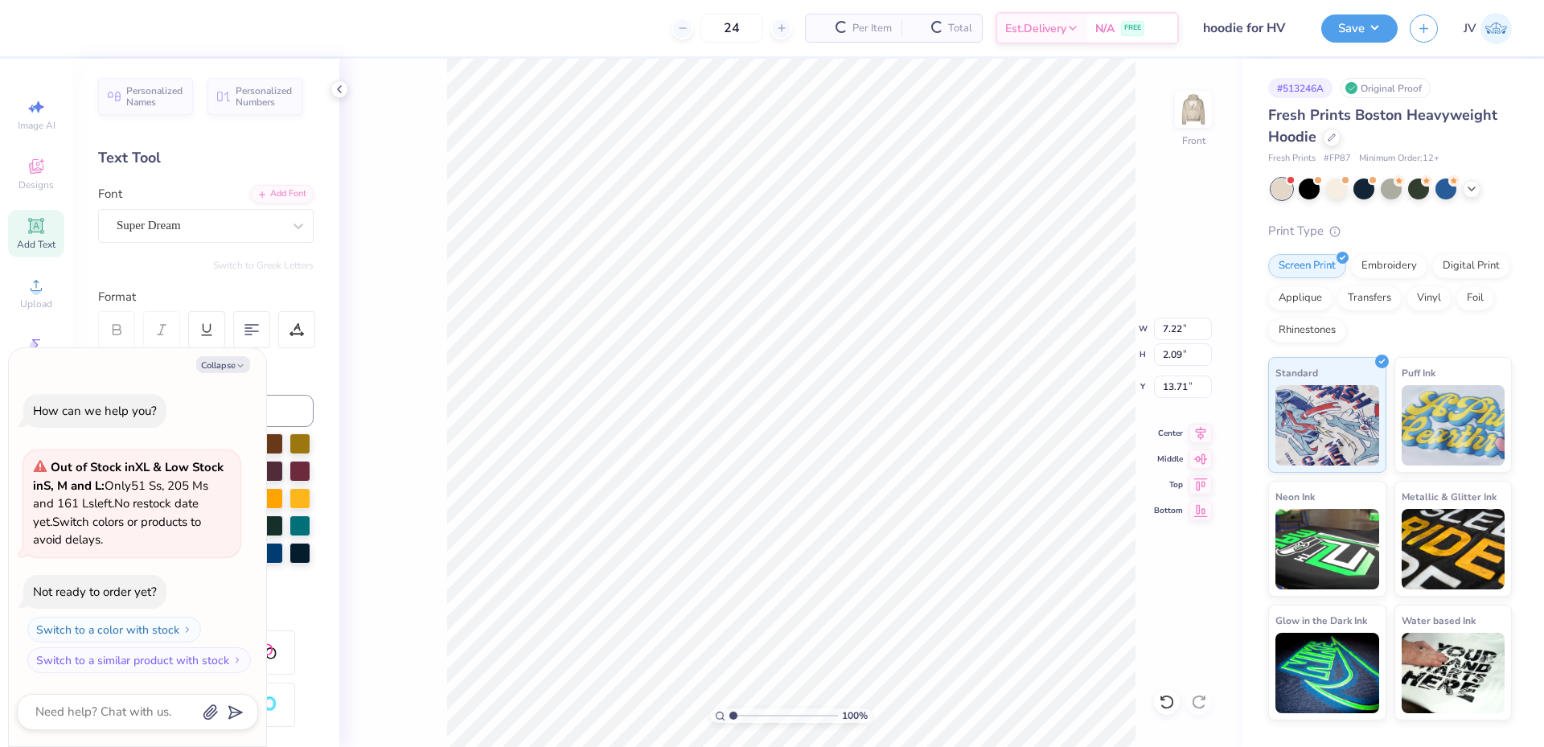
scroll to position [14, 2]
type textarea "x"
type textarea "YOUR FAVORITE ATHLETE'S FAVORITE PROTEIN"
type textarea "x"
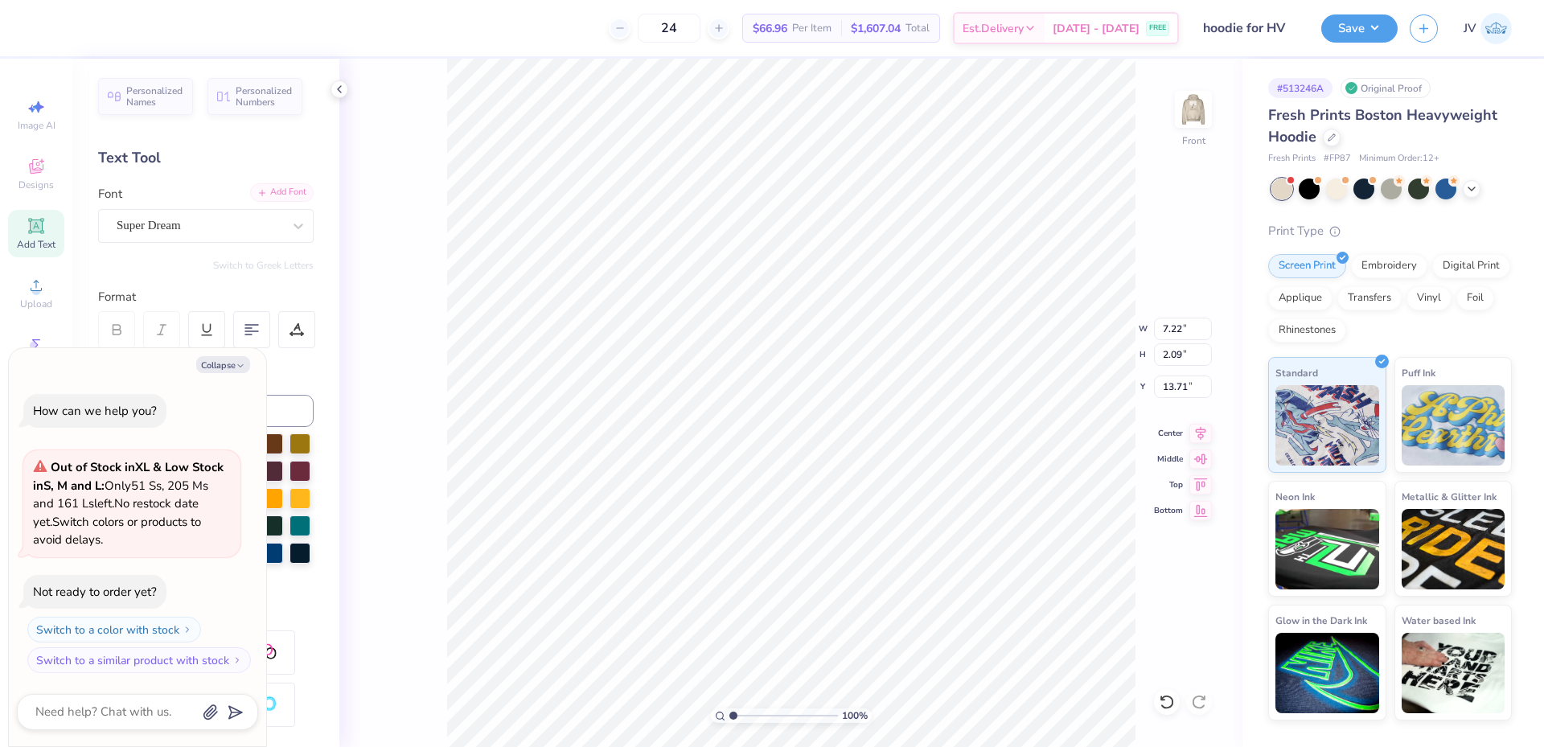
type textarea "YOUR FAVORITE ATHLETE'S FAVORITE PROTEIN"
click at [264, 195] on div "Add Font" at bounding box center [282, 192] width 64 height 18
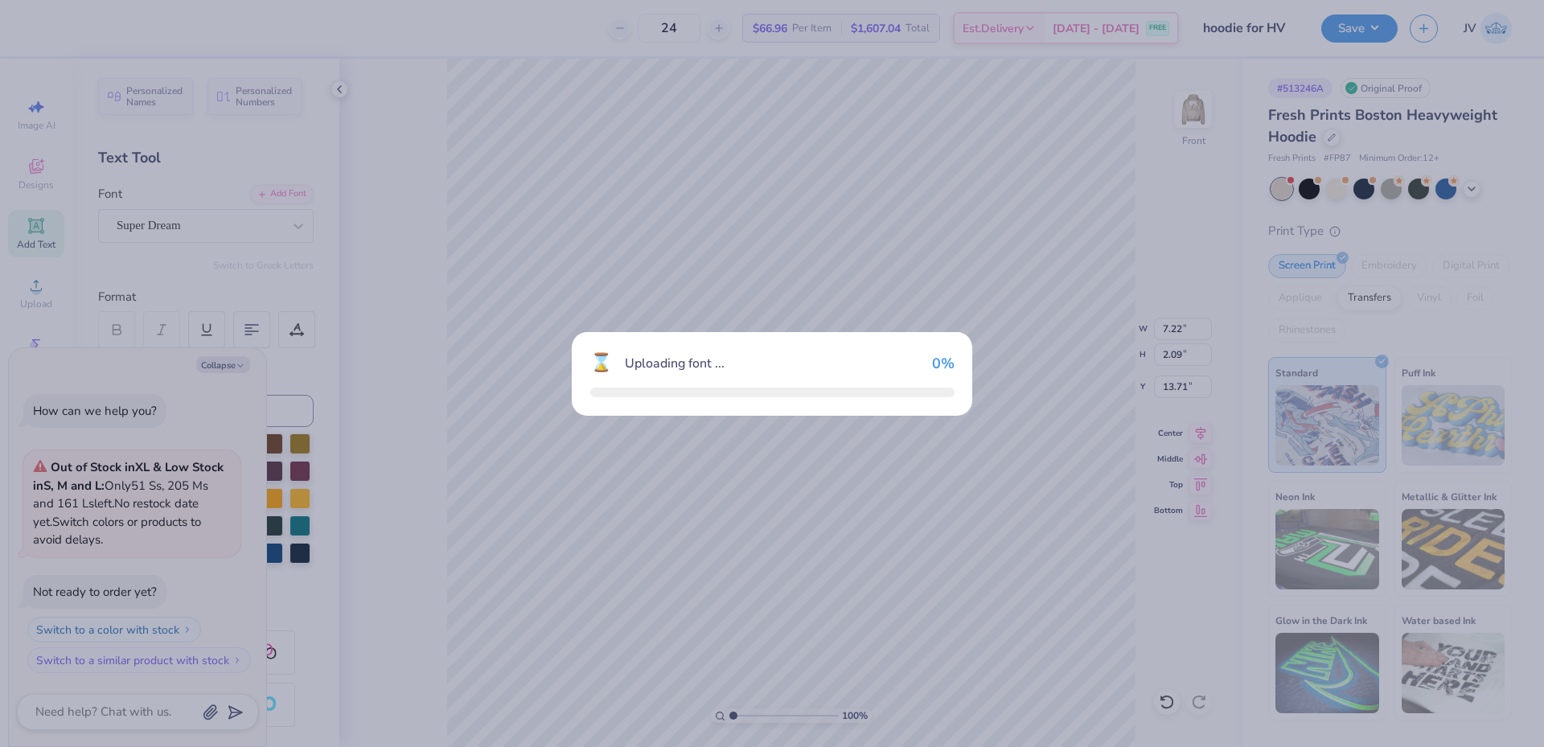
type textarea "x"
type input "18.36"
type input "0.65"
type input "14.43"
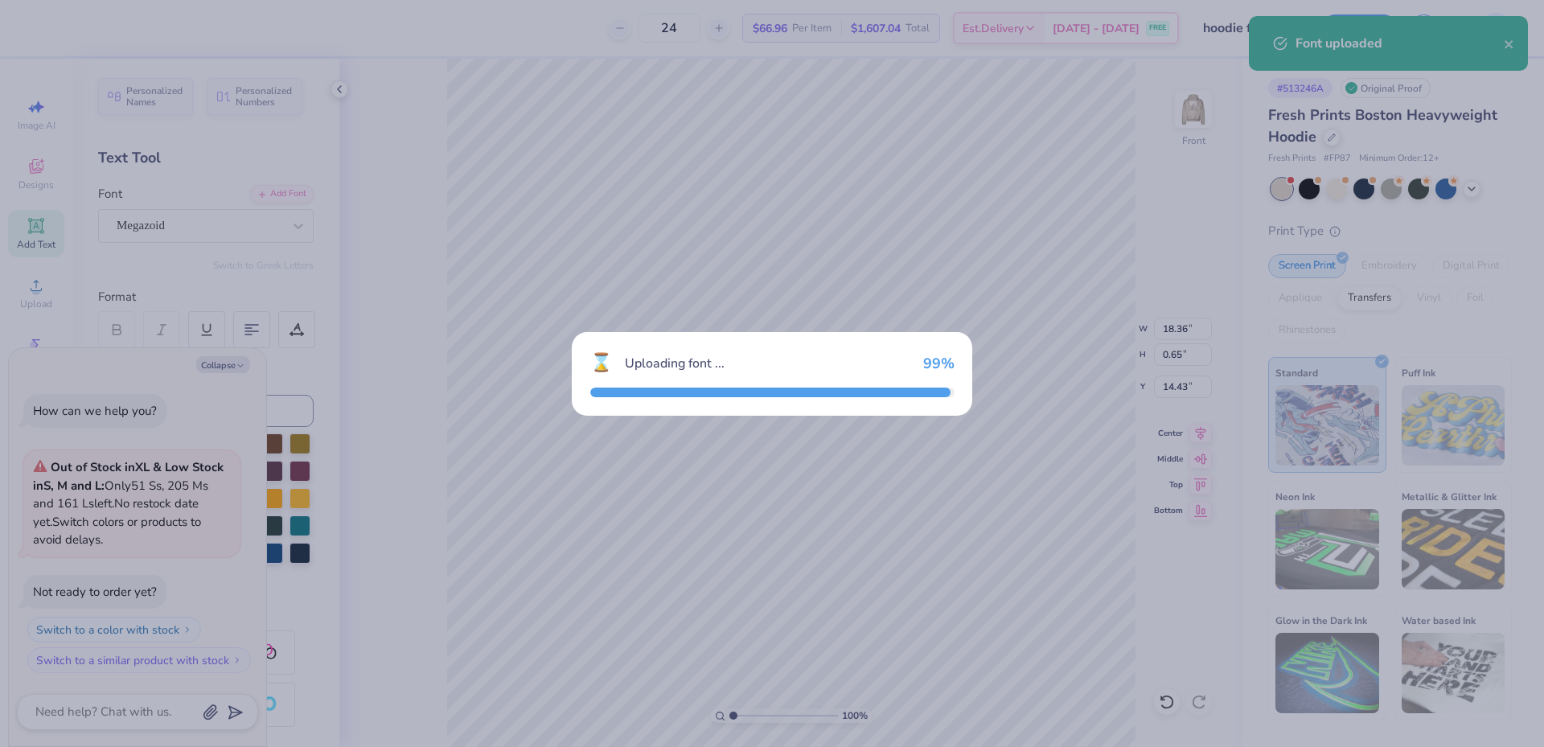
type textarea "x"
type input "18.34"
type input "0.60"
type input "14.47"
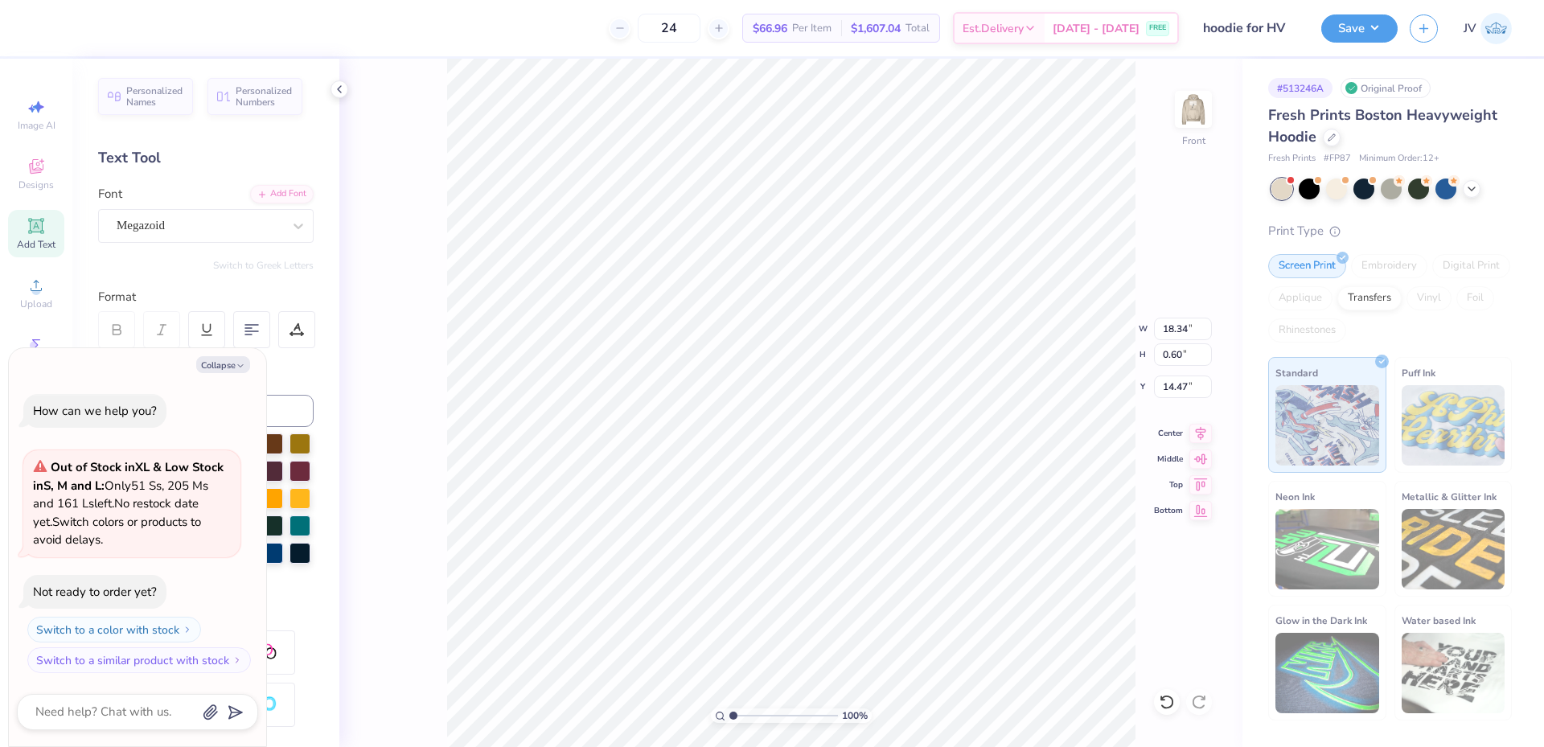
scroll to position [14, 2]
type textarea "x"
type textarea "YOURFAVORITE ATHLETE'S FAVORITE PROTEIN"
type textarea "x"
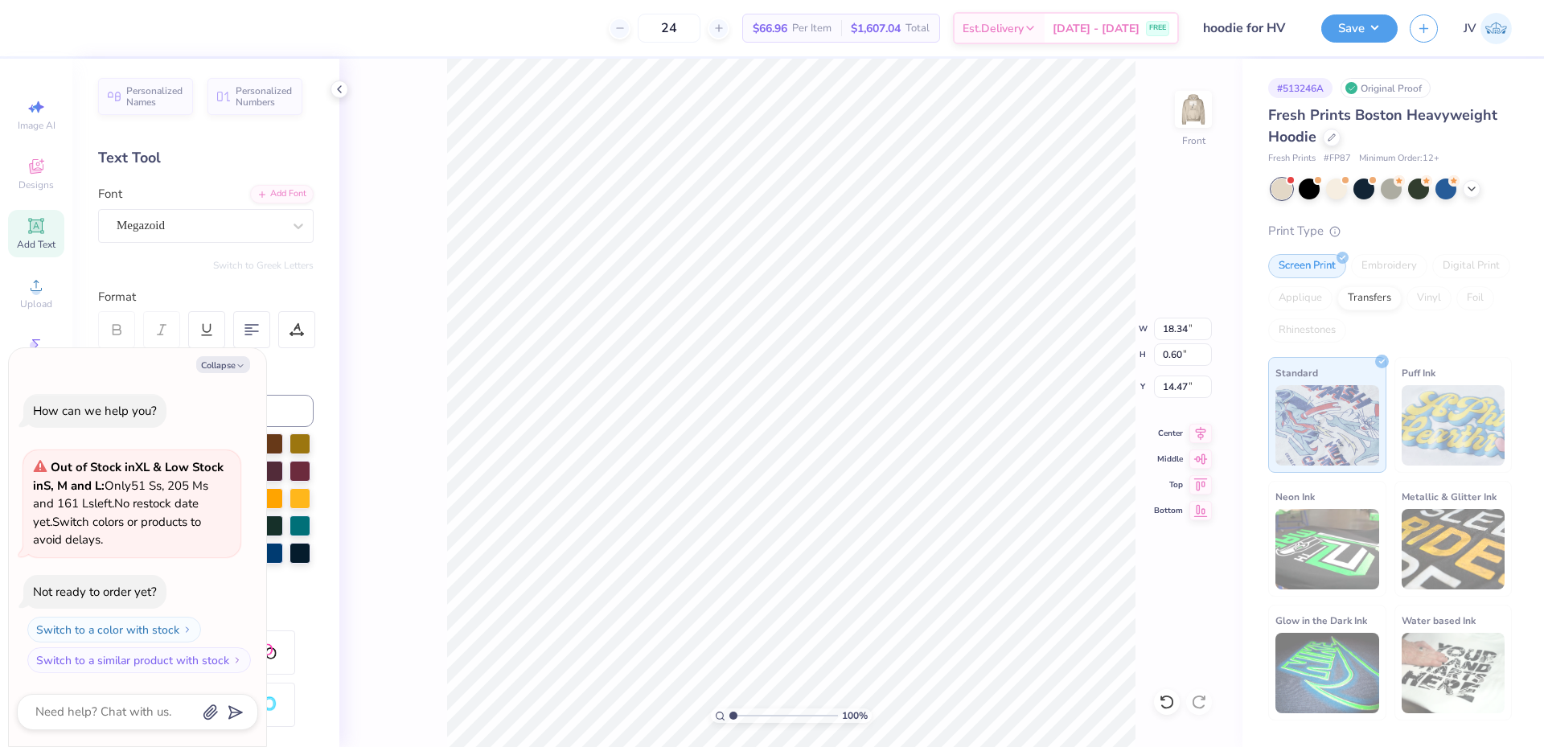
type textarea "YOUR FAVORITE ATHLETE'S FAVORITE PROTEIN"
type textarea "x"
type textarea "YOUR FAVORITEATHLETE'S FAVORITE PROTEIN"
type textarea "x"
type textarea "YOUR FAVORITE ATHLETE'S FAVORITE PROTEIN"
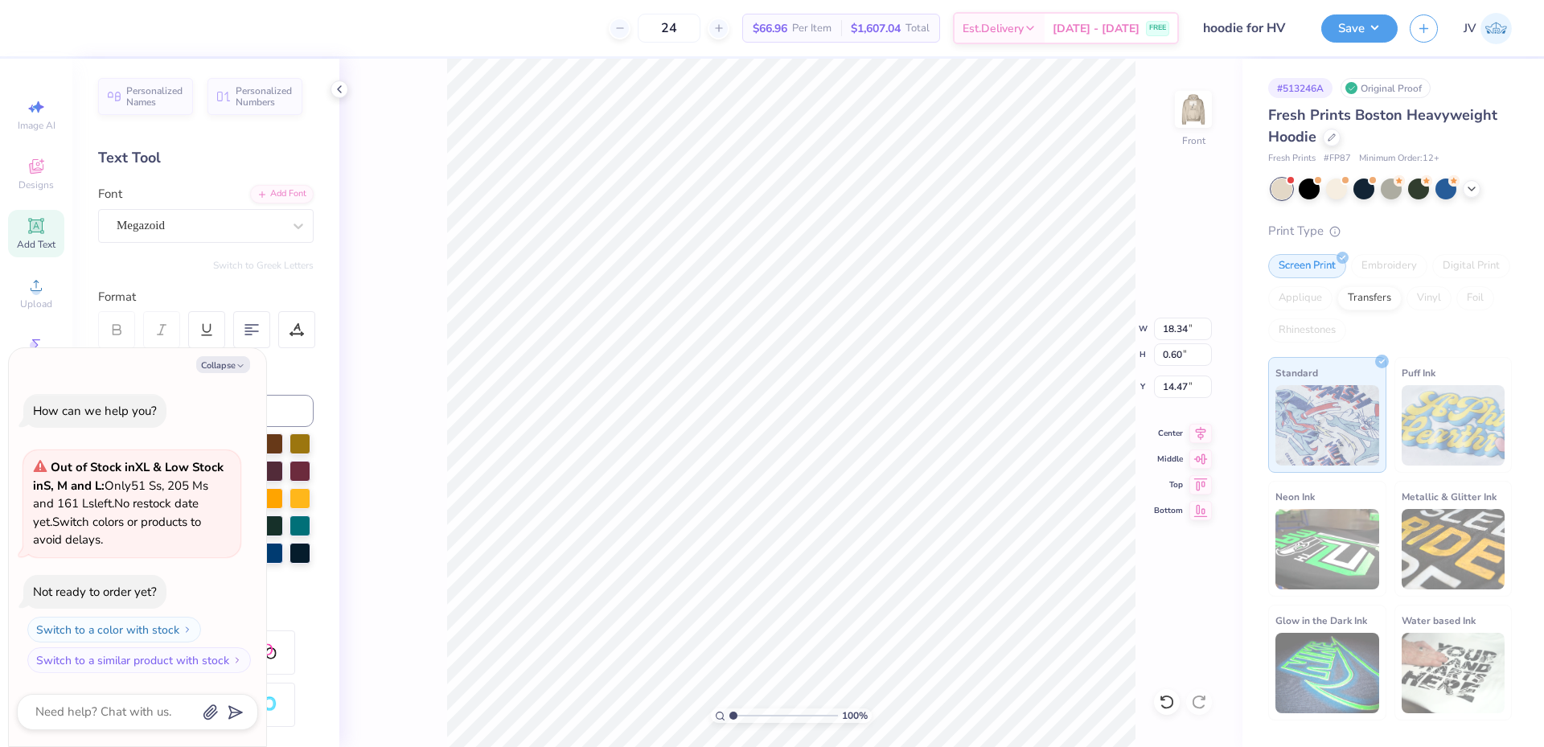
type textarea "x"
type textarea "YOUR FAVORITE ATHLETE'S FAVORITE PROTEIN"
type textarea "x"
type textarea "YOUR FAVORITE ATHLETE'S FAVORITEPROTEIN"
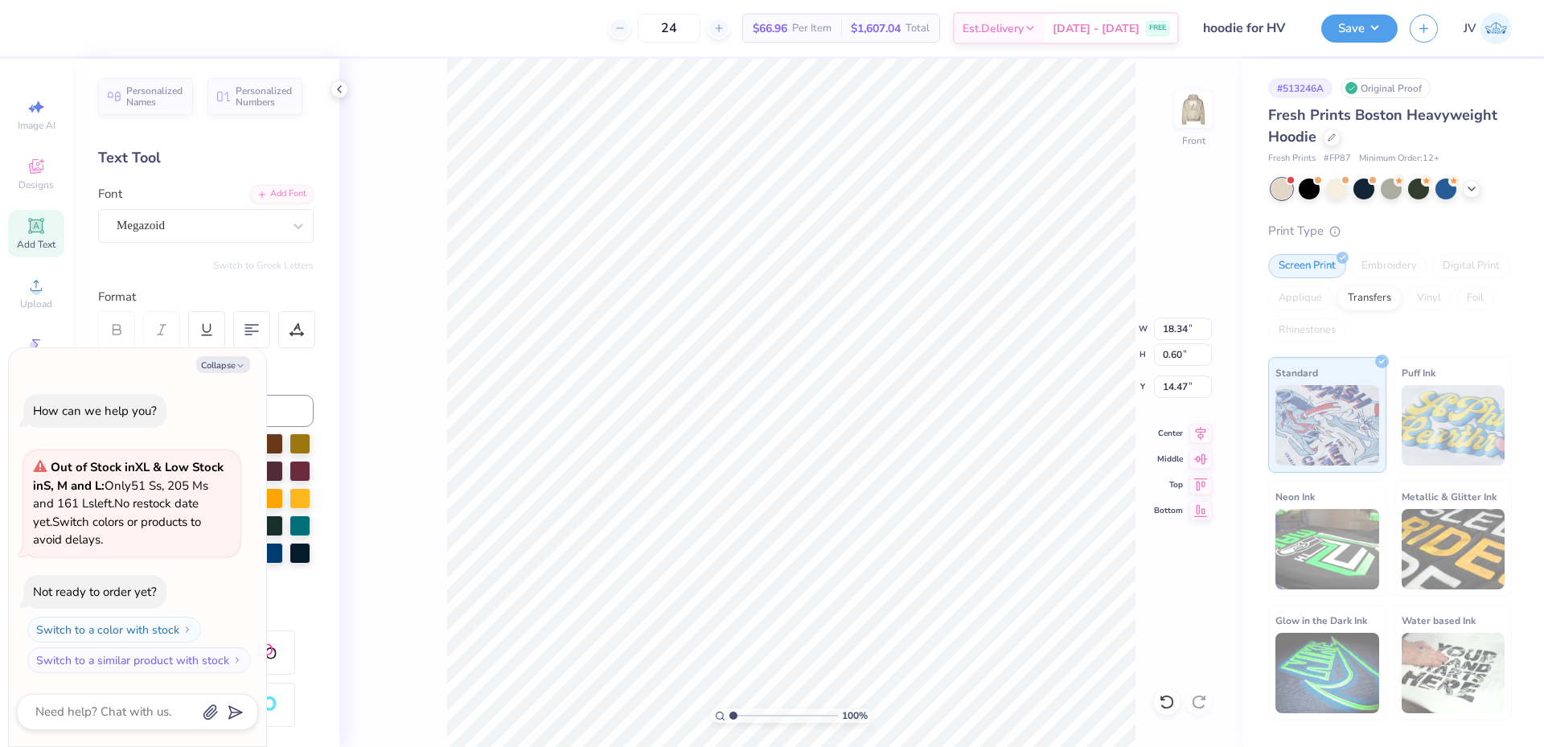
type textarea "x"
type textarea "YOUR FAVORITE ATHLETE'S FAVORITE PROTEIN"
click at [239, 365] on icon "button" at bounding box center [241, 366] width 10 height 10
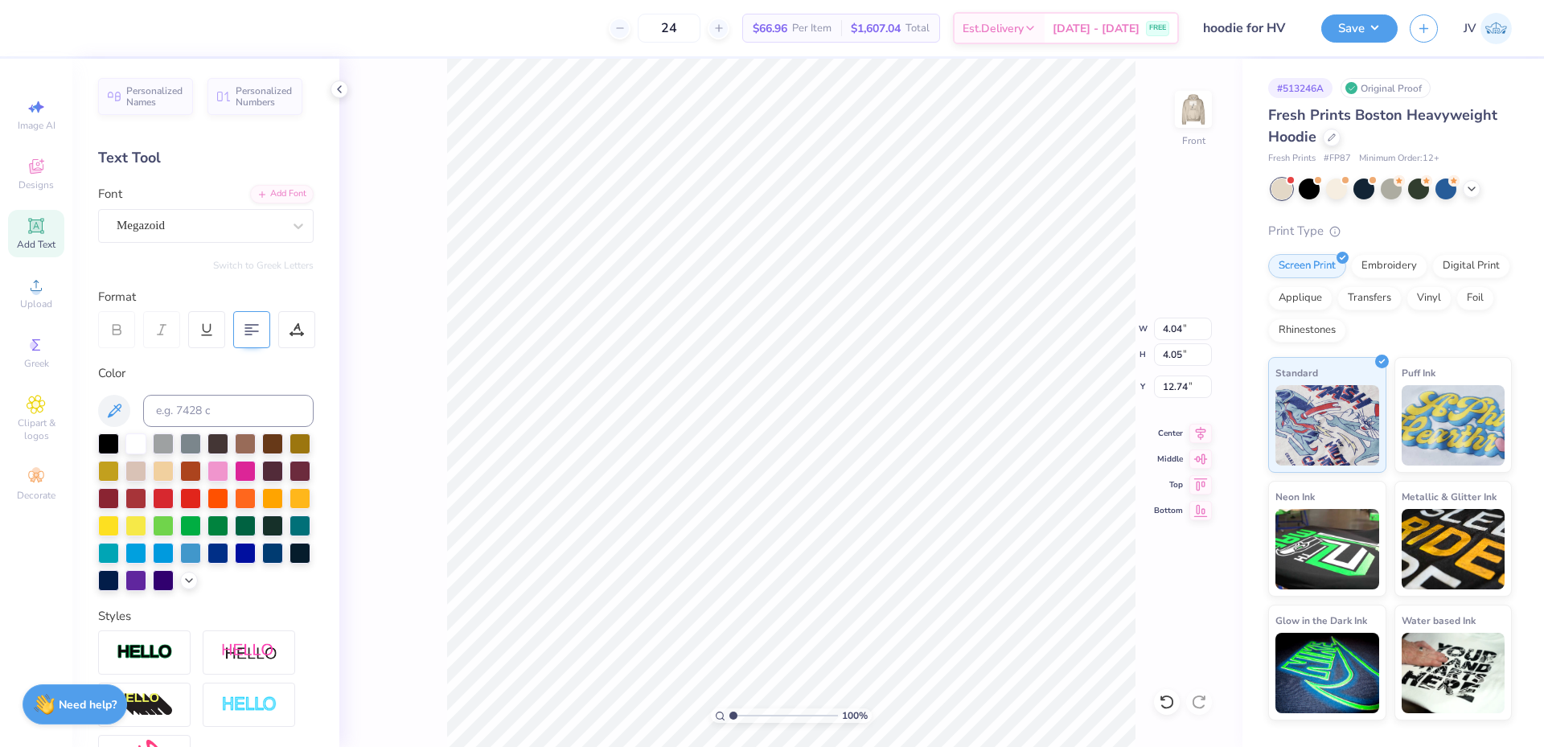
type textarea "x"
type input "4.04"
type input "4.05"
type input "12.74"
click at [250, 336] on icon at bounding box center [251, 329] width 14 height 14
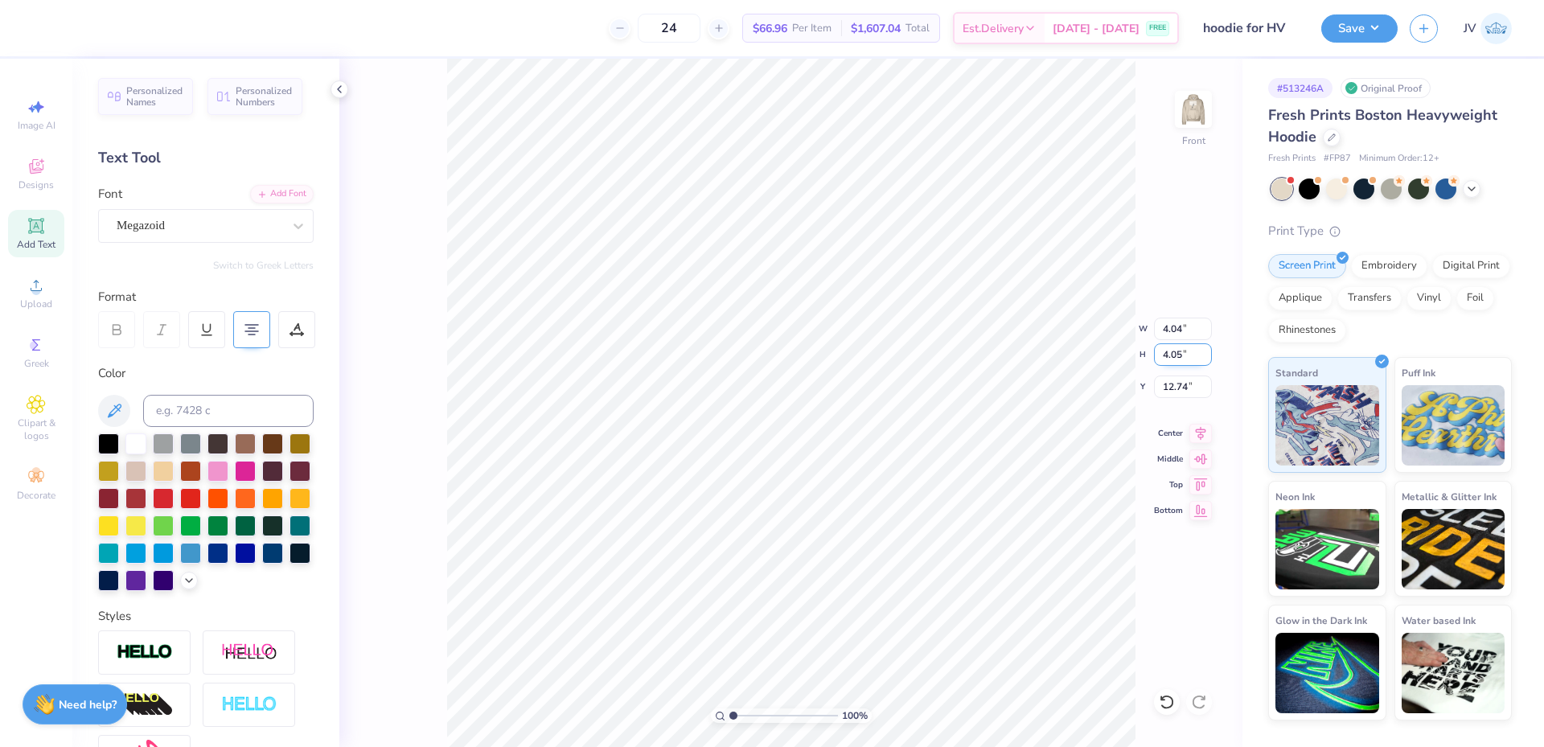
click at [1174, 353] on input "4.05" at bounding box center [1183, 354] width 58 height 23
type input "15"
type input "14.94"
type input "15.00"
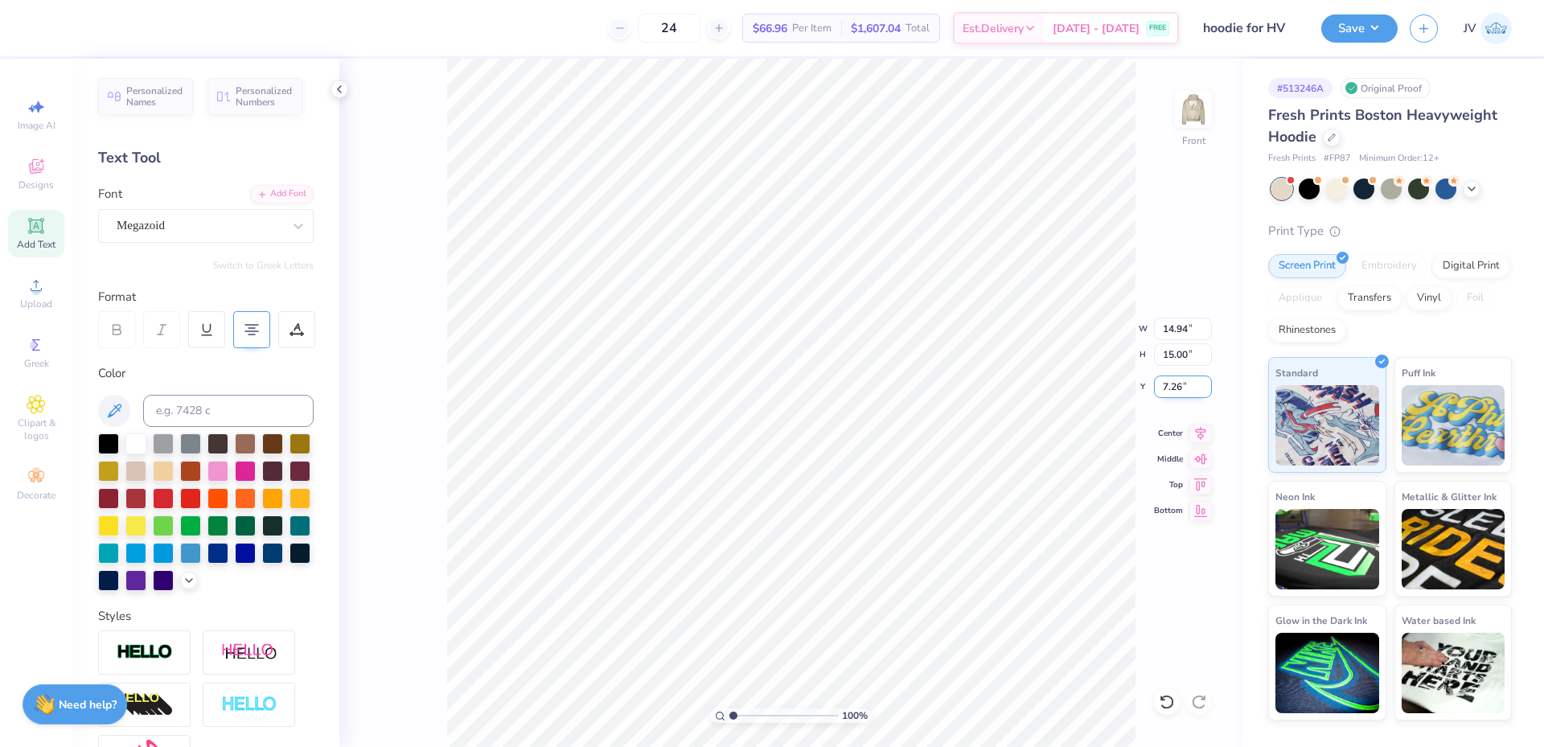
click at [1177, 388] on input "7.26" at bounding box center [1183, 386] width 58 height 23
type input "6.00"
click at [1178, 358] on input "15.00" at bounding box center [1183, 354] width 58 height 23
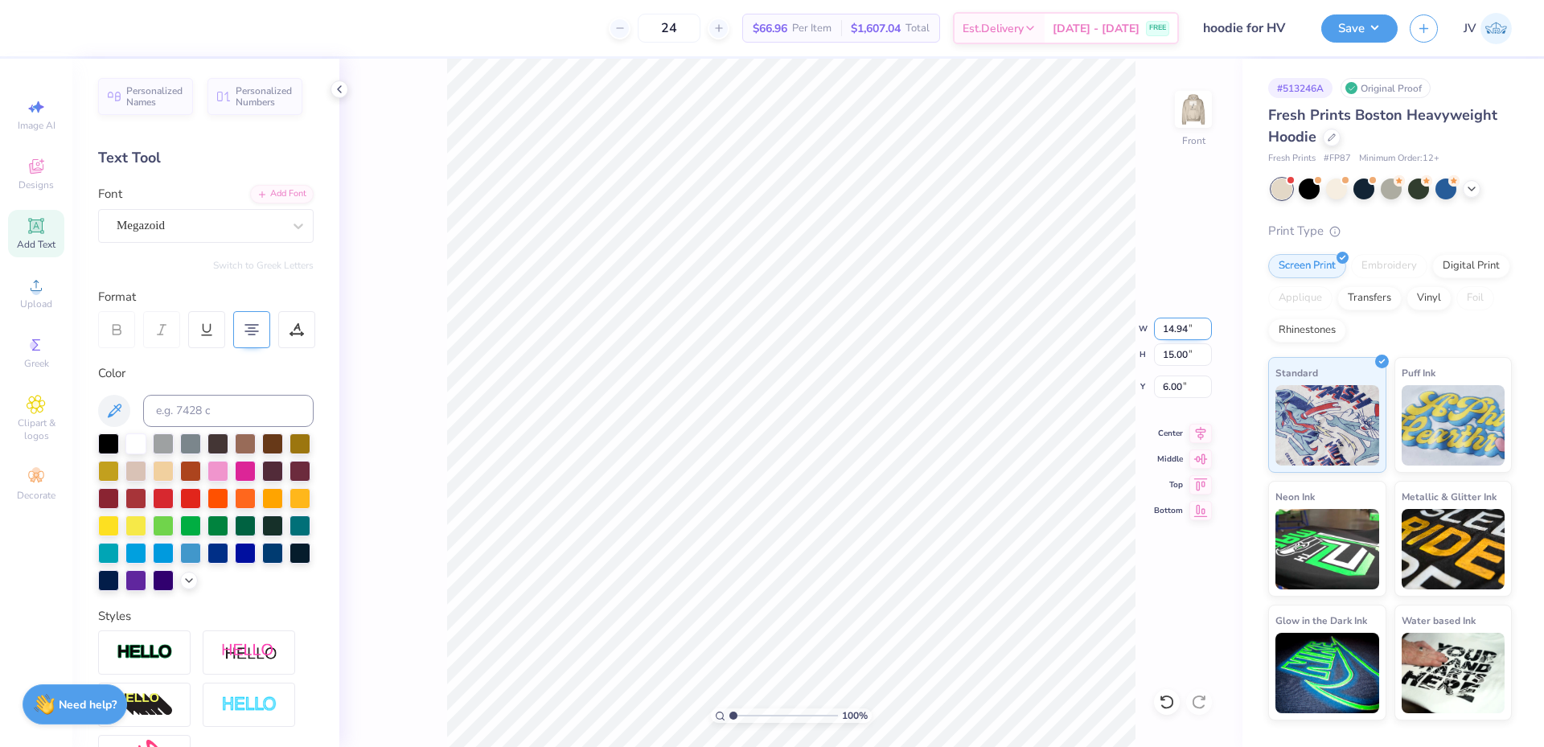
click at [1172, 330] on input "14.94" at bounding box center [1183, 329] width 58 height 23
type input "12.00"
type input "12.05"
click at [1176, 388] on input "7.47" at bounding box center [1183, 386] width 58 height 23
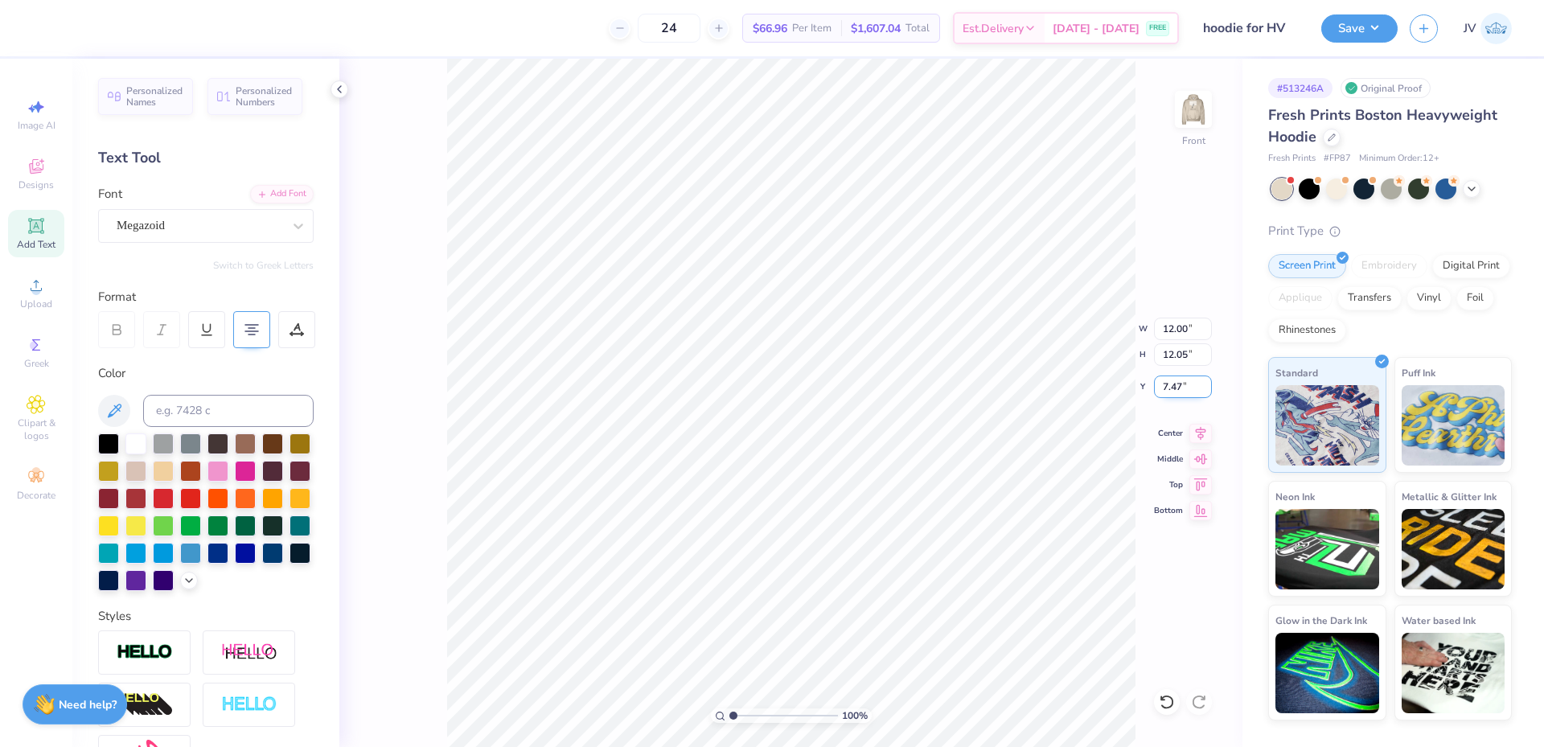
click at [1176, 388] on input "7.47" at bounding box center [1183, 386] width 58 height 23
type input "6.00"
click at [1207, 113] on img at bounding box center [1193, 109] width 64 height 64
type input "1"
drag, startPoint x: 733, startPoint y: 716, endPoint x: 717, endPoint y: 729, distance: 21.1
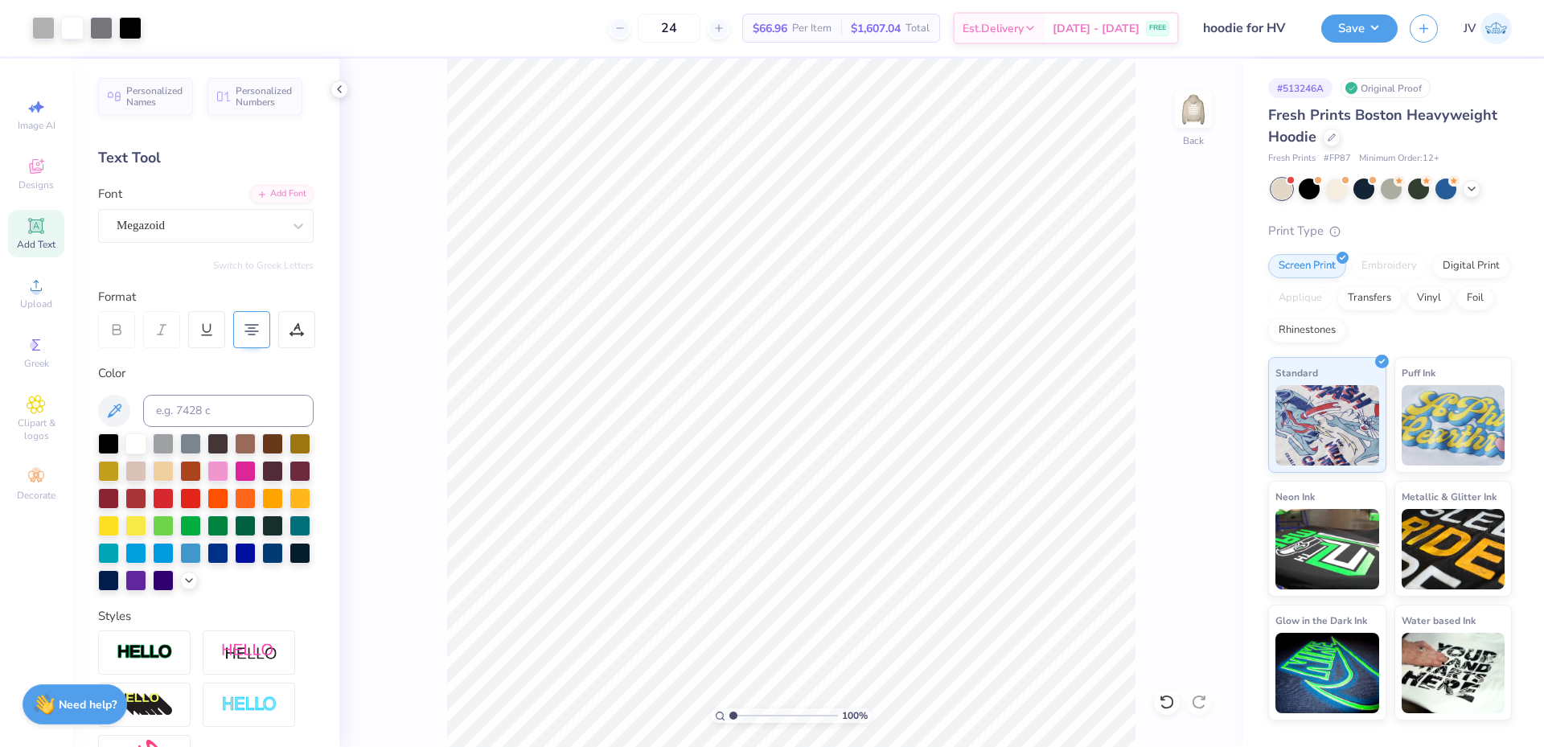
click at [729, 723] on input "range" at bounding box center [783, 715] width 109 height 14
click at [1368, 18] on button "Save" at bounding box center [1359, 26] width 76 height 28
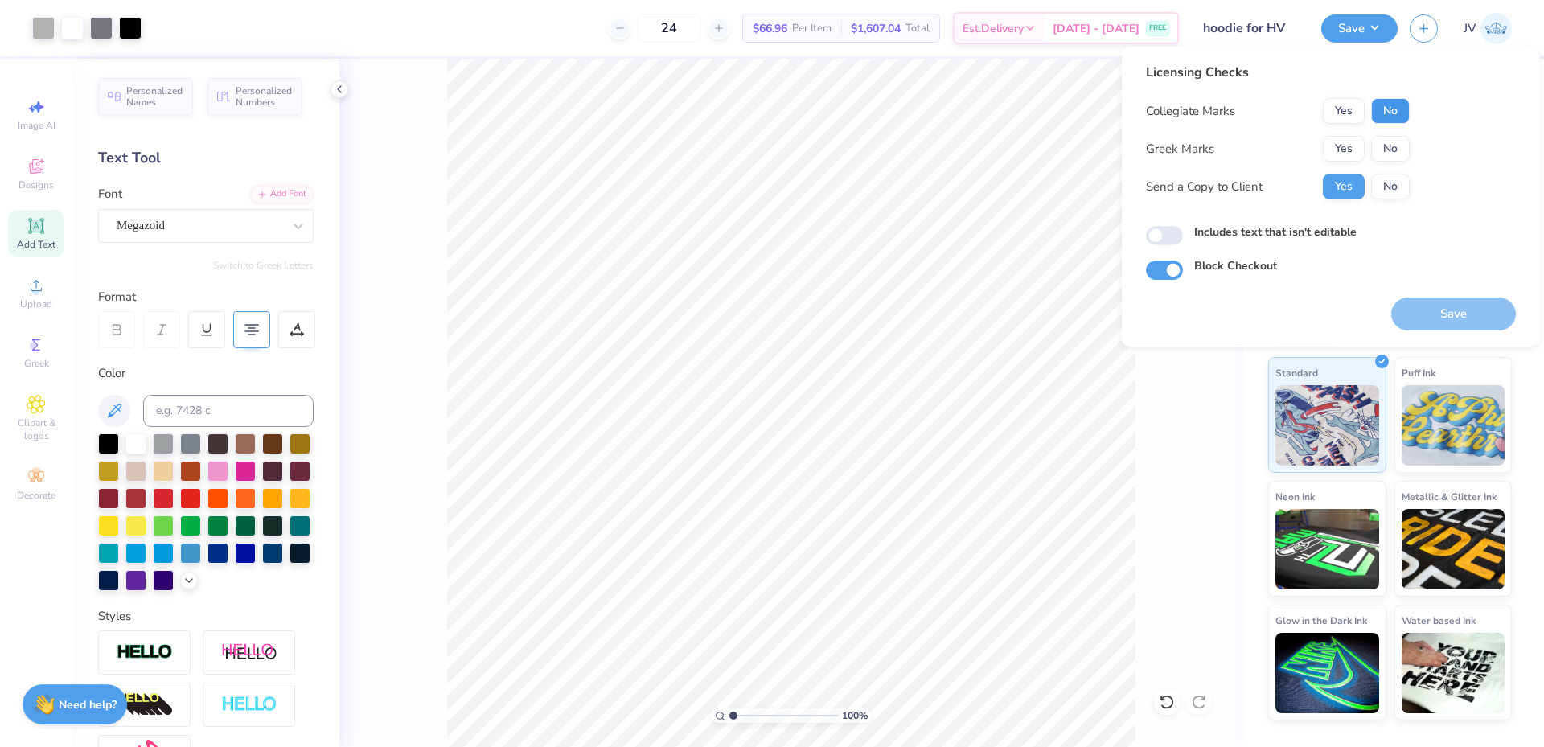
click at [1390, 113] on button "No" at bounding box center [1390, 111] width 39 height 26
click at [1397, 141] on button "No" at bounding box center [1390, 149] width 39 height 26
click at [1136, 399] on div "100 % Back" at bounding box center [790, 403] width 903 height 688
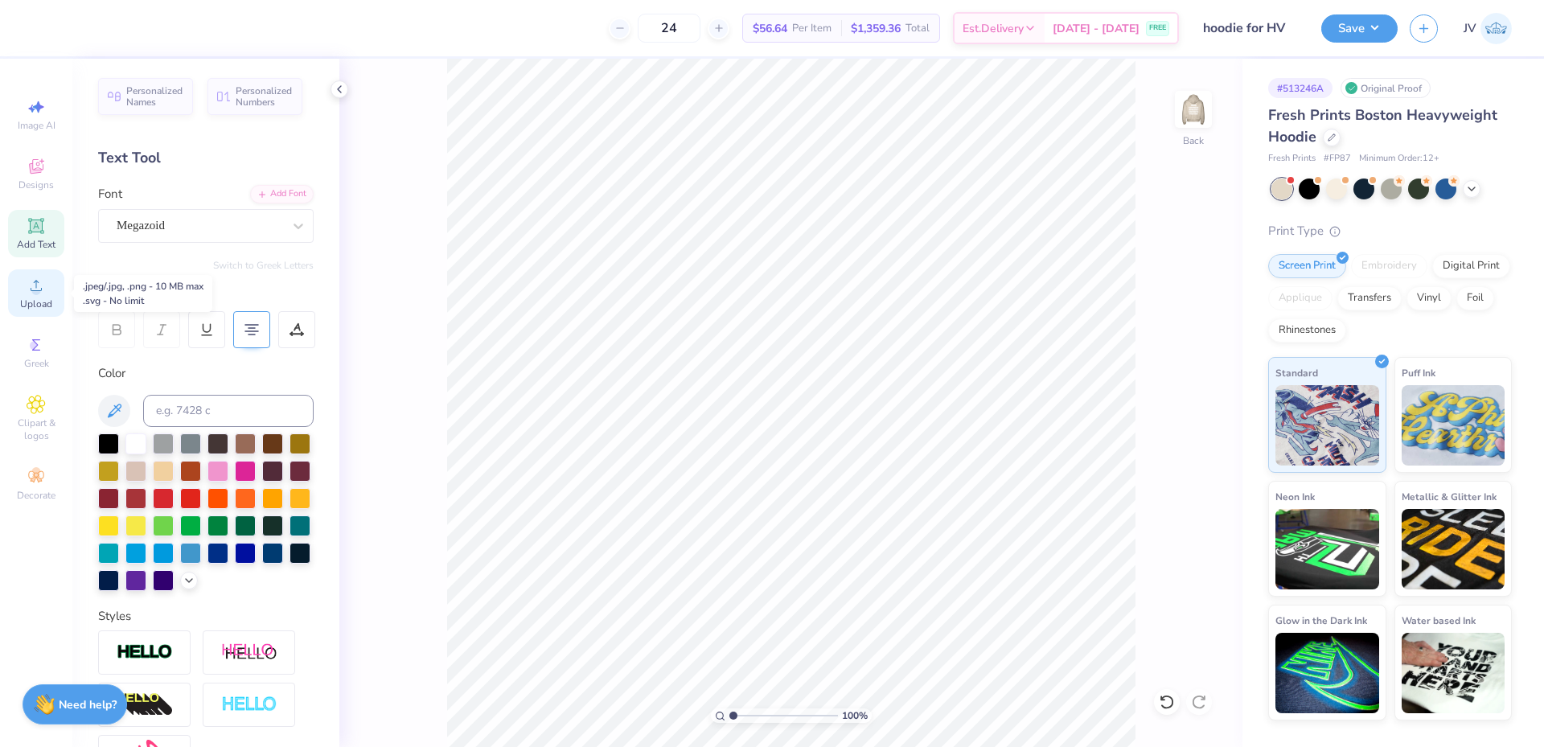
click at [34, 303] on span "Upload" at bounding box center [36, 303] width 32 height 13
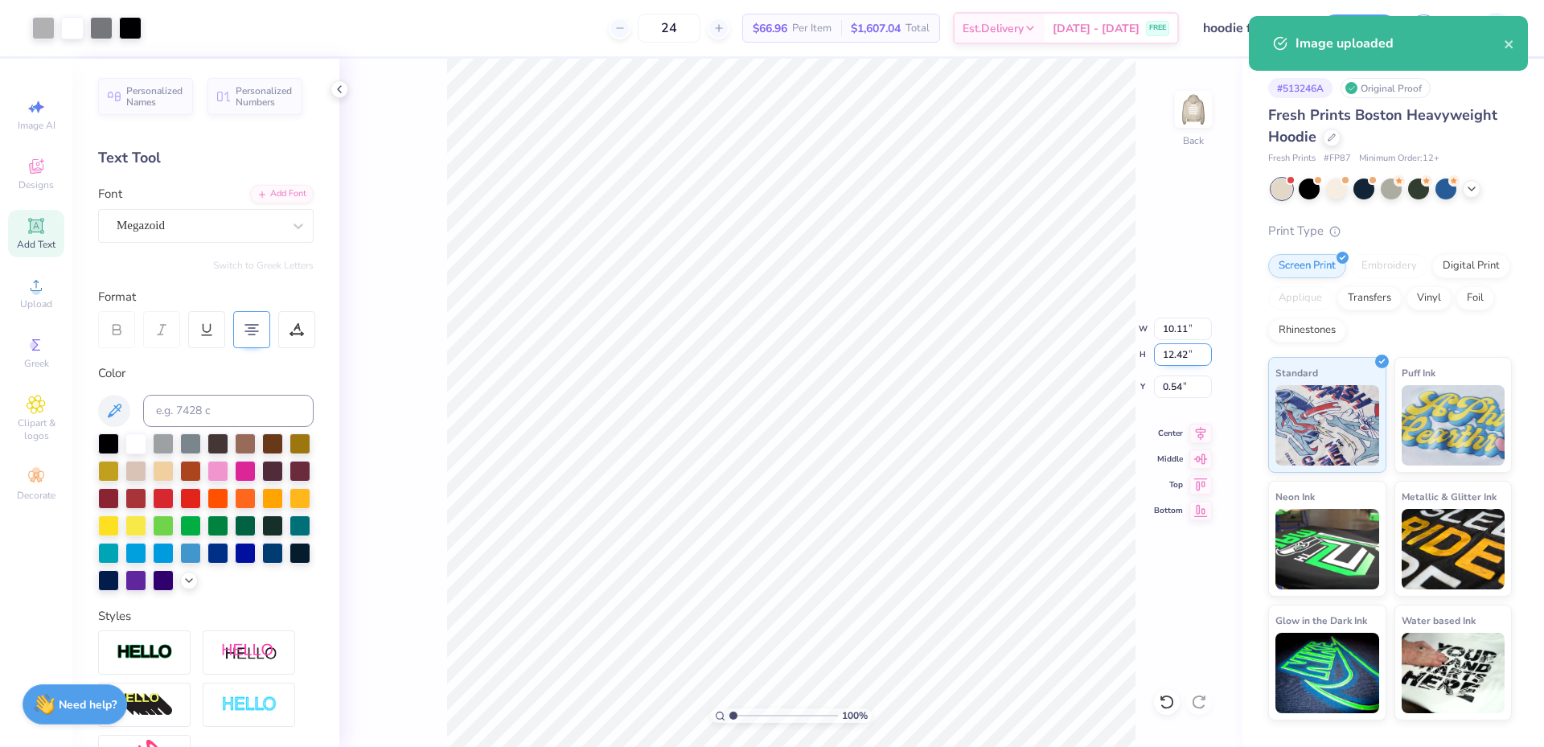
click at [1183, 352] on input "12.42" at bounding box center [1183, 354] width 58 height 23
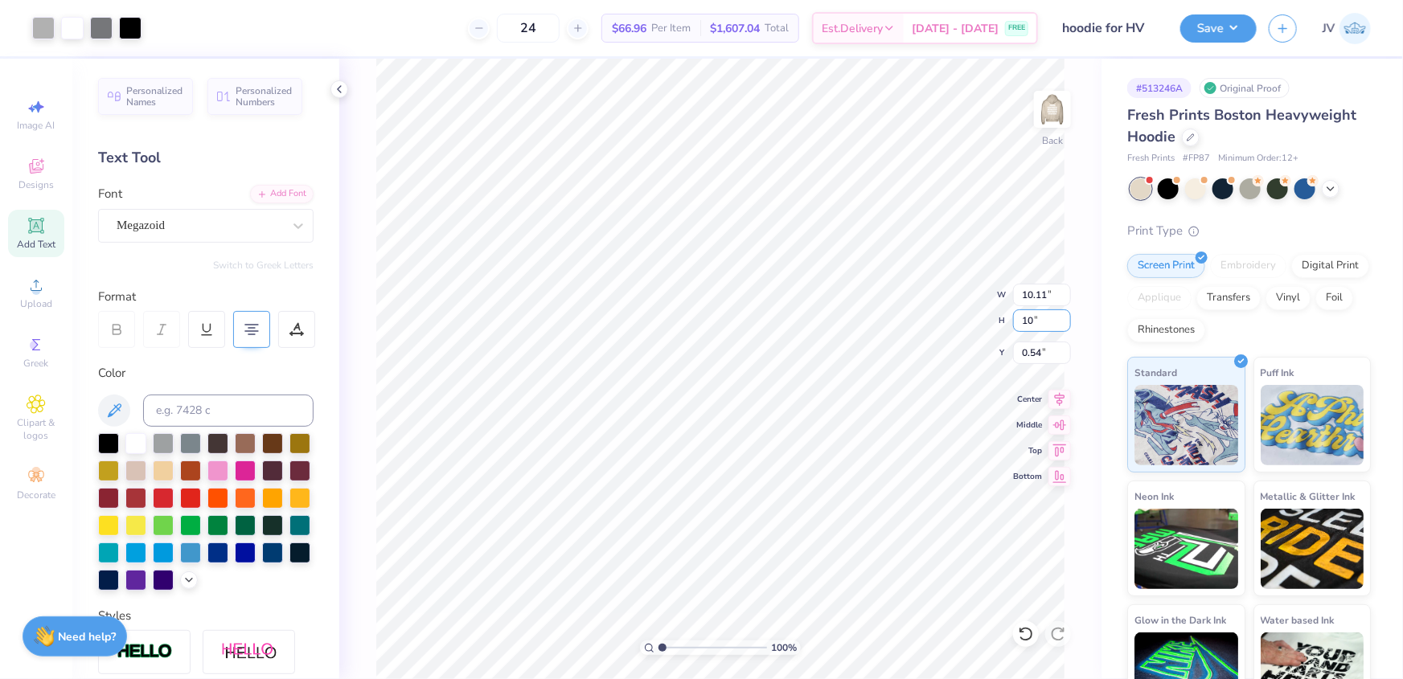
type input "10"
type input "8.14"
type input "10.00"
type input "1.75"
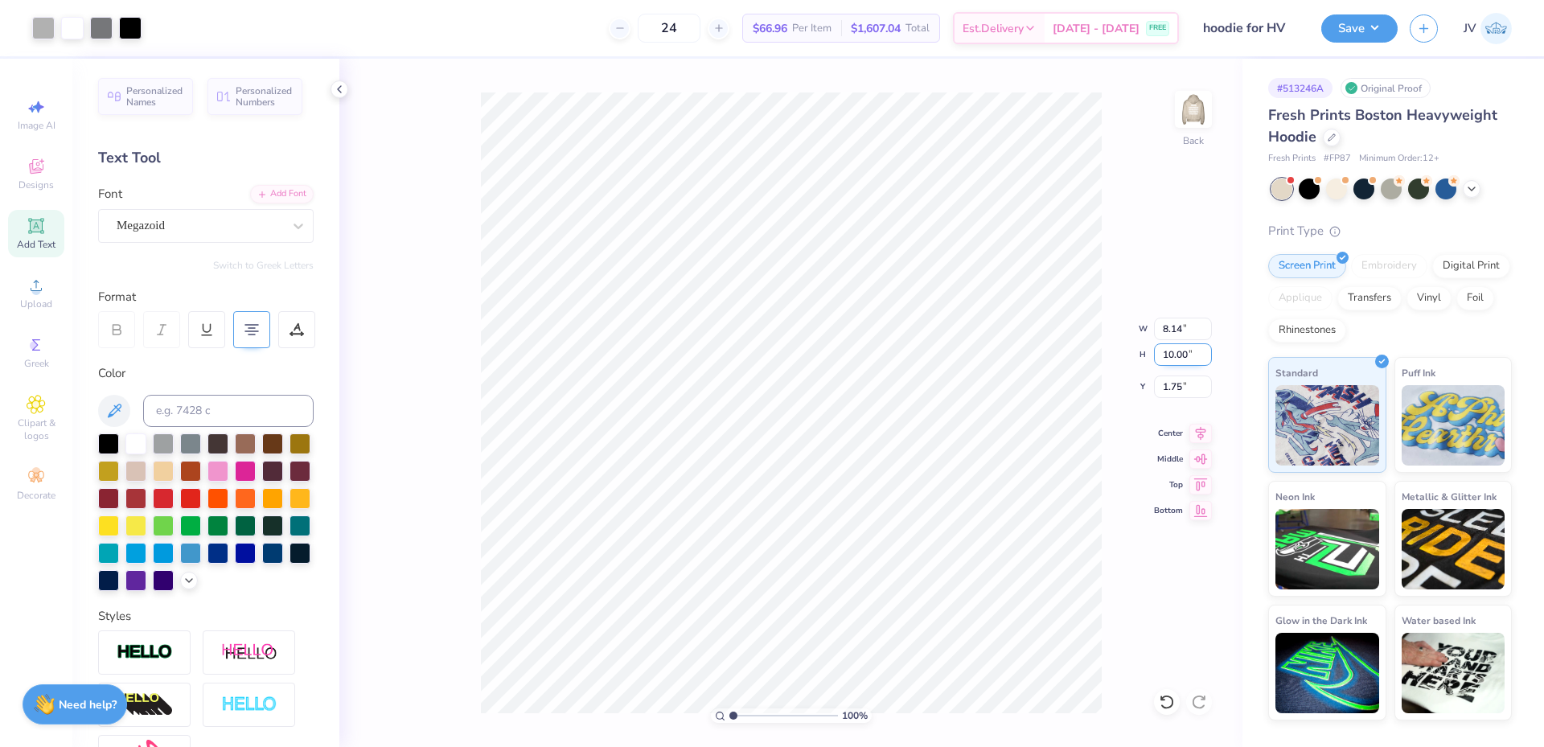
click at [1063, 357] on div "100 % Back W 8.14 8.14 " H 10.00 10.00 " Y 1.75 1.75 " Center Middle Top Bottom" at bounding box center [790, 403] width 903 height 688
type input "1.11"
click at [734, 719] on input "range" at bounding box center [783, 715] width 109 height 14
click at [1165, 383] on input "1.75" at bounding box center [1183, 386] width 58 height 23
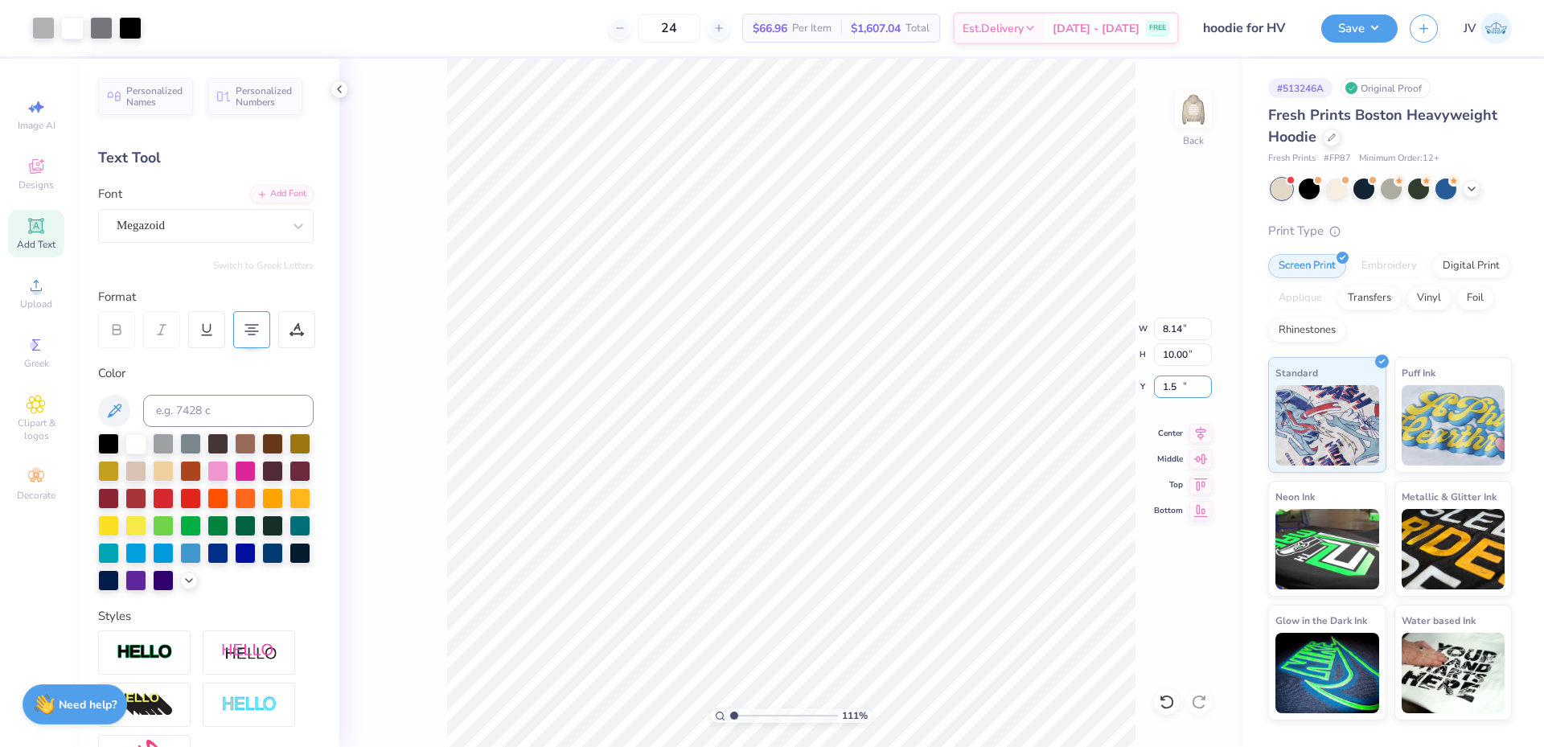
type input "1.50"
click at [1359, 21] on button "Save" at bounding box center [1359, 26] width 76 height 28
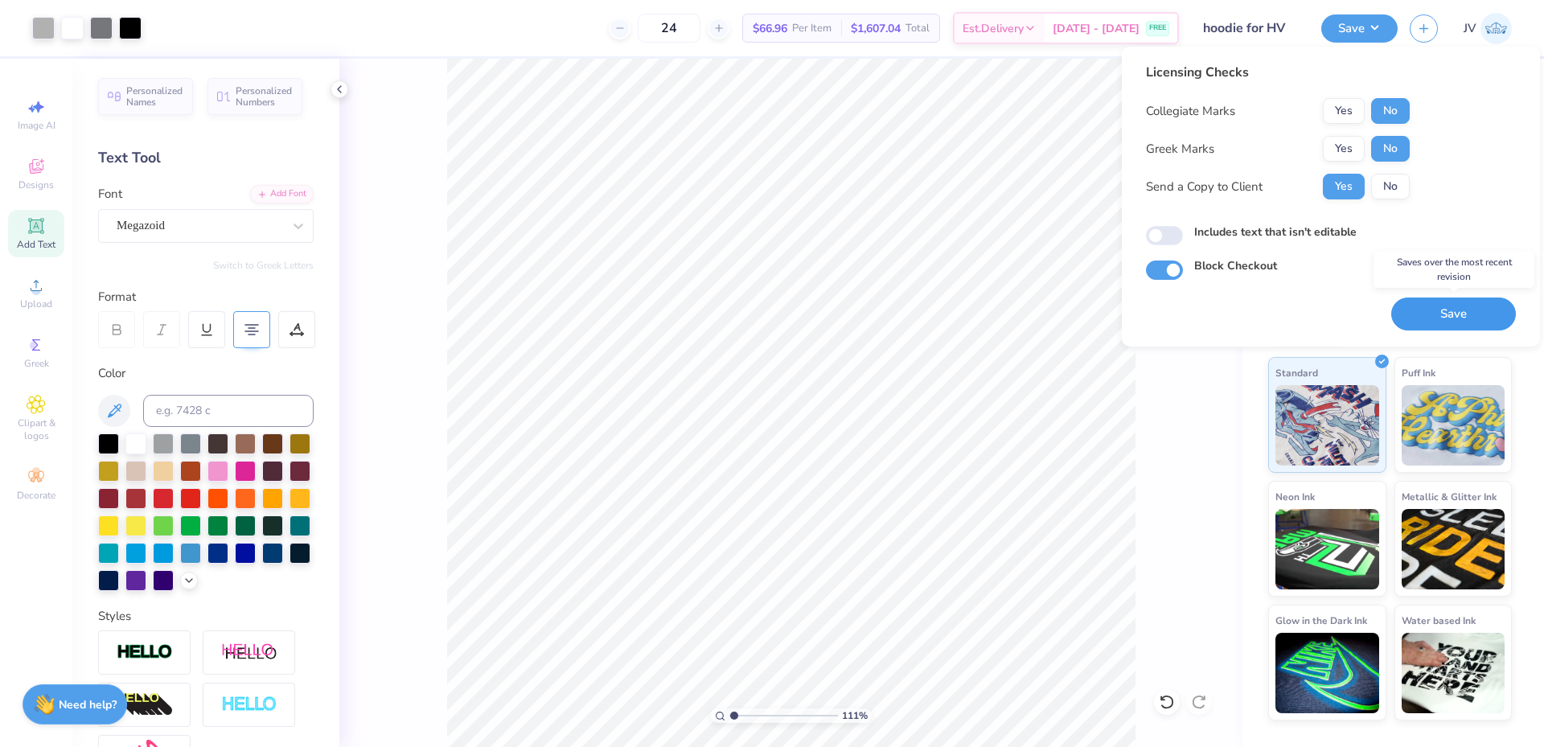
click at [1428, 310] on button "Save" at bounding box center [1453, 313] width 125 height 33
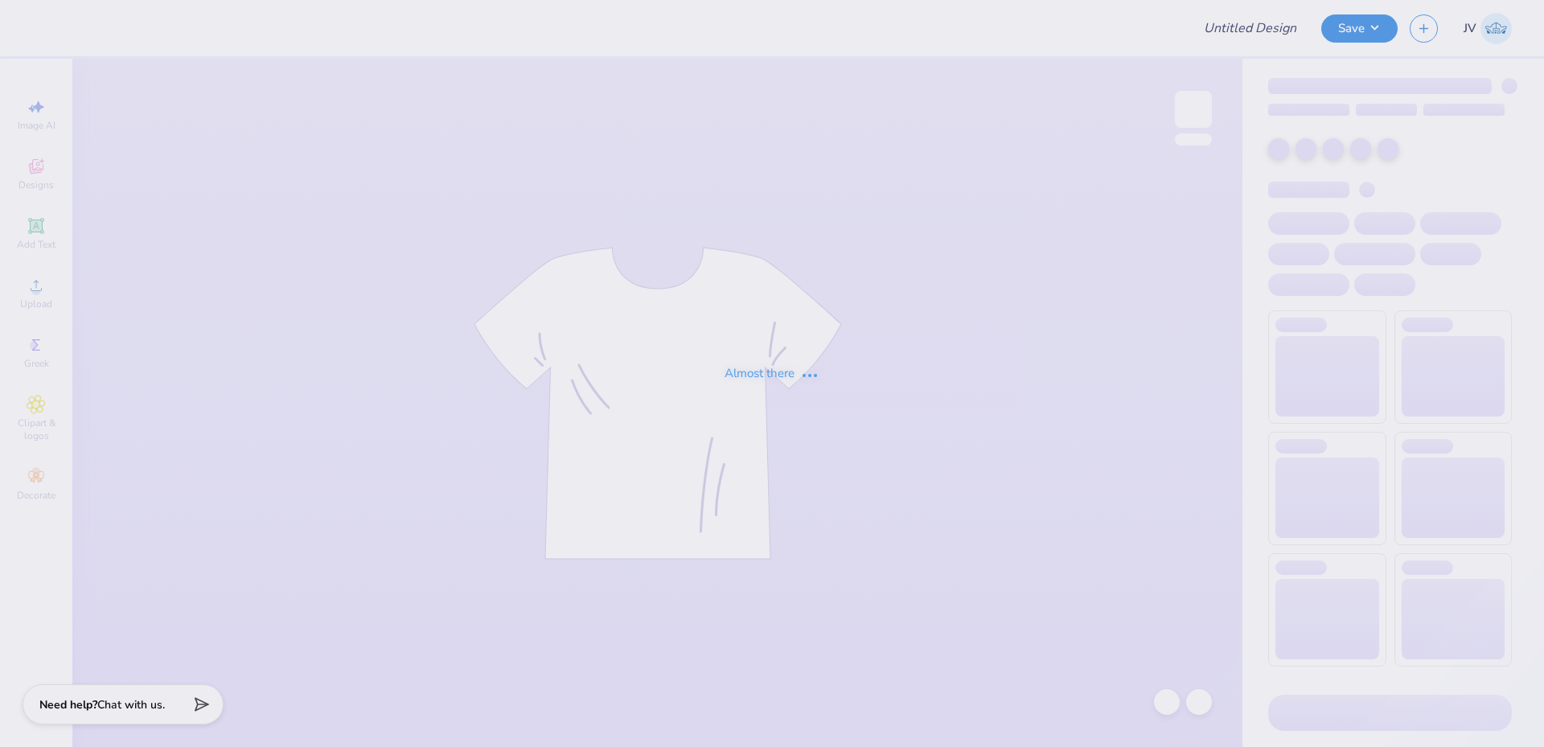
type input "hoodie for HV"
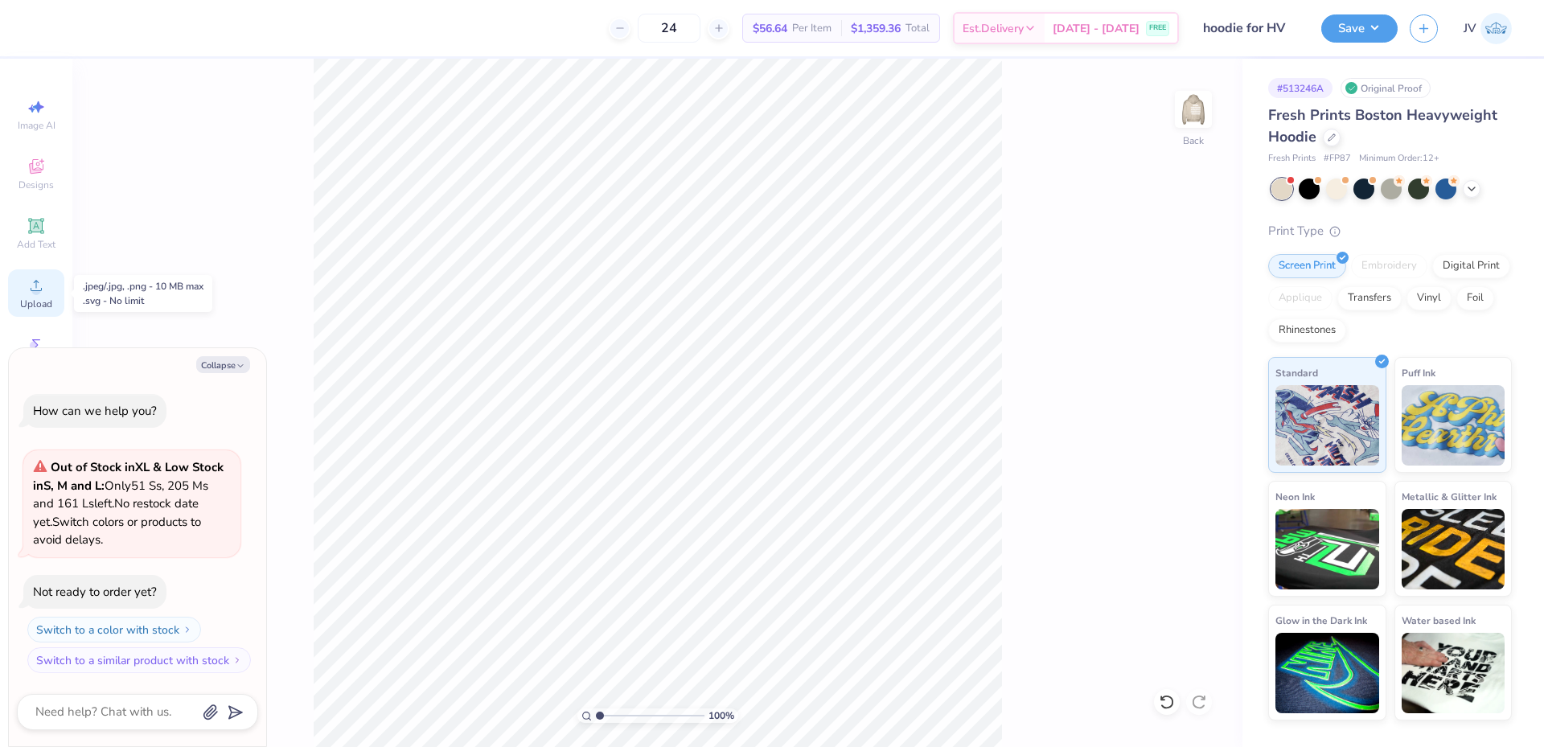
click at [32, 286] on icon at bounding box center [36, 285] width 19 height 19
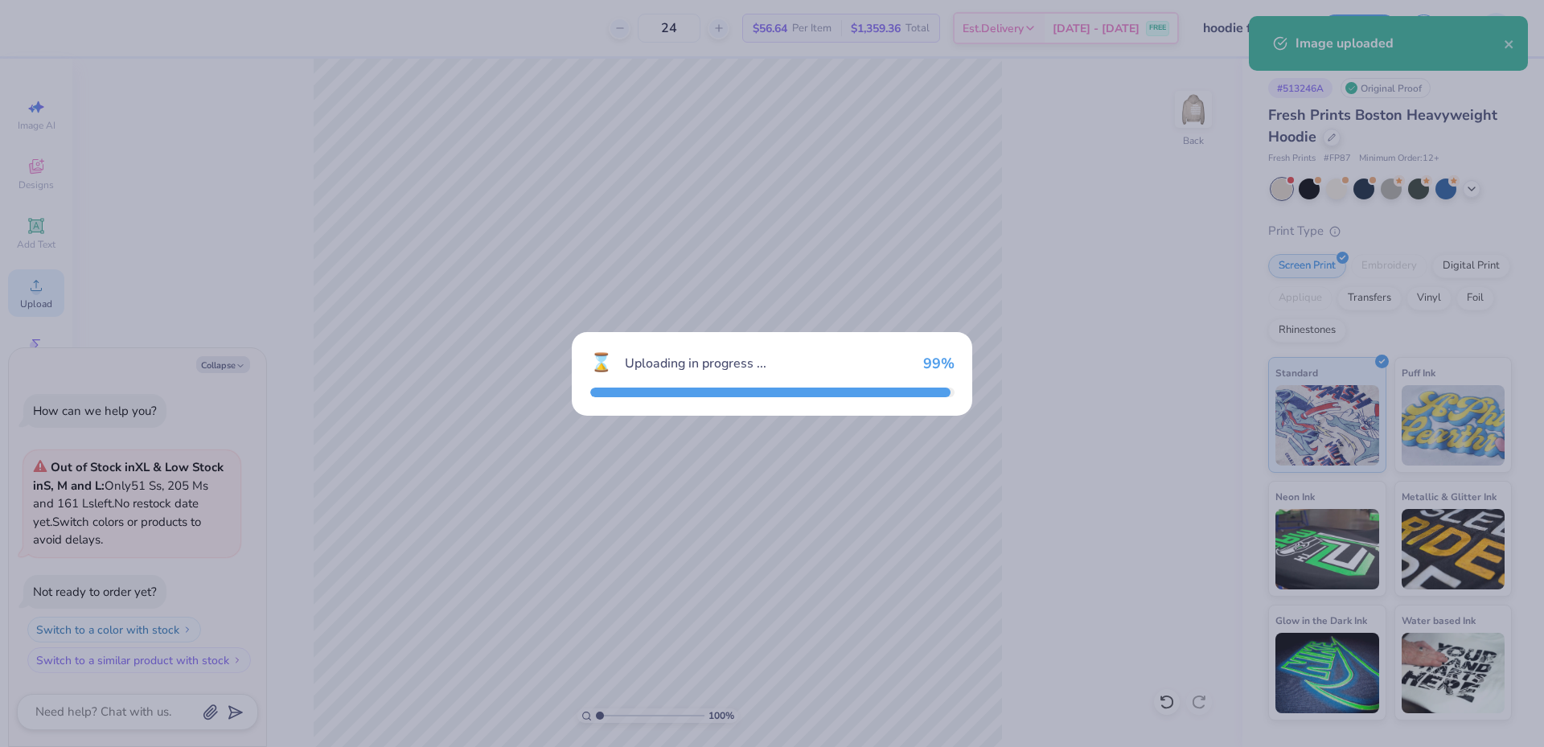
type textarea "x"
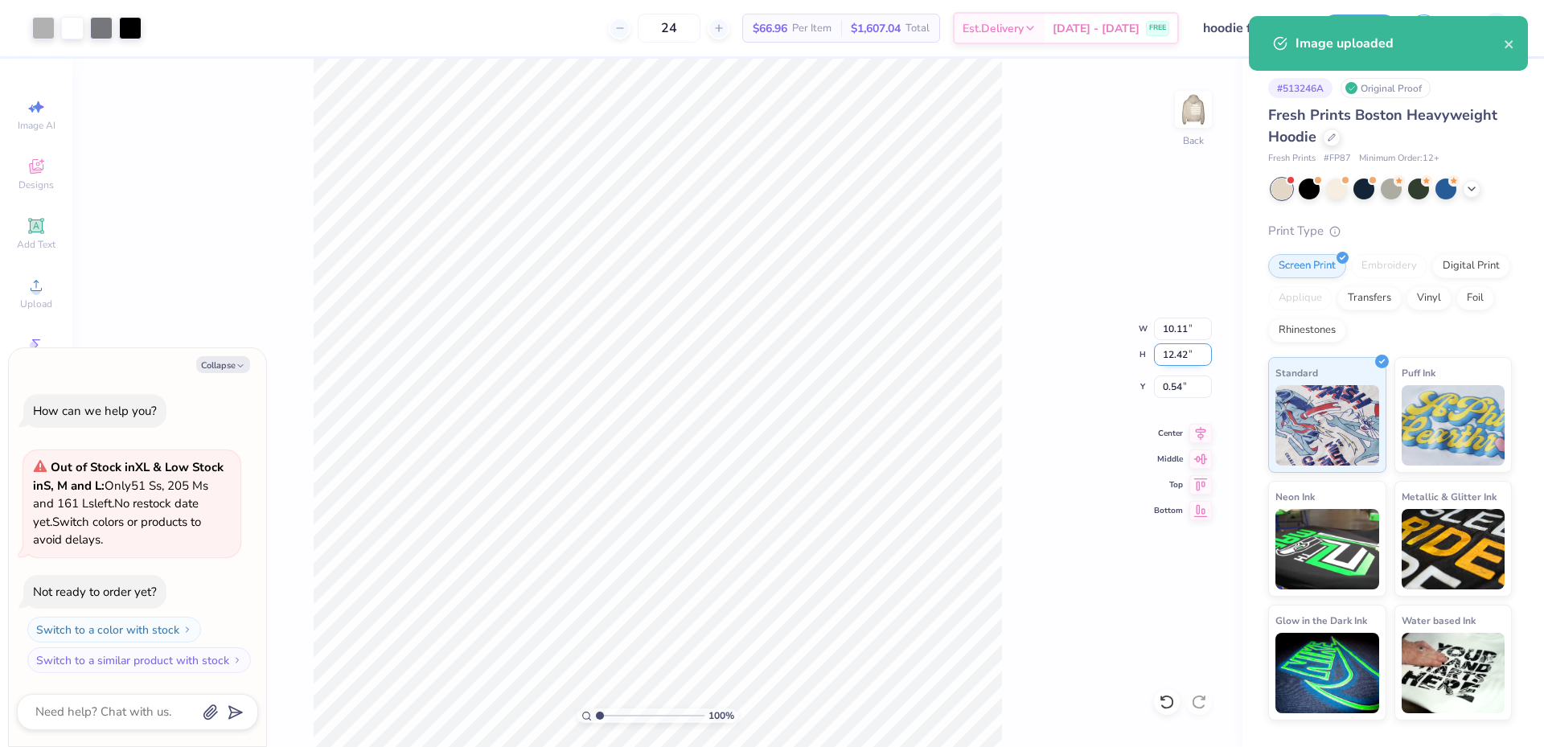
click at [1167, 353] on input "12.42" at bounding box center [1183, 354] width 58 height 23
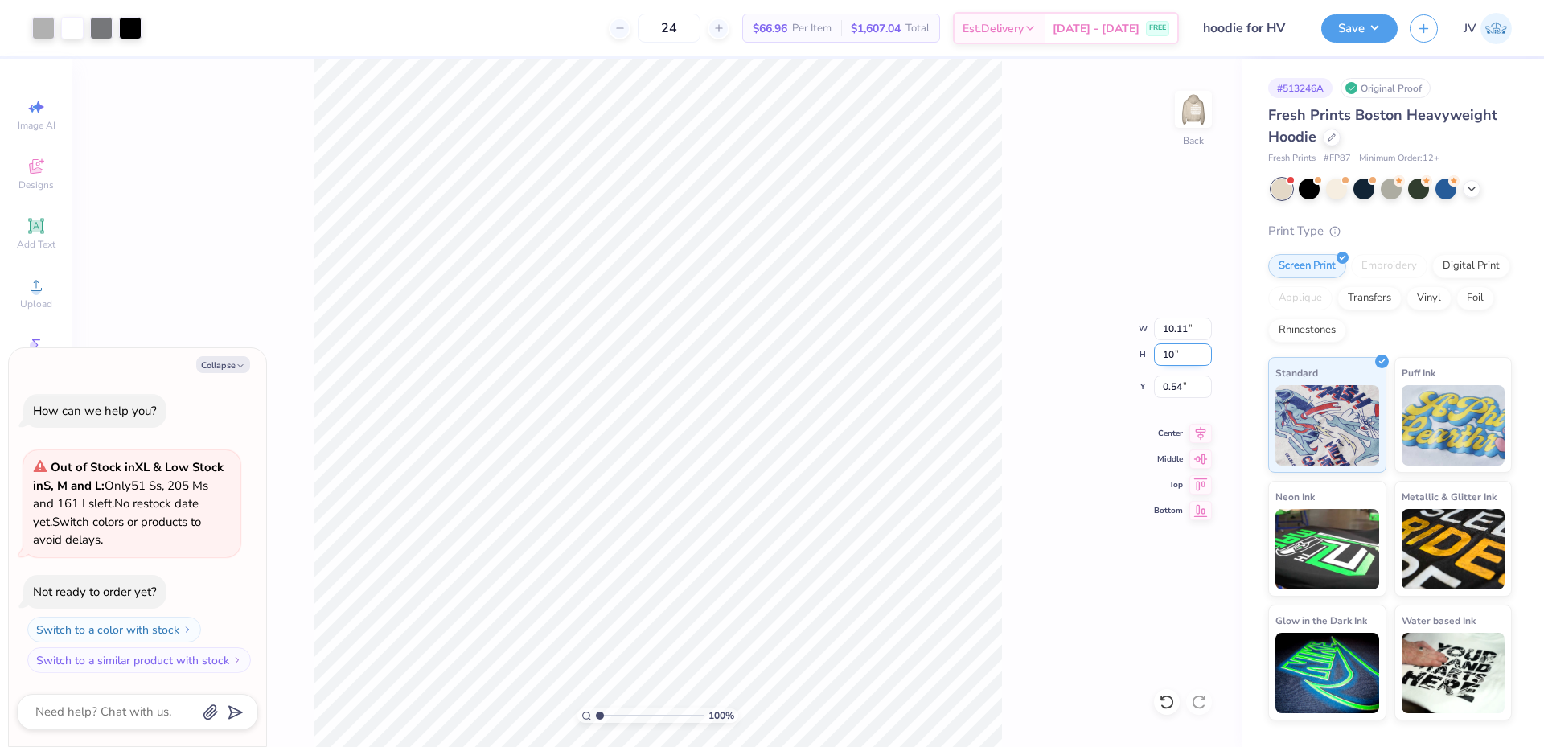
type input "10"
type textarea "x"
type input "8.14"
type input "10.00"
click at [1175, 383] on input "1.75" at bounding box center [1183, 386] width 58 height 23
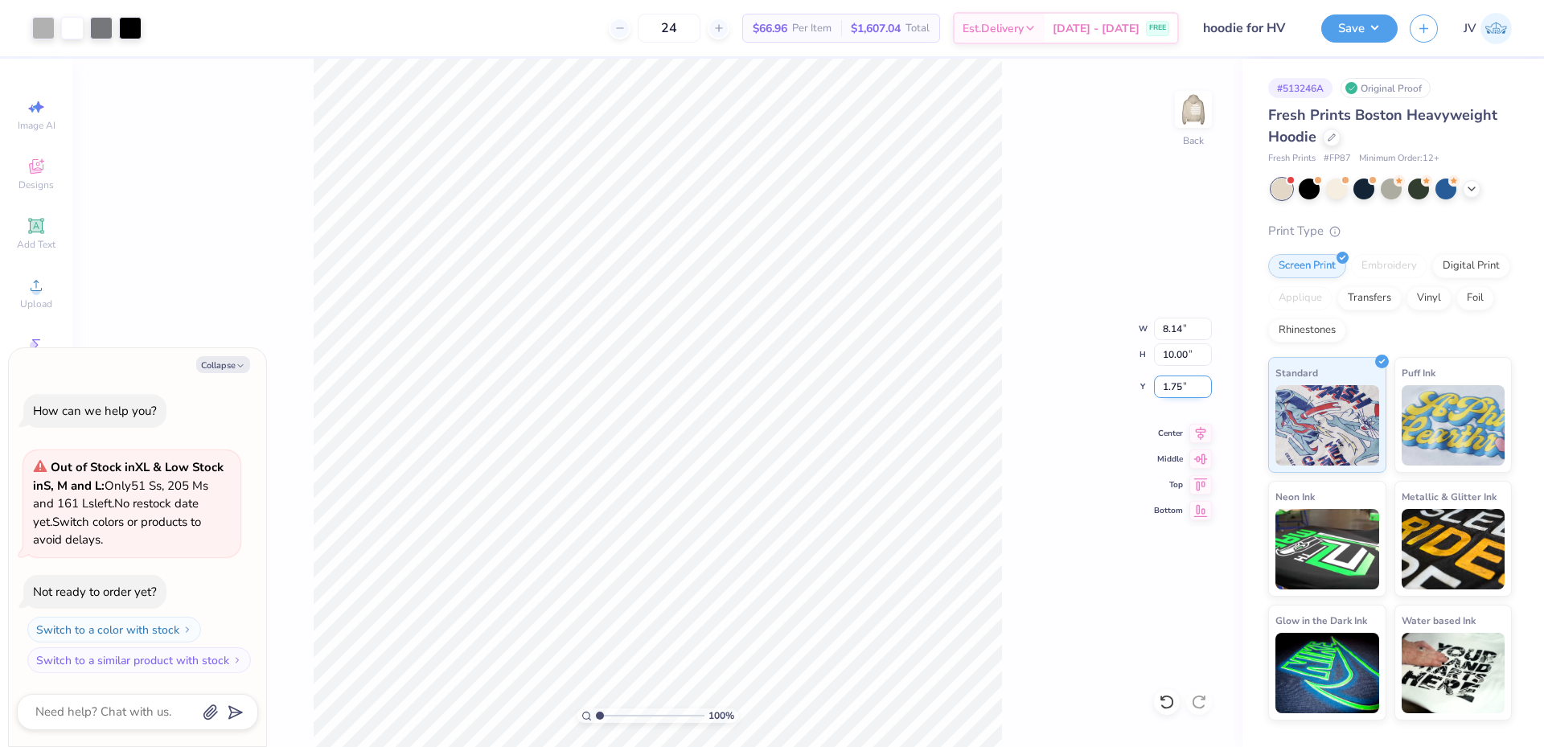
click at [1175, 383] on input "1.75" at bounding box center [1183, 386] width 58 height 23
type input "1.5"
type textarea "x"
type input "1.50"
click at [1375, 21] on button "Save" at bounding box center [1359, 26] width 76 height 28
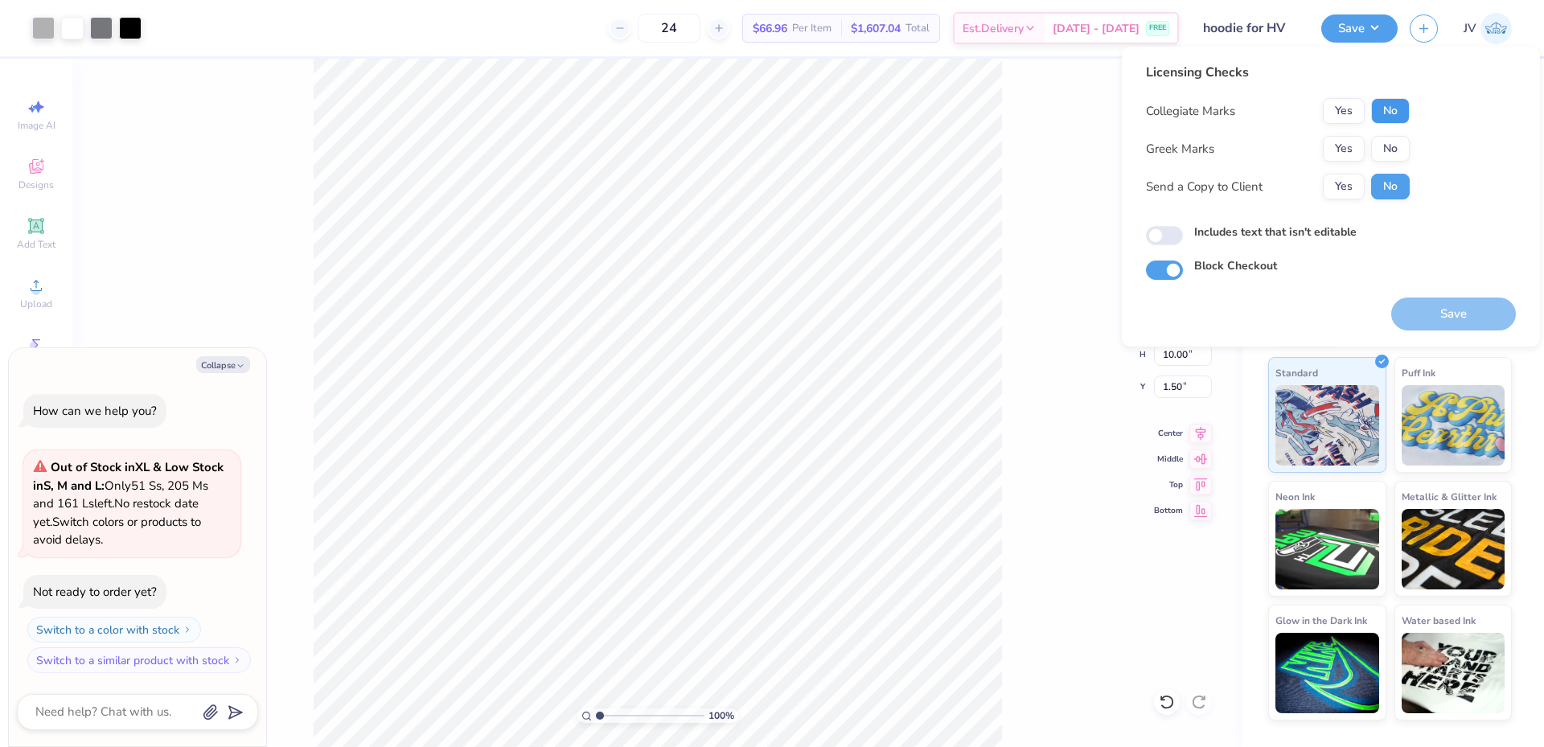
click at [1384, 99] on button "No" at bounding box center [1390, 111] width 39 height 26
click at [1388, 145] on button "No" at bounding box center [1390, 149] width 39 height 26
click at [1436, 301] on button "Save" at bounding box center [1453, 313] width 125 height 33
click at [1068, 201] on div "100 % Back W 8.14 8.14 " H 10.00 10.00 " Y 1.50 1.50 " Center Middle Top Bottom" at bounding box center [657, 403] width 1170 height 688
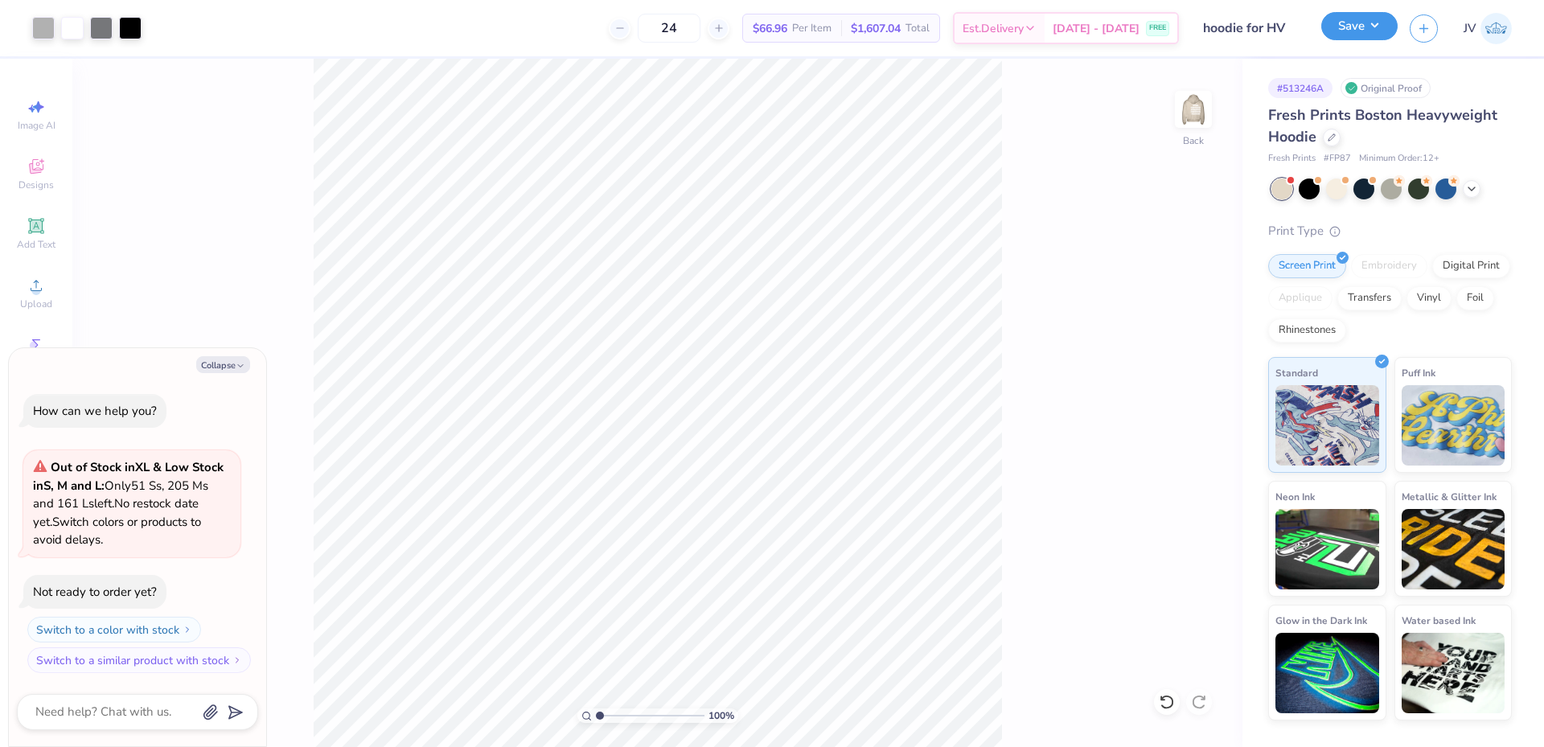
click at [1359, 30] on button "Save" at bounding box center [1359, 26] width 76 height 28
click at [1199, 121] on img at bounding box center [1193, 109] width 64 height 64
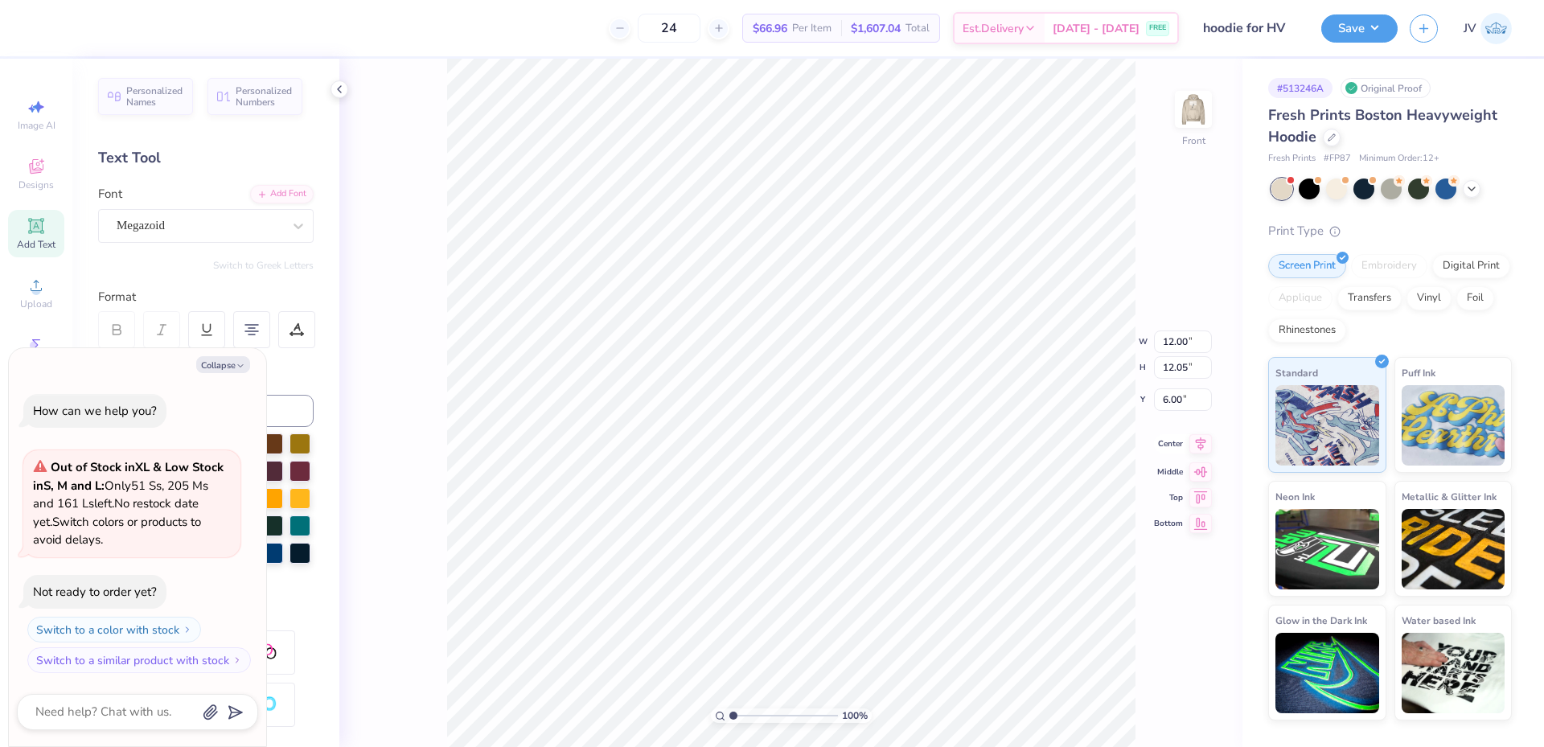
click at [1203, 444] on icon at bounding box center [1200, 443] width 23 height 19
click at [1359, 19] on button "Save" at bounding box center [1359, 26] width 76 height 28
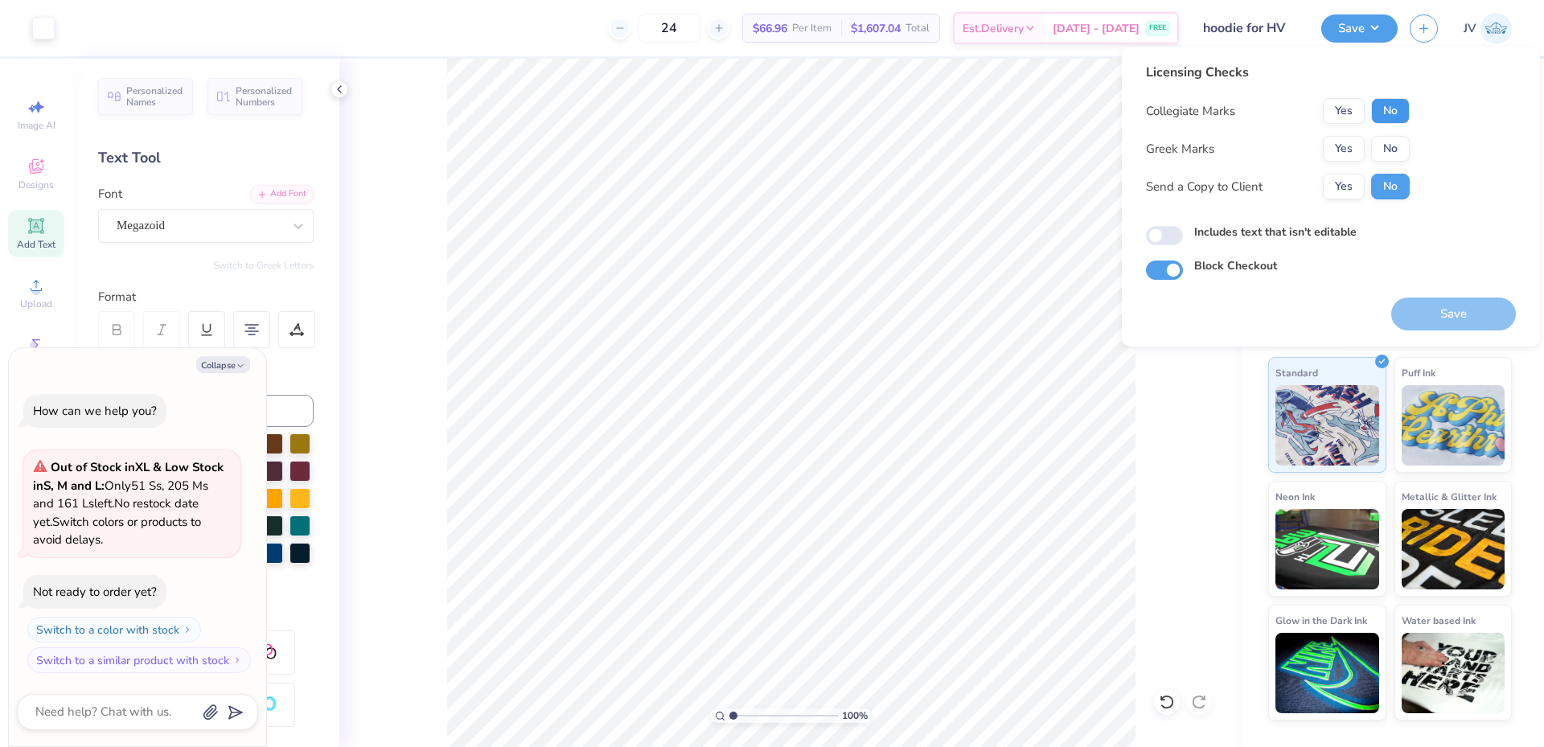
click at [1396, 110] on button "No" at bounding box center [1390, 111] width 39 height 26
click at [1390, 143] on button "No" at bounding box center [1390, 149] width 39 height 26
click at [1422, 306] on button "Save" at bounding box center [1453, 313] width 125 height 33
click at [231, 363] on button "Collapse" at bounding box center [223, 364] width 54 height 17
type textarea "x"
